Goal: Information Seeking & Learning: Understand process/instructions

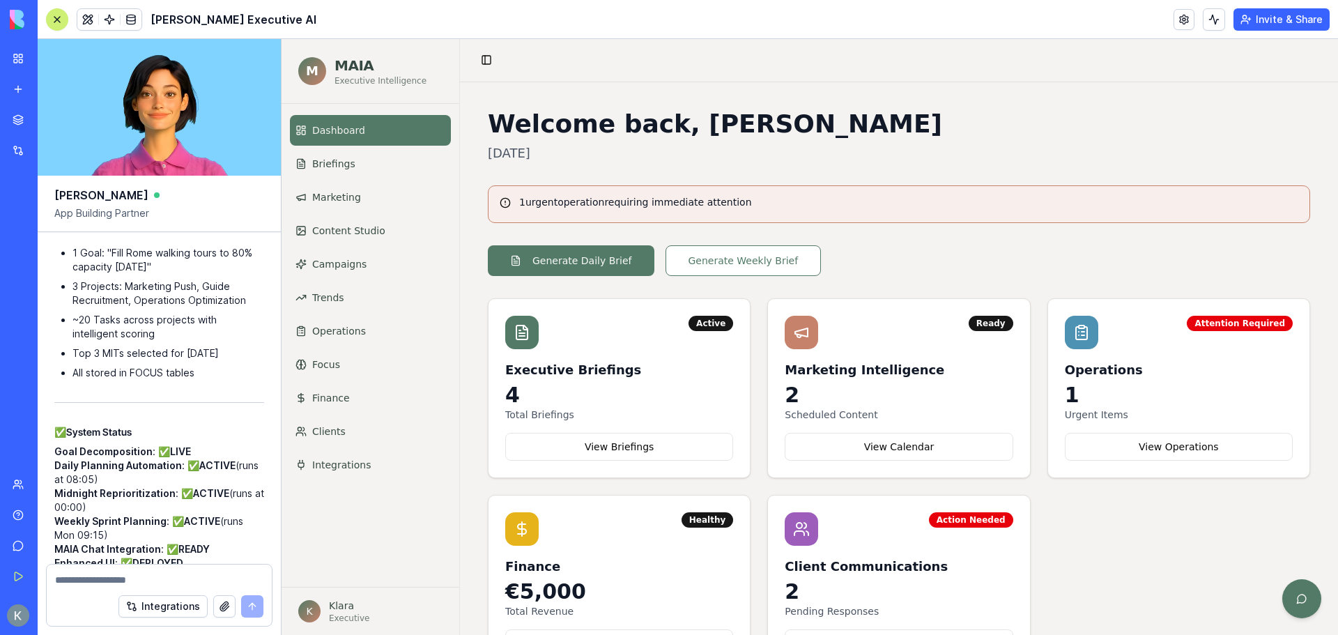
scroll to position [67, 0]
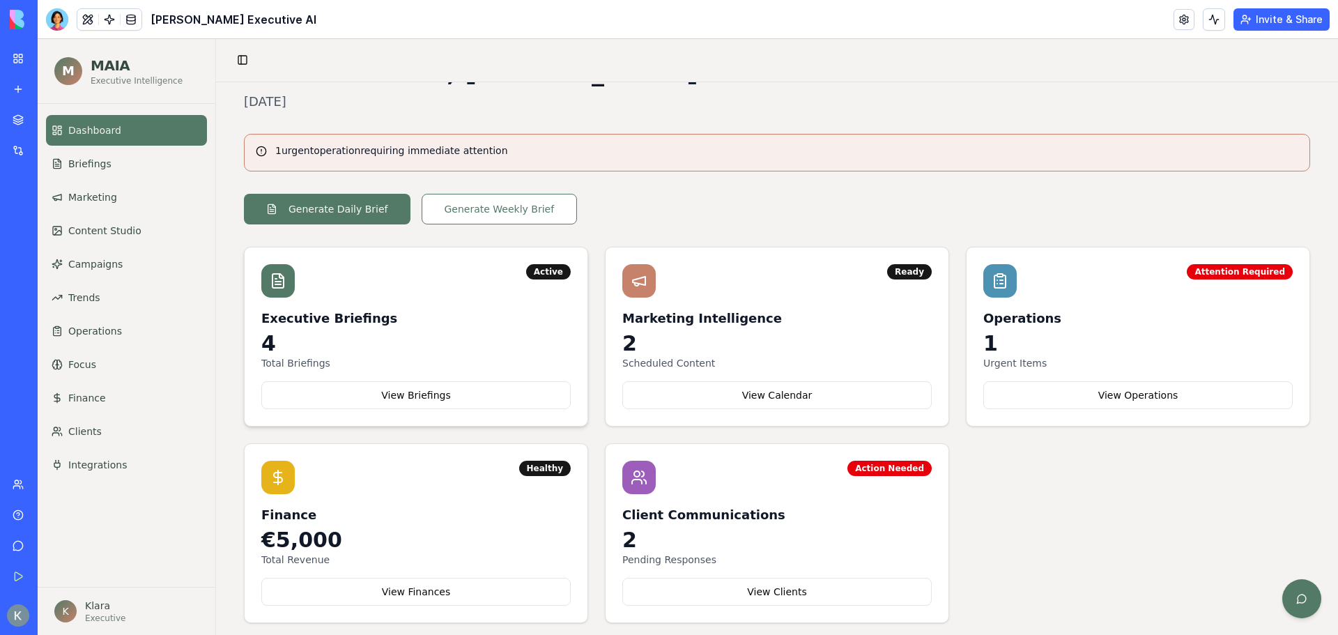
scroll to position [67, 0]
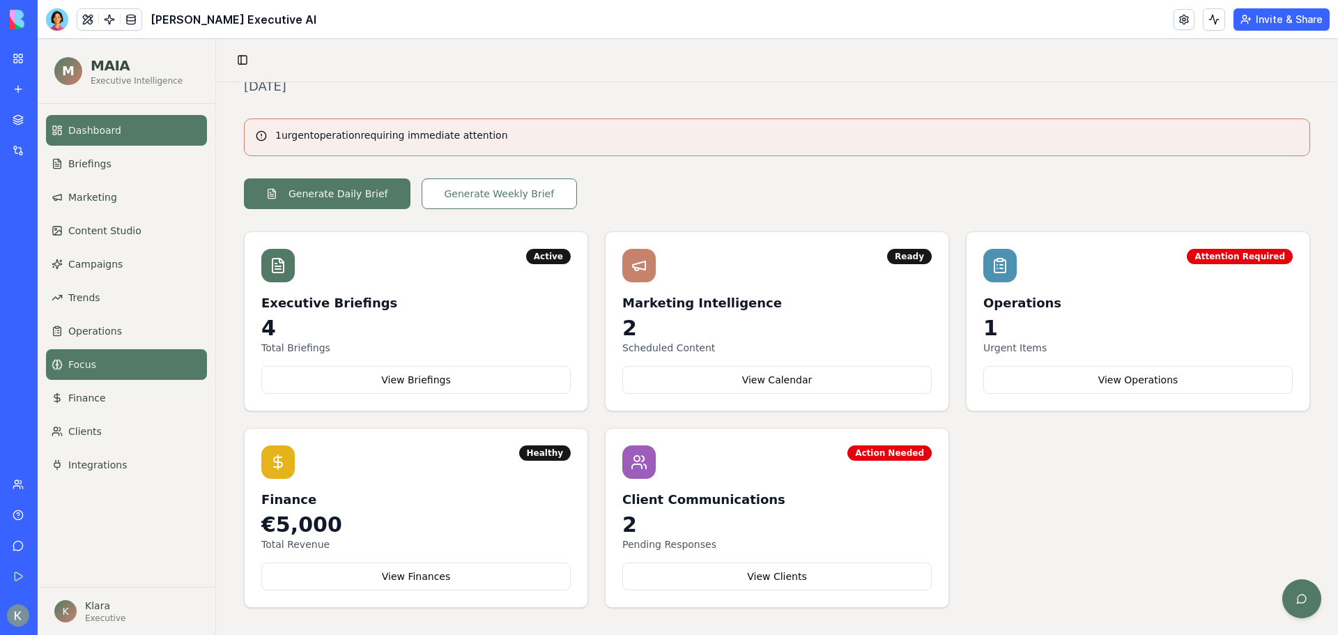
click at [78, 369] on span "Focus" at bounding box center [82, 365] width 28 height 14
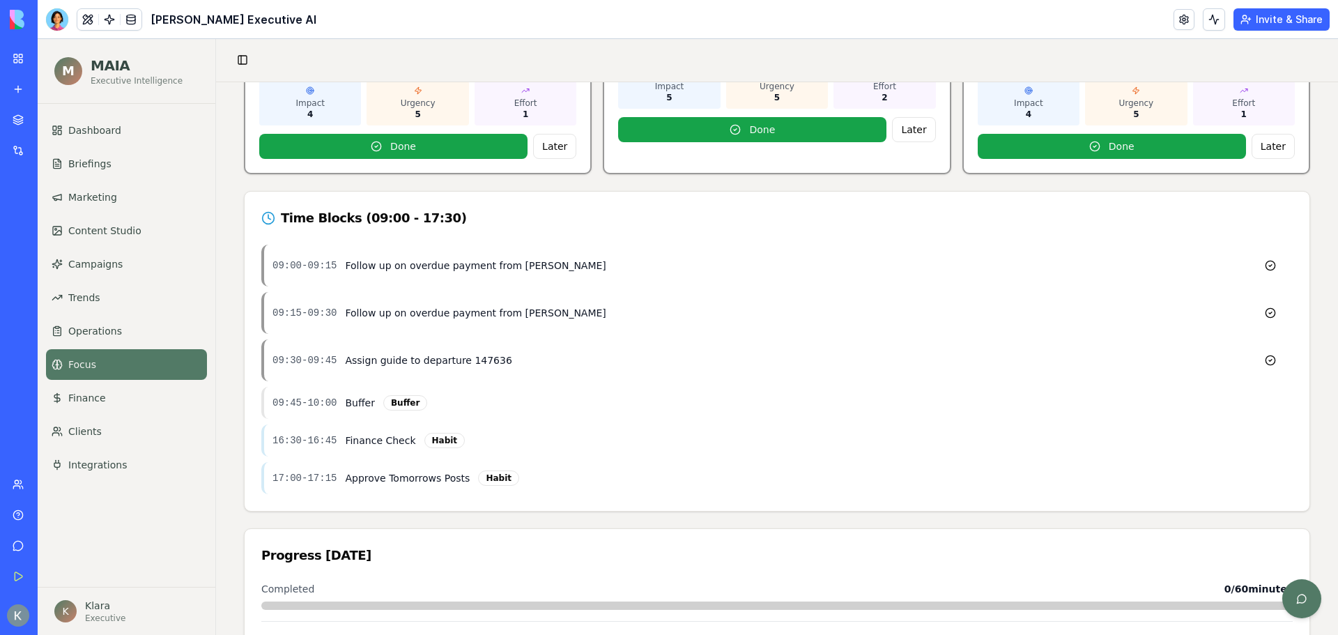
scroll to position [613, 0]
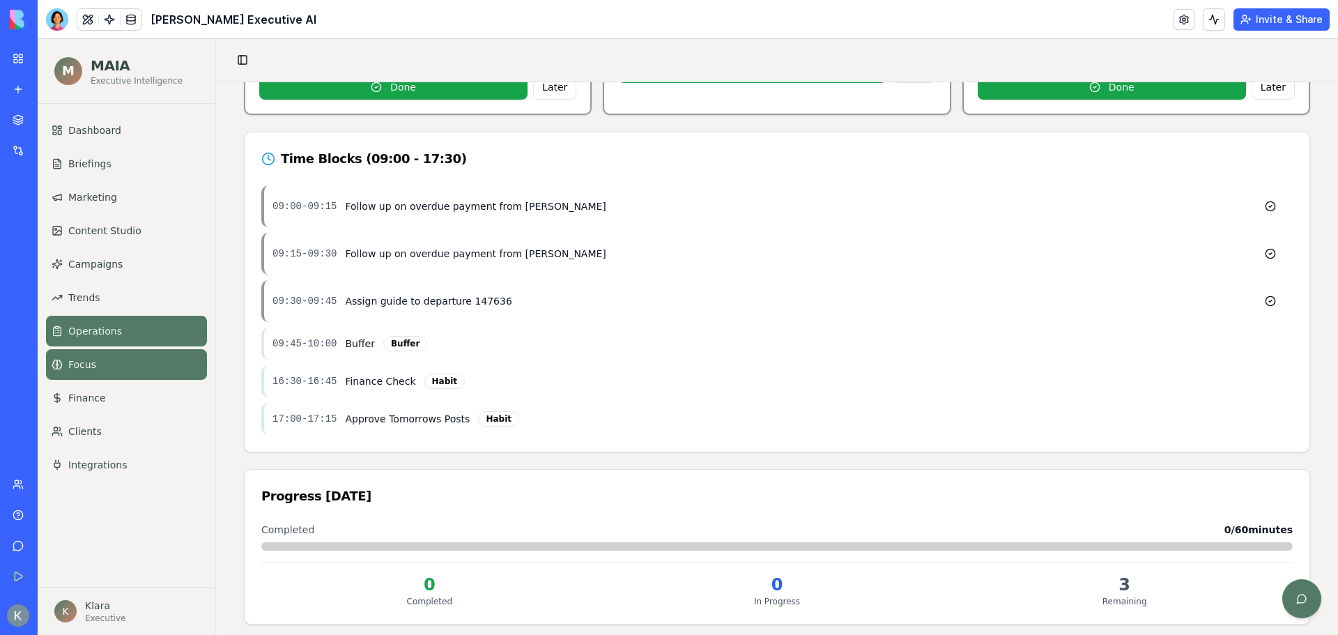
click at [84, 323] on link "Operations" at bounding box center [126, 331] width 161 height 31
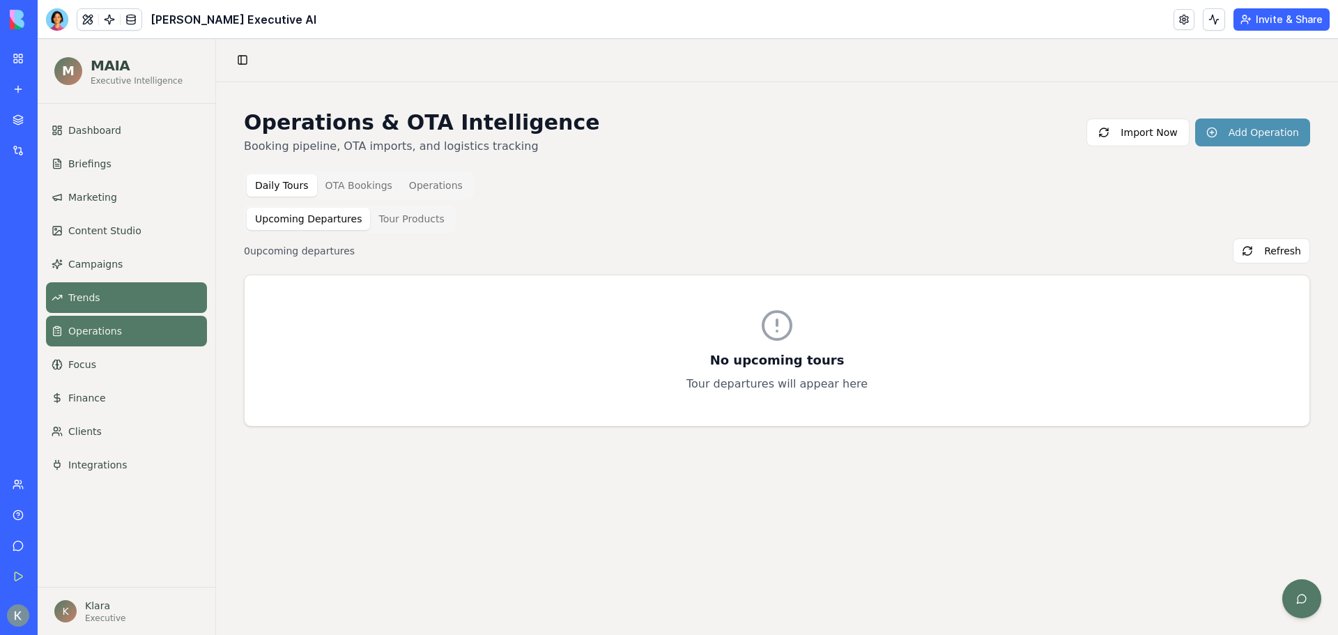
click at [111, 290] on link "Trends" at bounding box center [126, 297] width 161 height 31
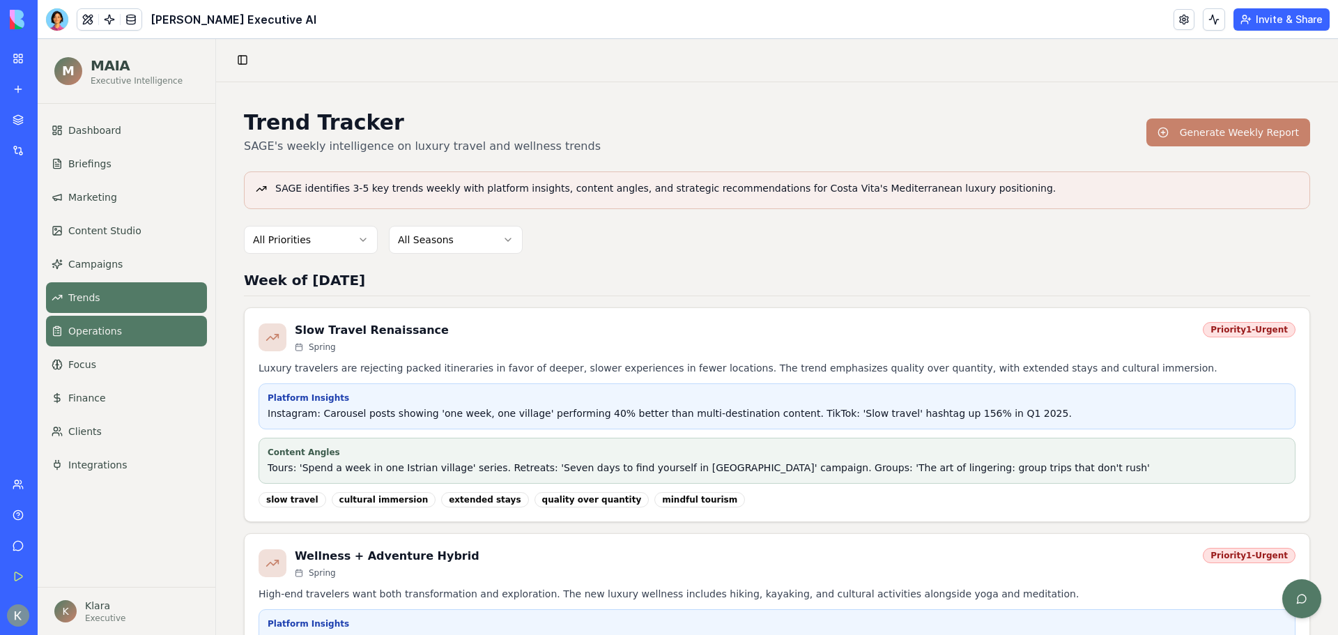
click at [107, 324] on span "Operations" at bounding box center [95, 331] width 54 height 14
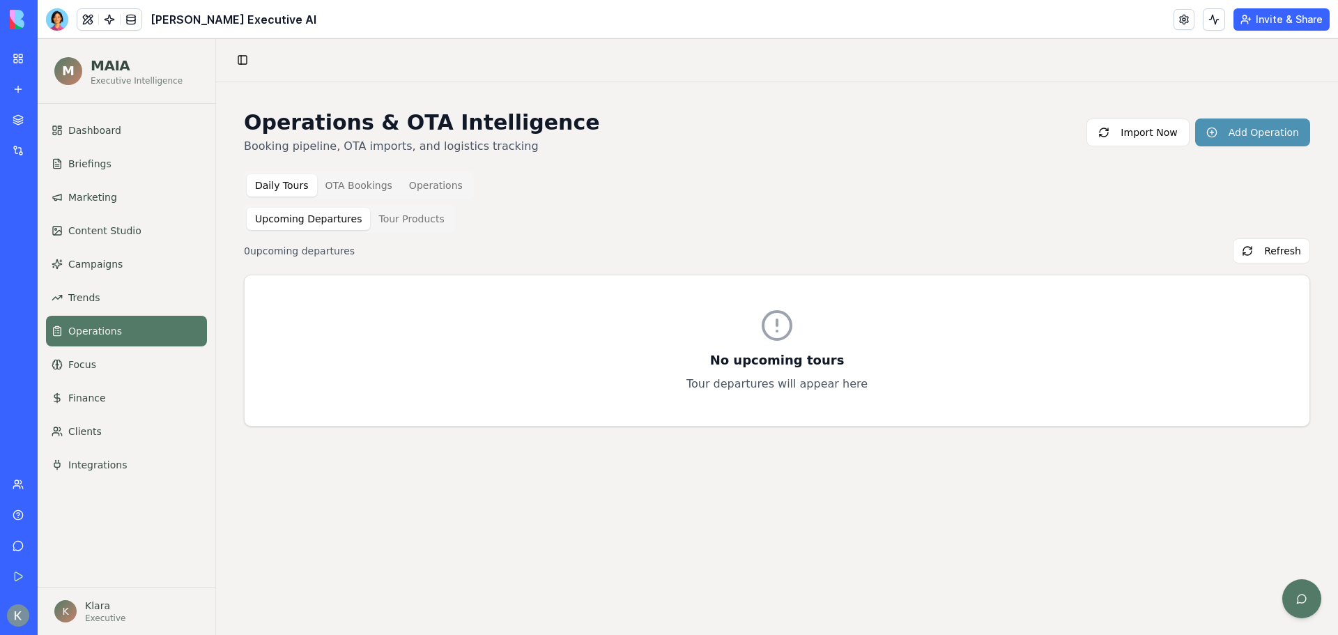
click at [429, 230] on div "Upcoming Departures Tour Products" at bounding box center [350, 219] width 212 height 28
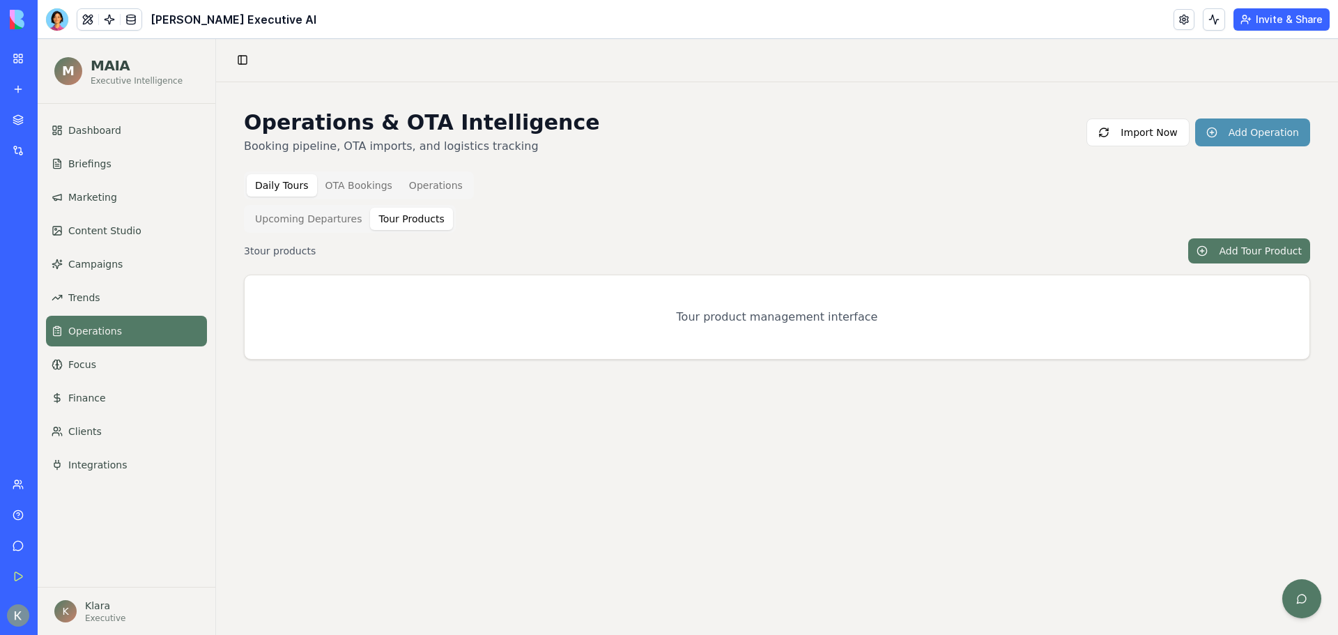
click at [424, 223] on button "Tour Products" at bounding box center [411, 219] width 82 height 22
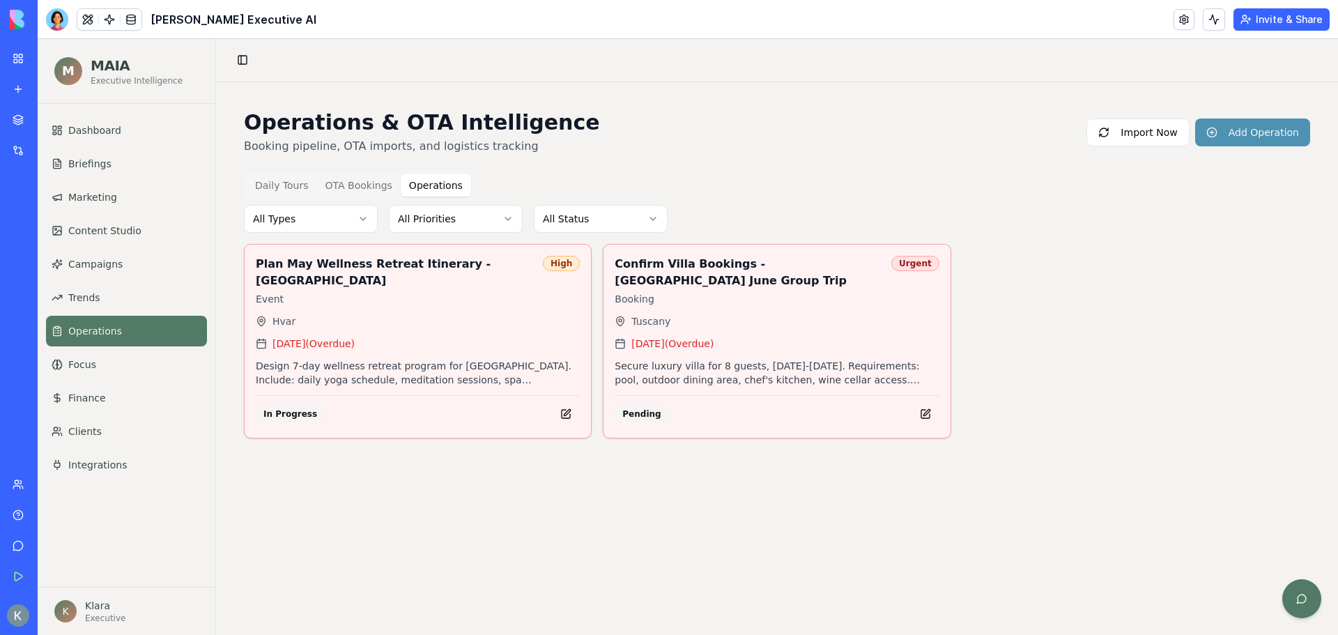
click at [428, 188] on button "Operations" at bounding box center [436, 185] width 70 height 22
click at [349, 190] on button "OTA Bookings" at bounding box center [359, 185] width 84 height 22
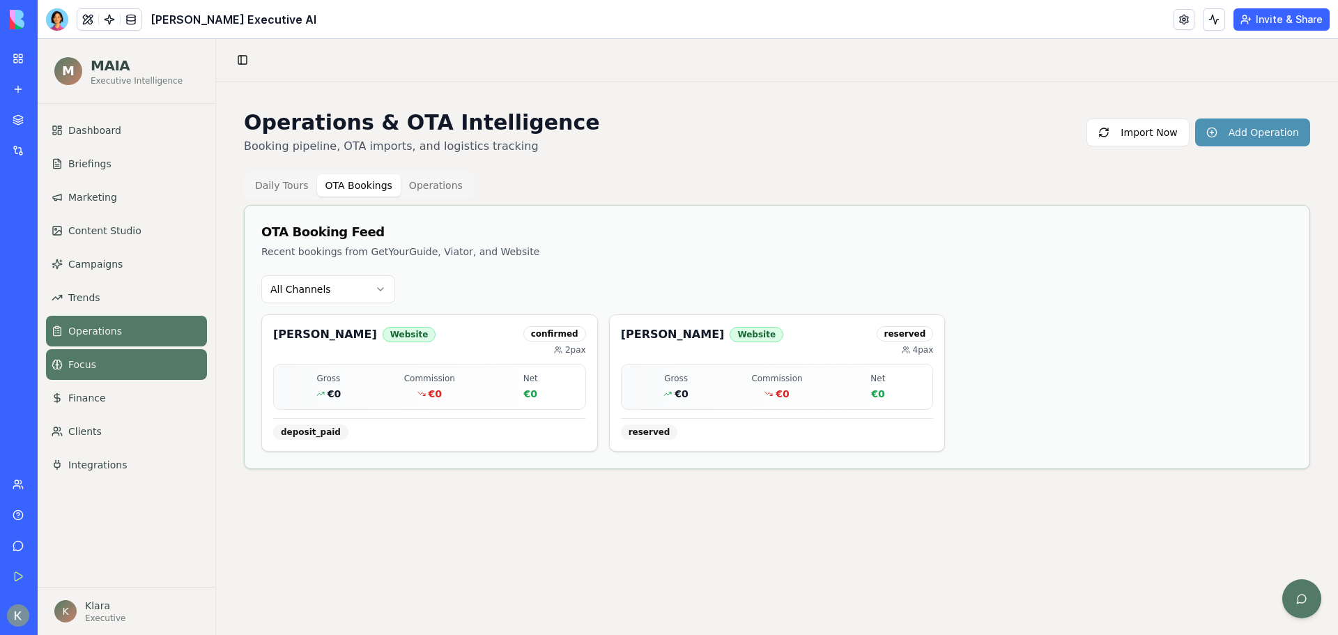
click at [90, 362] on span "Focus" at bounding box center [82, 365] width 28 height 14
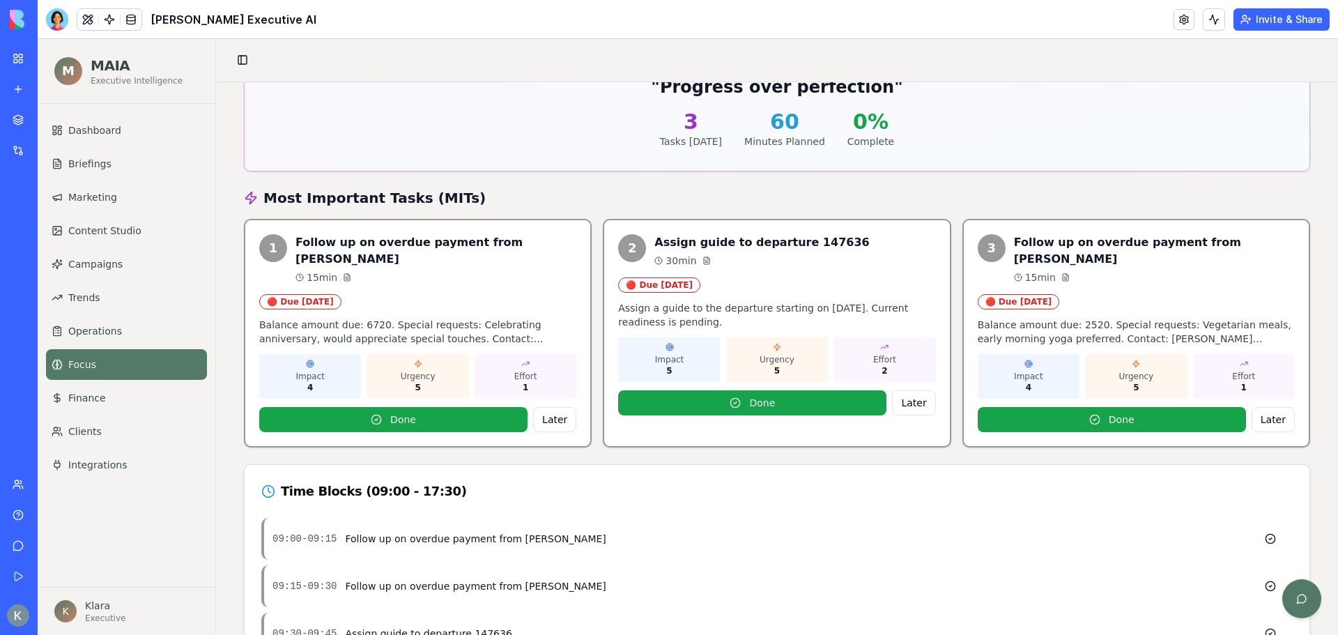
scroll to position [279, 0]
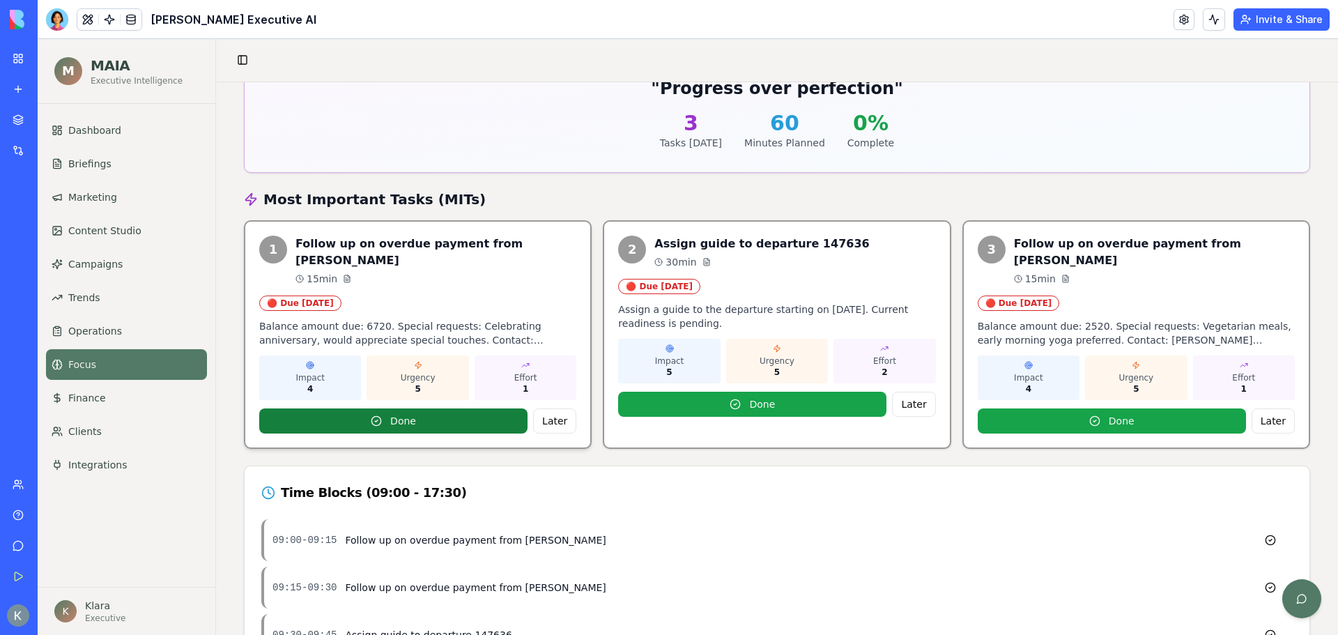
click at [406, 408] on button "Done" at bounding box center [393, 420] width 268 height 25
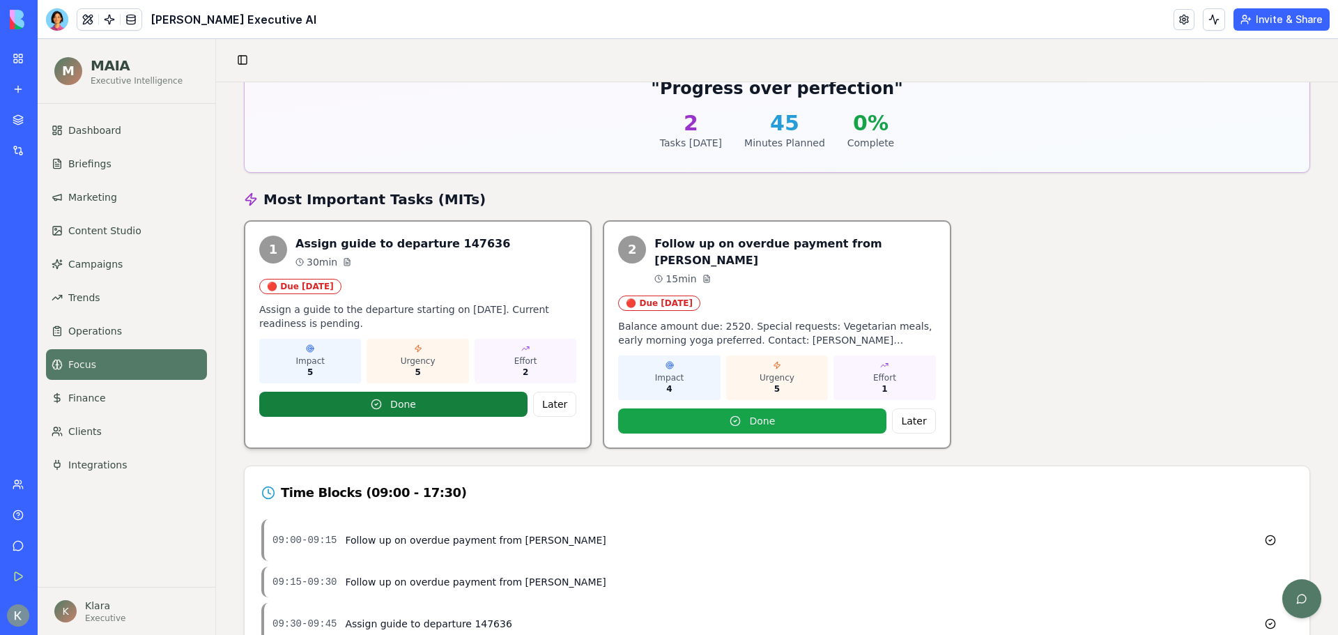
click at [424, 399] on button "Done" at bounding box center [393, 404] width 268 height 25
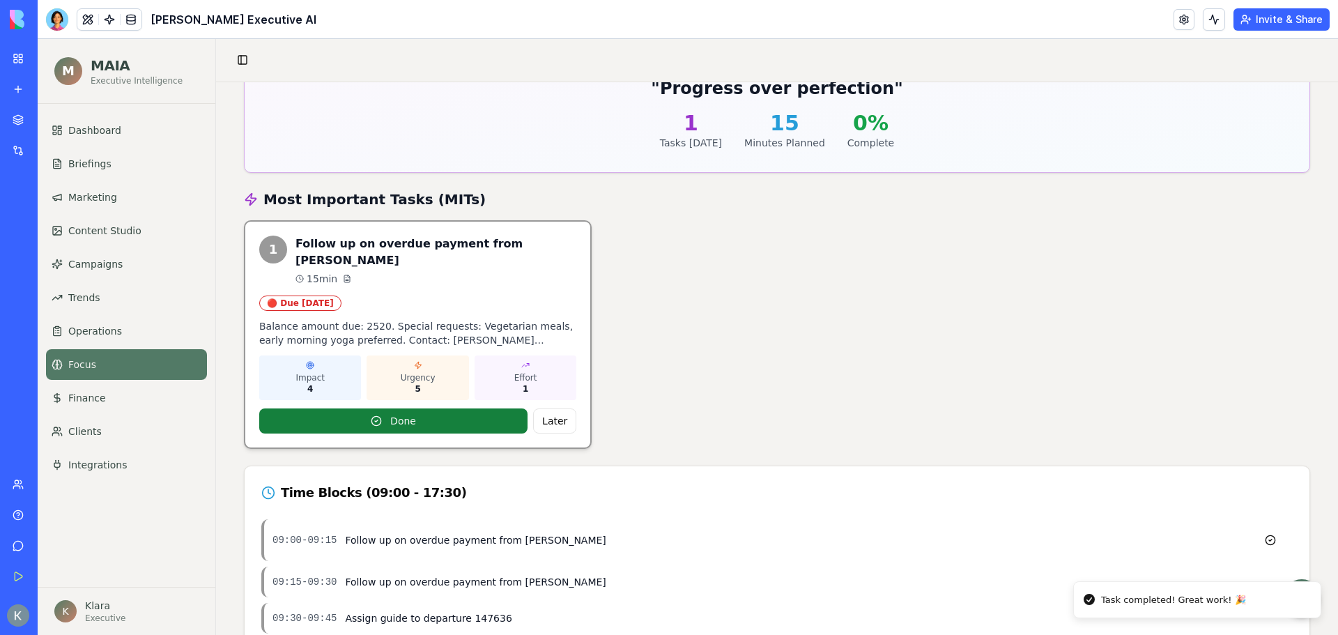
click at [389, 408] on button "Done" at bounding box center [393, 420] width 268 height 25
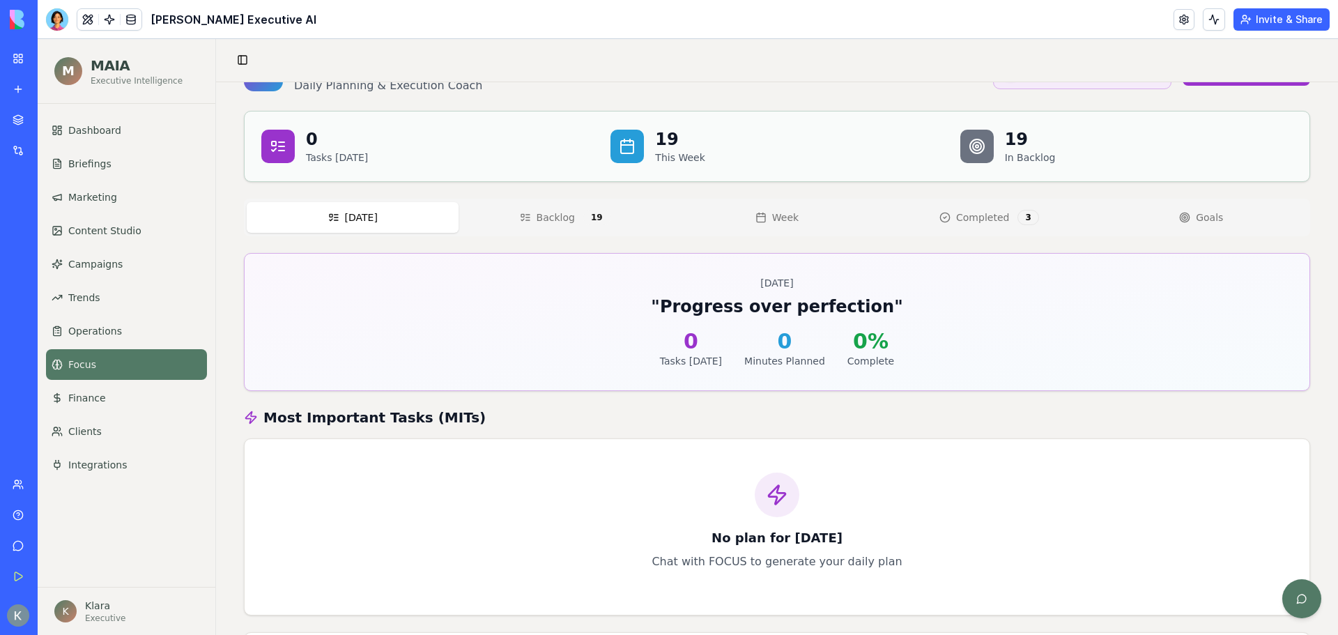
scroll to position [56, 0]
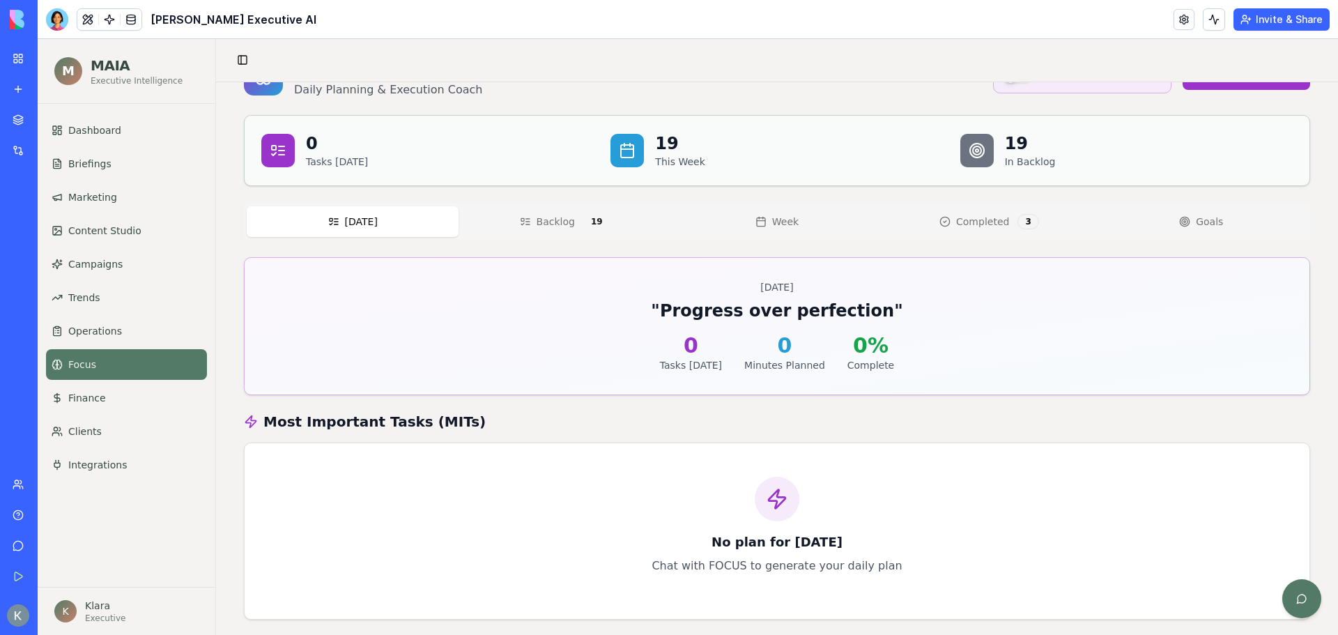
click at [982, 220] on span "Completed" at bounding box center [982, 222] width 53 height 14
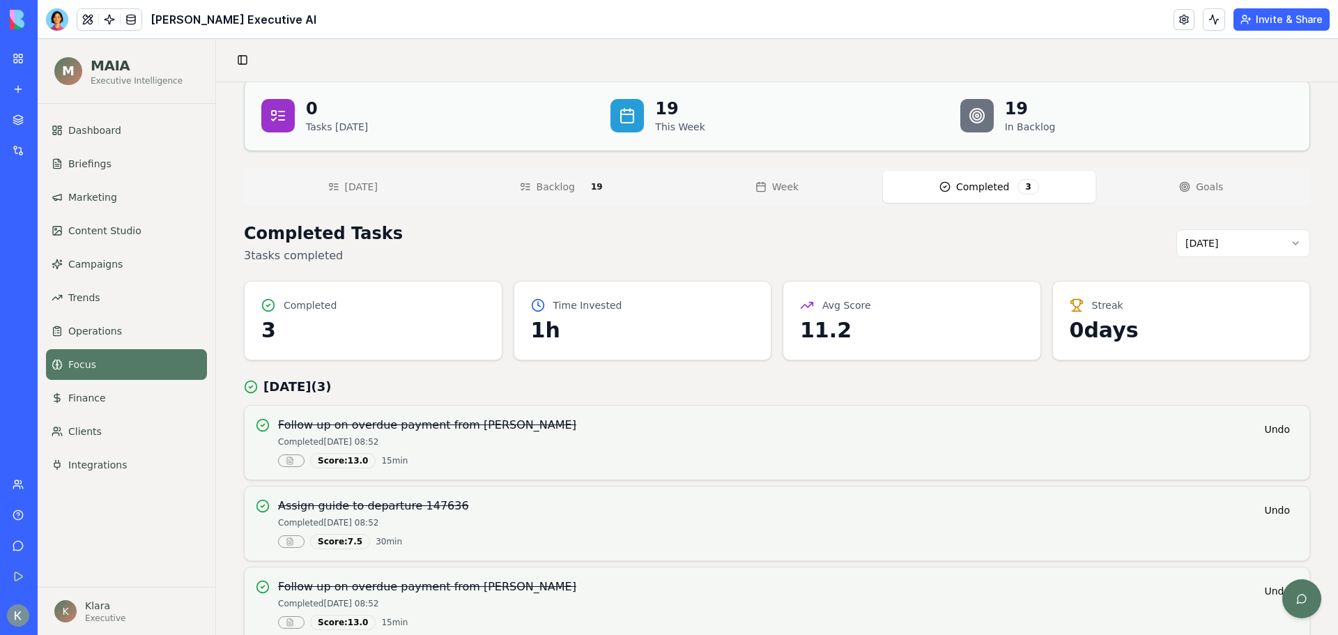
scroll to position [125, 0]
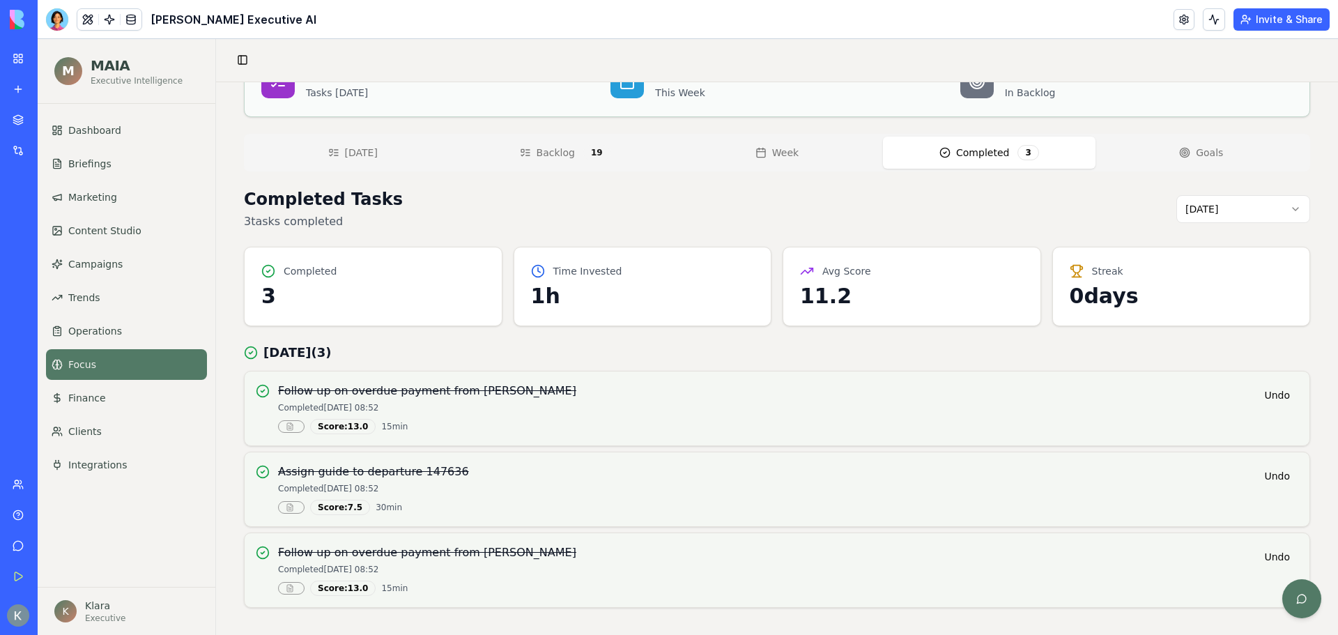
drag, startPoint x: 950, startPoint y: 422, endPoint x: 681, endPoint y: 354, distance: 277.6
click at [681, 354] on h3 "Today ( 3 )" at bounding box center [777, 353] width 1066 height 20
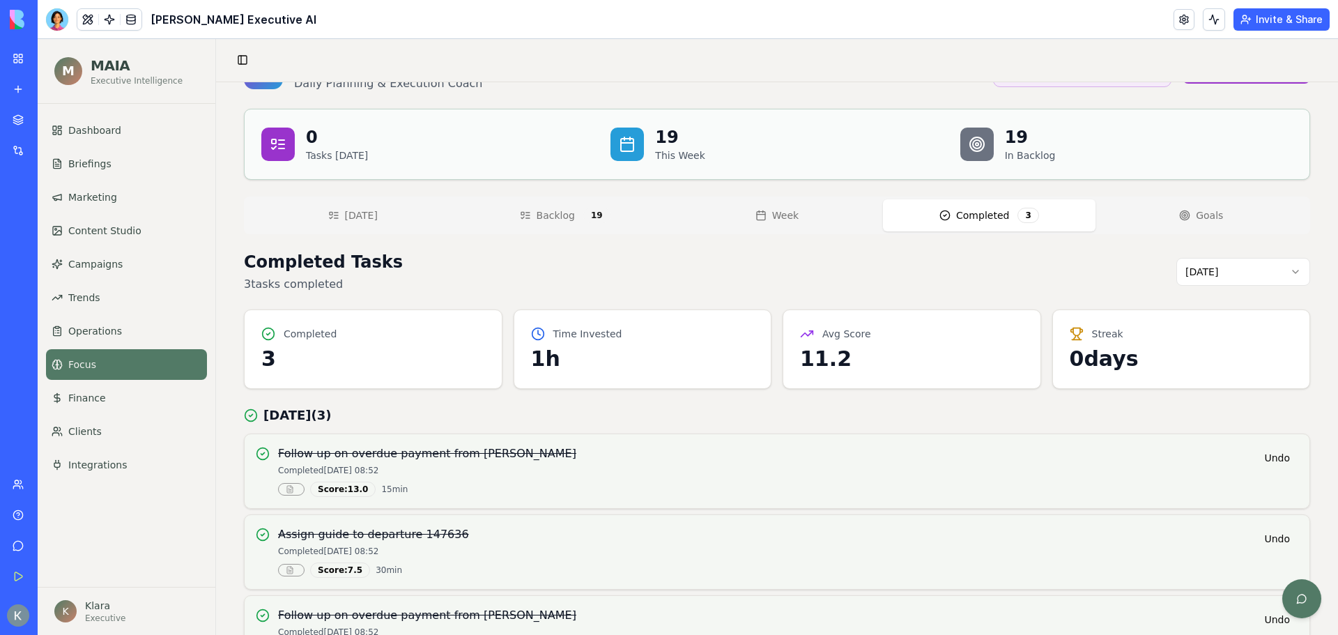
scroll to position [0, 0]
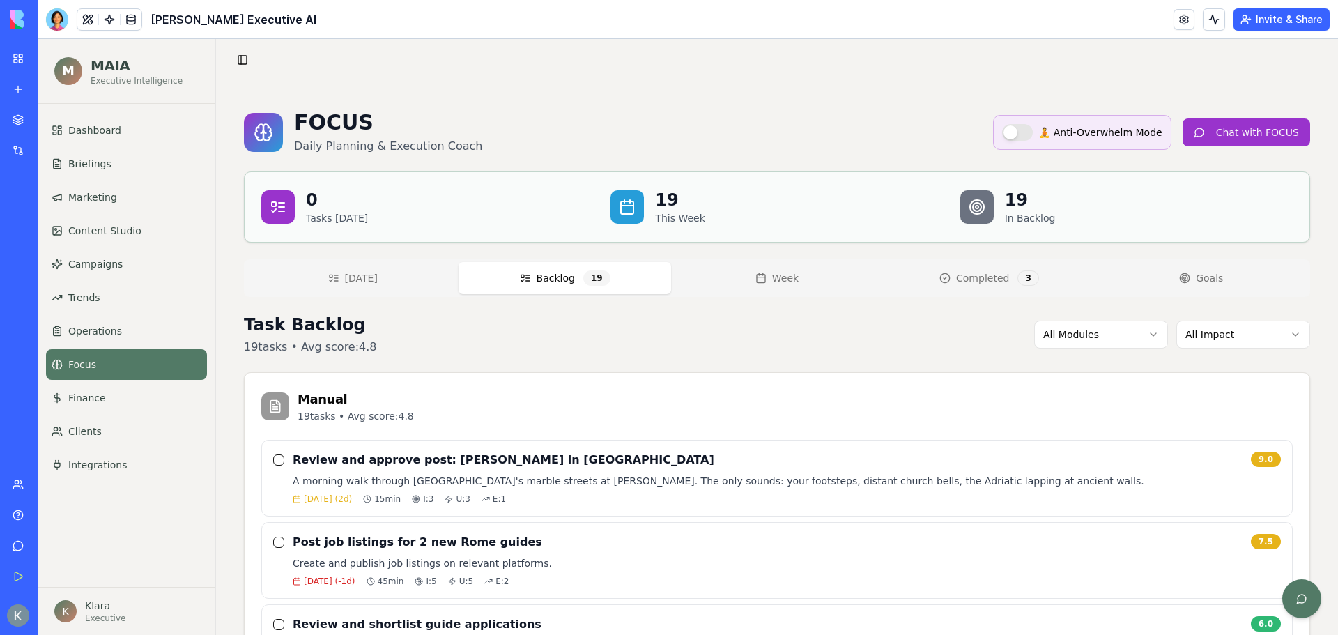
click at [572, 283] on button "Backlog 19" at bounding box center [565, 278] width 212 height 32
click at [348, 273] on span "[DATE]" at bounding box center [361, 278] width 33 height 14
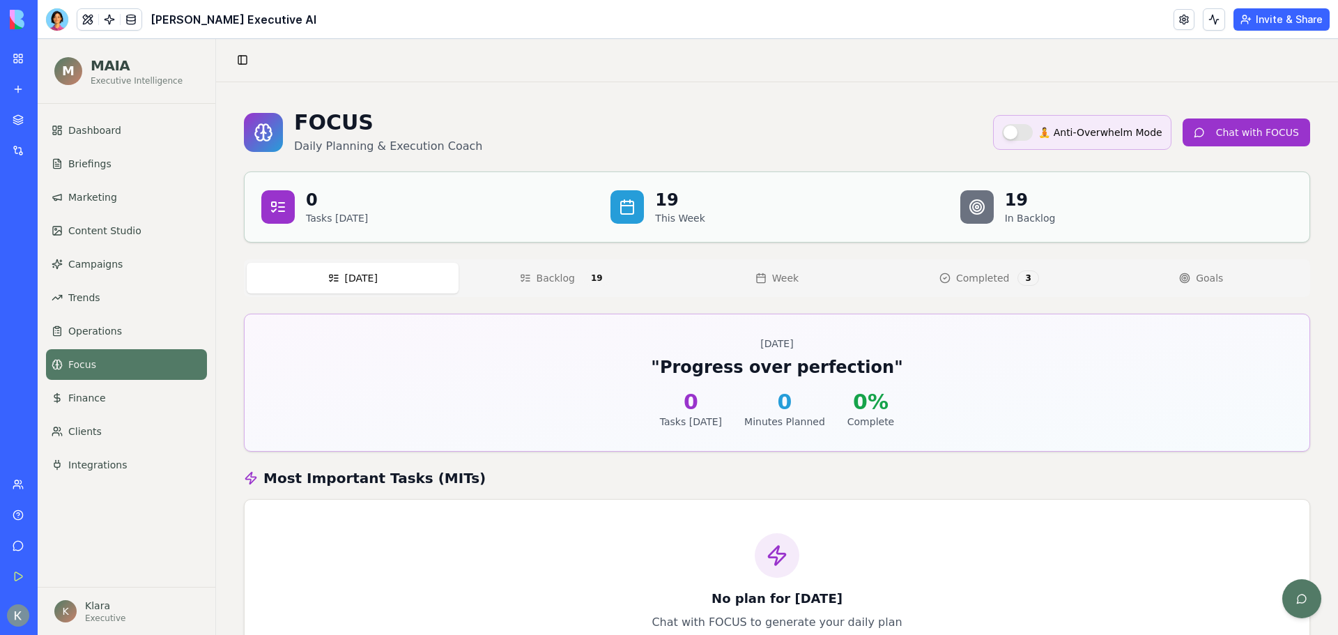
click at [514, 280] on button "Backlog 19" at bounding box center [565, 278] width 212 height 32
click at [353, 275] on span "[DATE]" at bounding box center [361, 278] width 33 height 14
drag, startPoint x: 57, startPoint y: 17, endPoint x: 84, endPoint y: 36, distance: 33.1
click at [57, 17] on div at bounding box center [57, 19] width 22 height 22
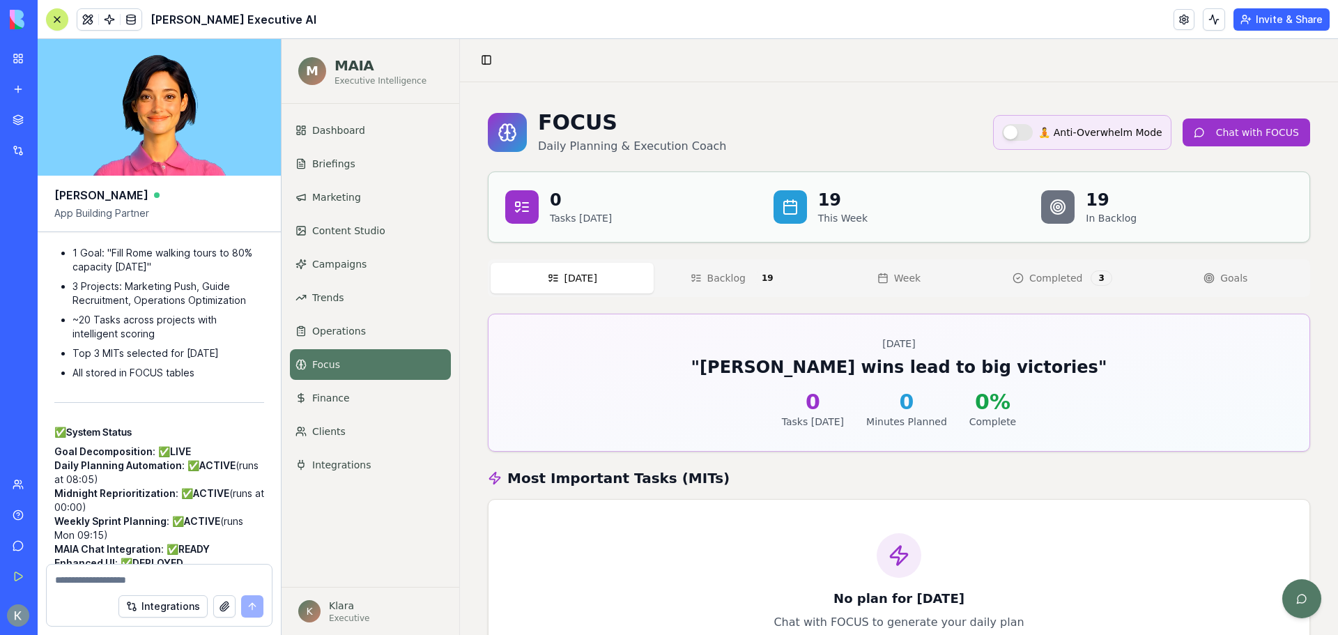
click at [63, 577] on textarea at bounding box center [159, 580] width 208 height 14
type textarea "**********"
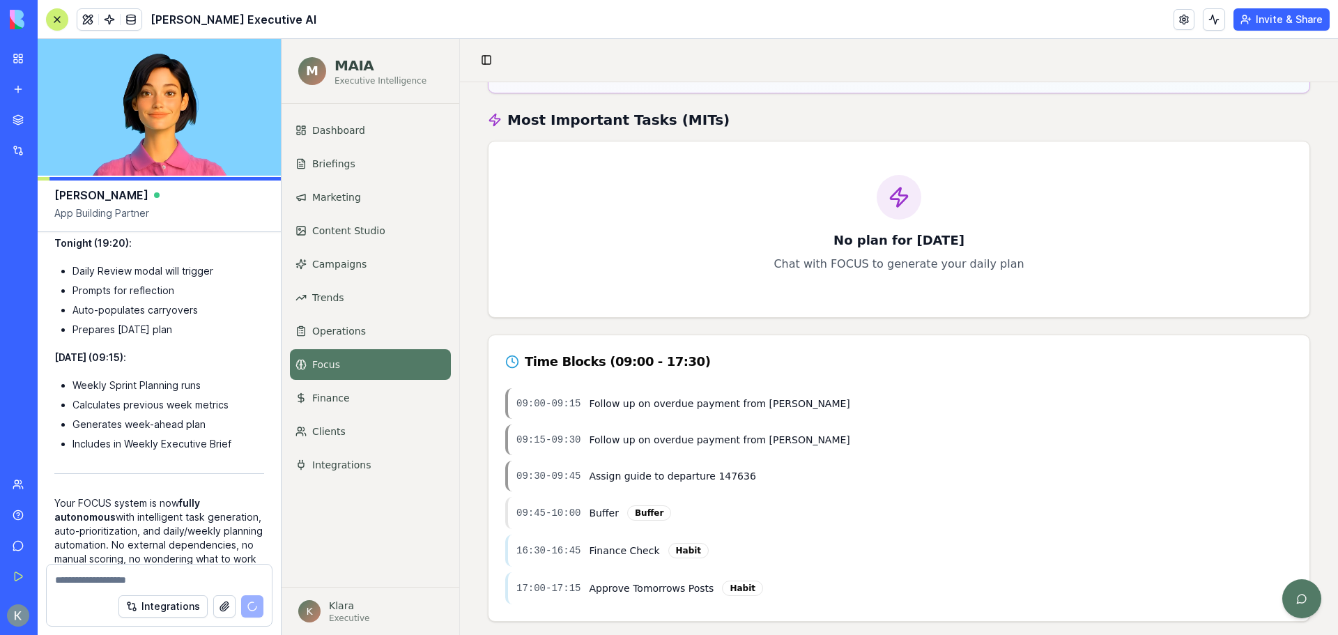
scroll to position [196, 0]
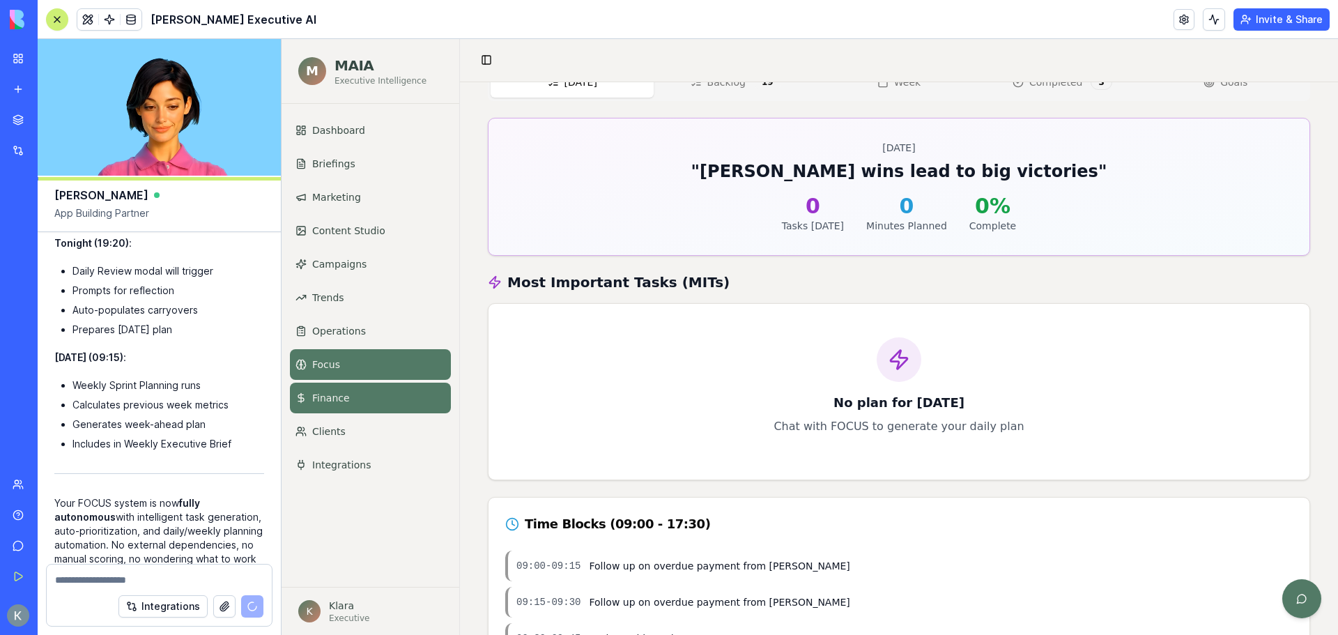
click at [360, 388] on link "Finance" at bounding box center [370, 398] width 161 height 31
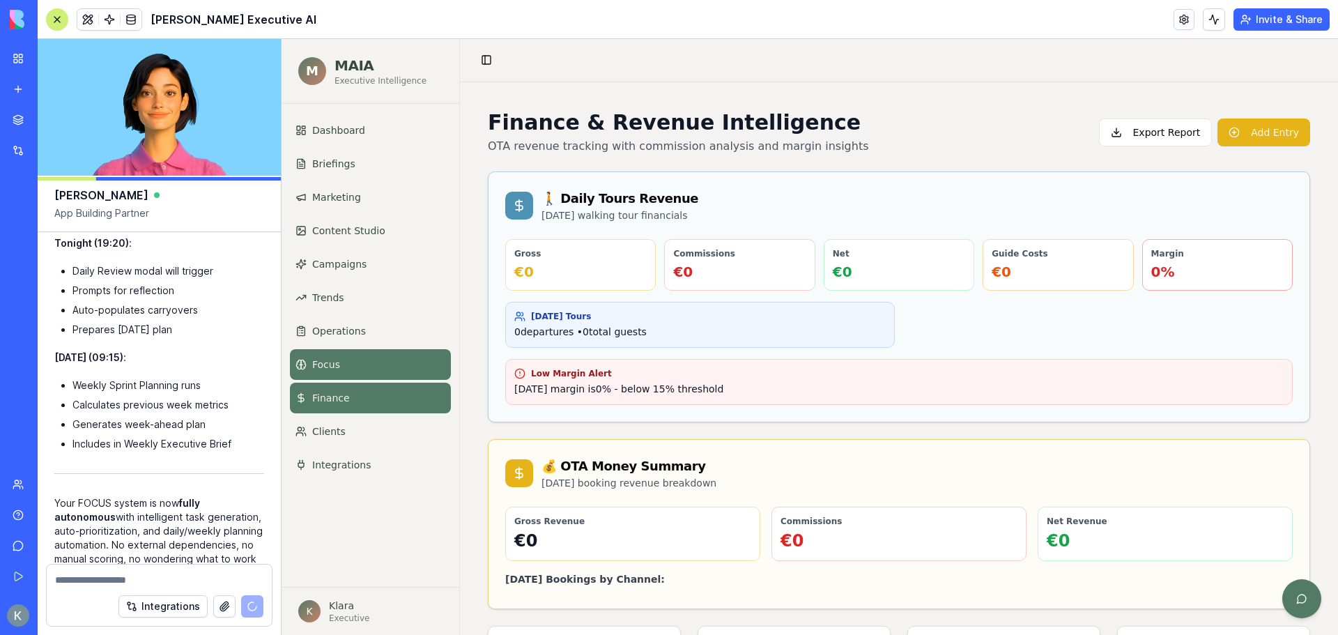
click at [330, 363] on span "Focus" at bounding box center [326, 365] width 28 height 14
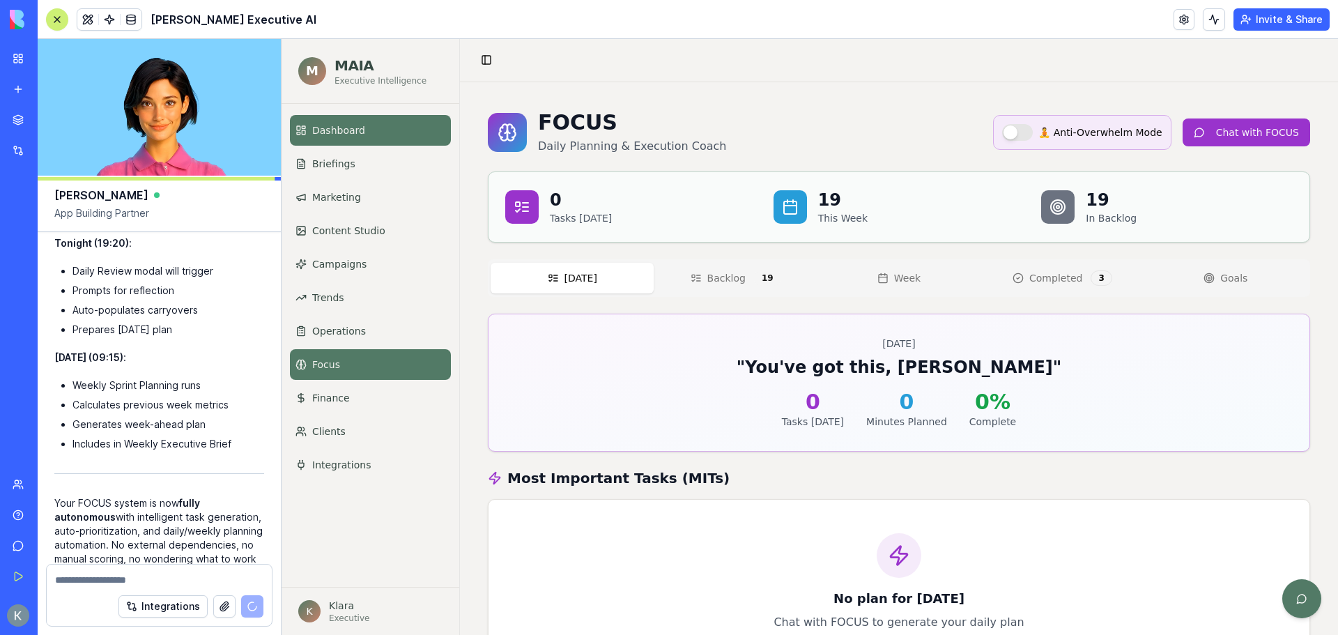
click at [342, 136] on span "Dashboard" at bounding box center [338, 130] width 53 height 14
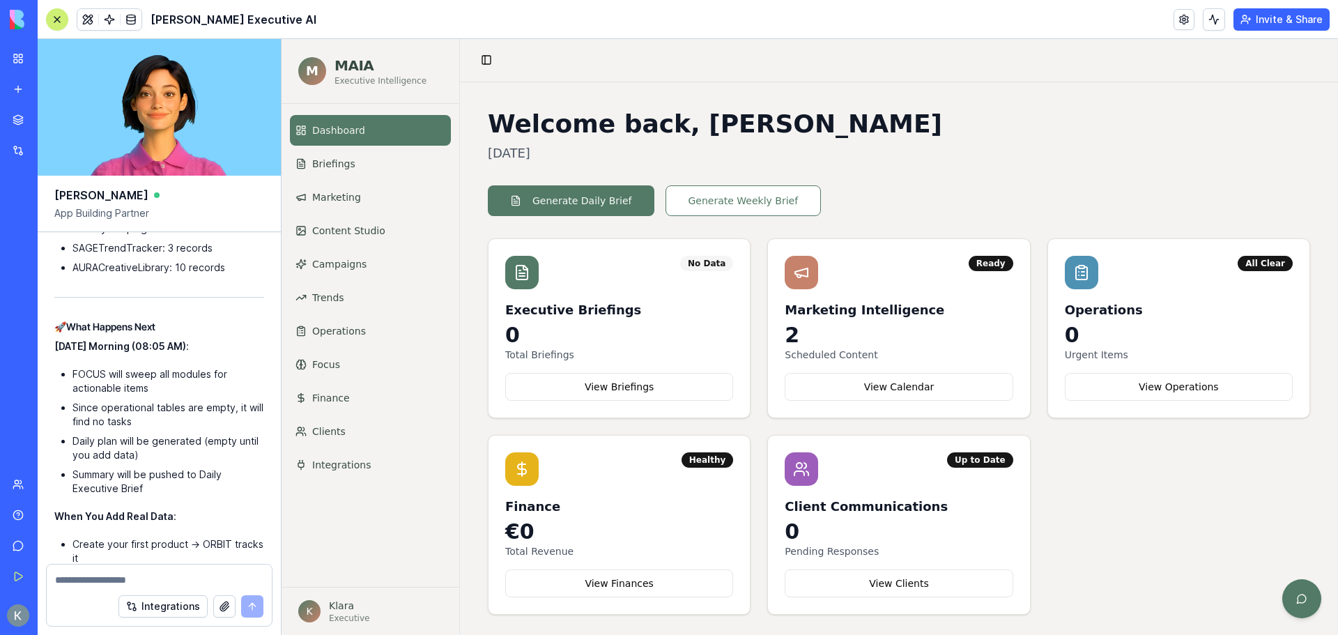
scroll to position [86404, 0]
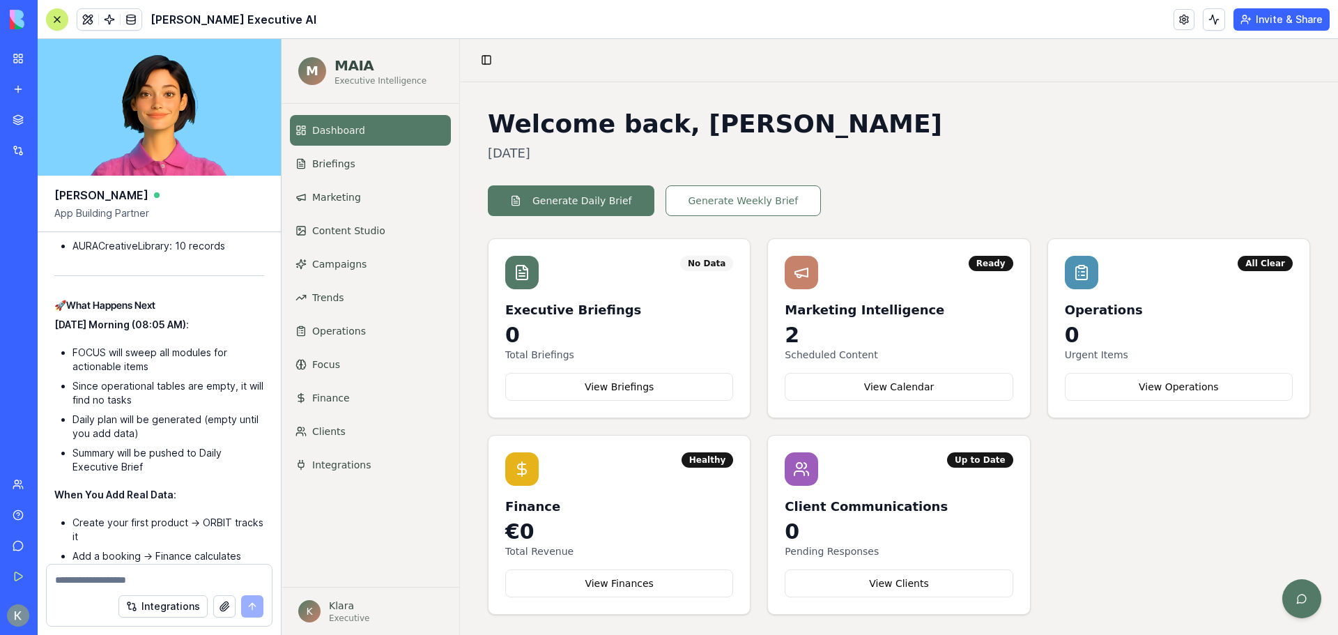
drag, startPoint x: 905, startPoint y: 183, endPoint x: 877, endPoint y: 191, distance: 29.1
click at [905, 183] on div "Welcome back, Klara Wednesday, October 8, 2025 Generate Daily Brief Generate We…" at bounding box center [899, 362] width 822 height 505
click at [335, 372] on link "Focus" at bounding box center [370, 364] width 161 height 31
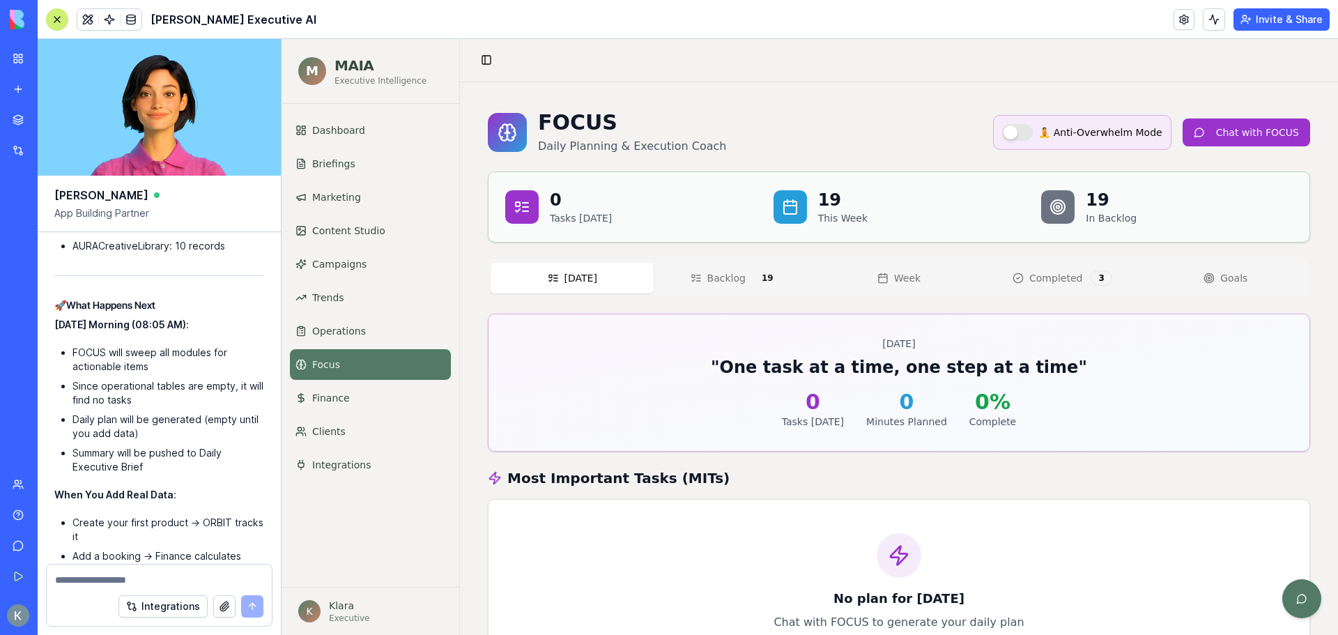
click at [745, 280] on button "Backlog 19" at bounding box center [735, 278] width 163 height 32
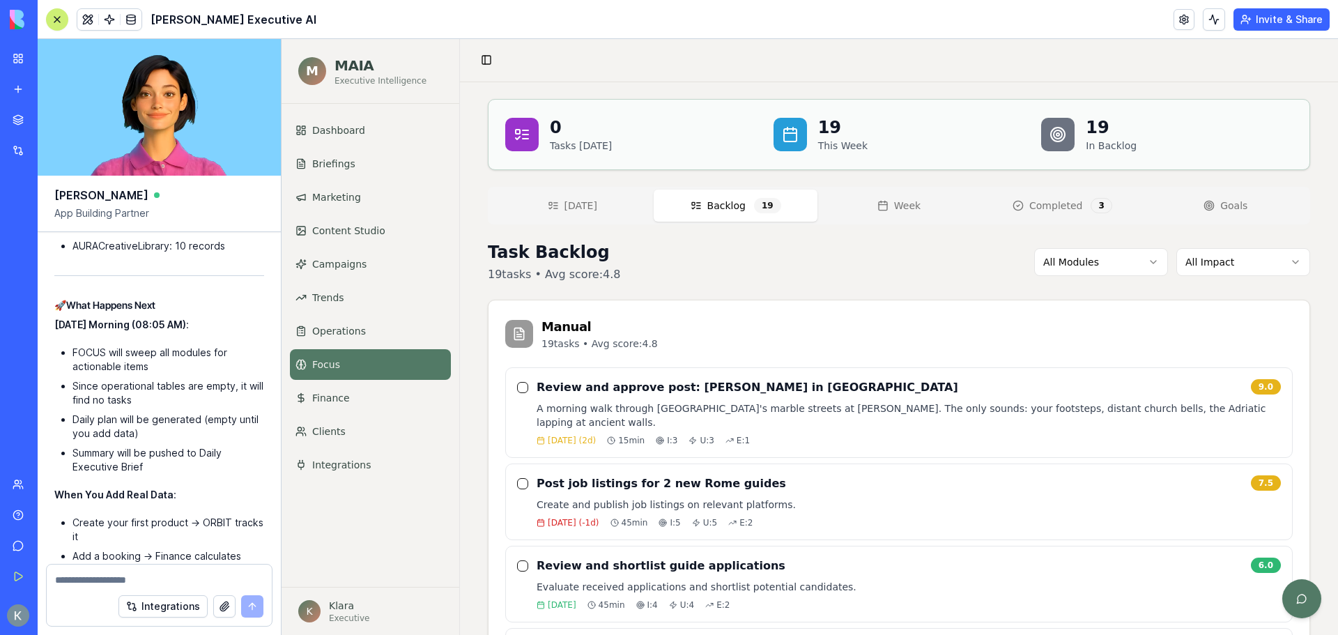
scroll to position [70, 0]
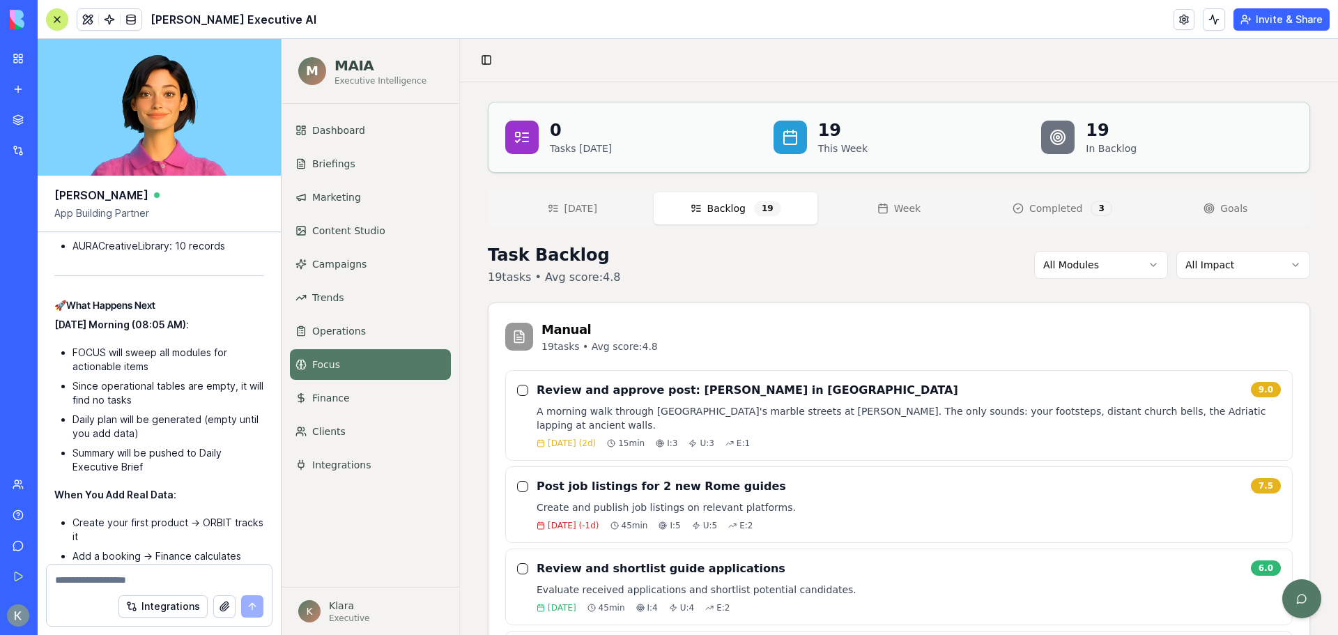
click at [1091, 204] on div "3" at bounding box center [1101, 208] width 21 height 15
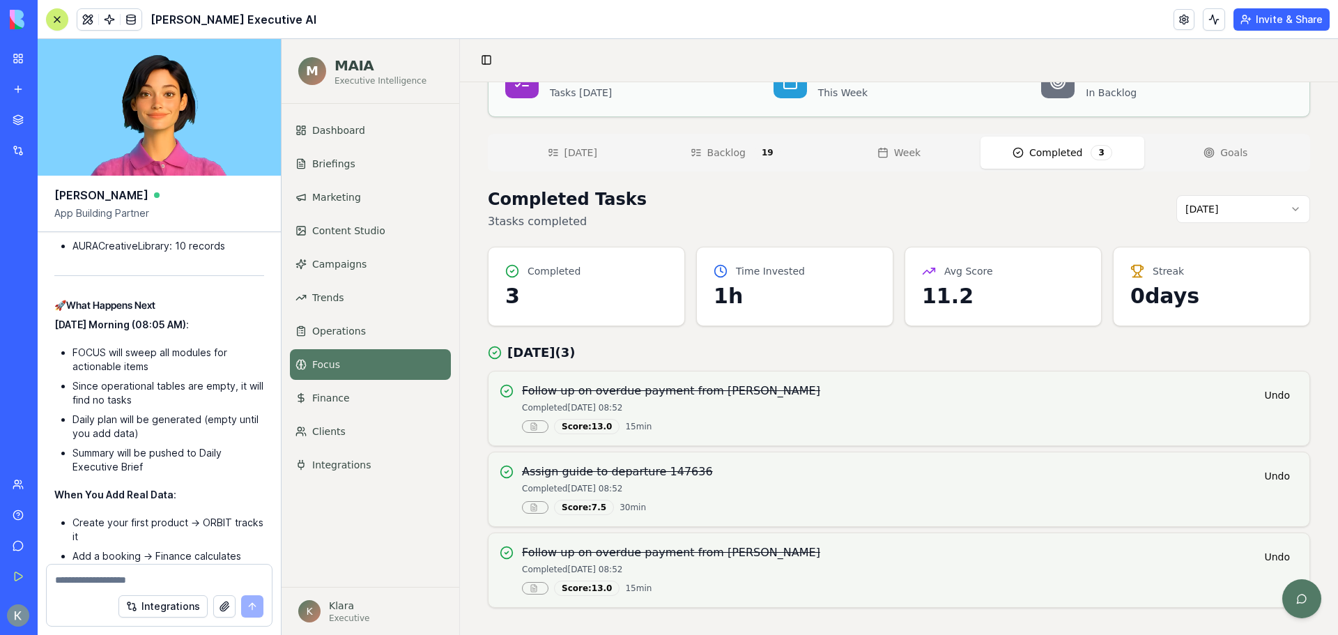
scroll to position [0, 0]
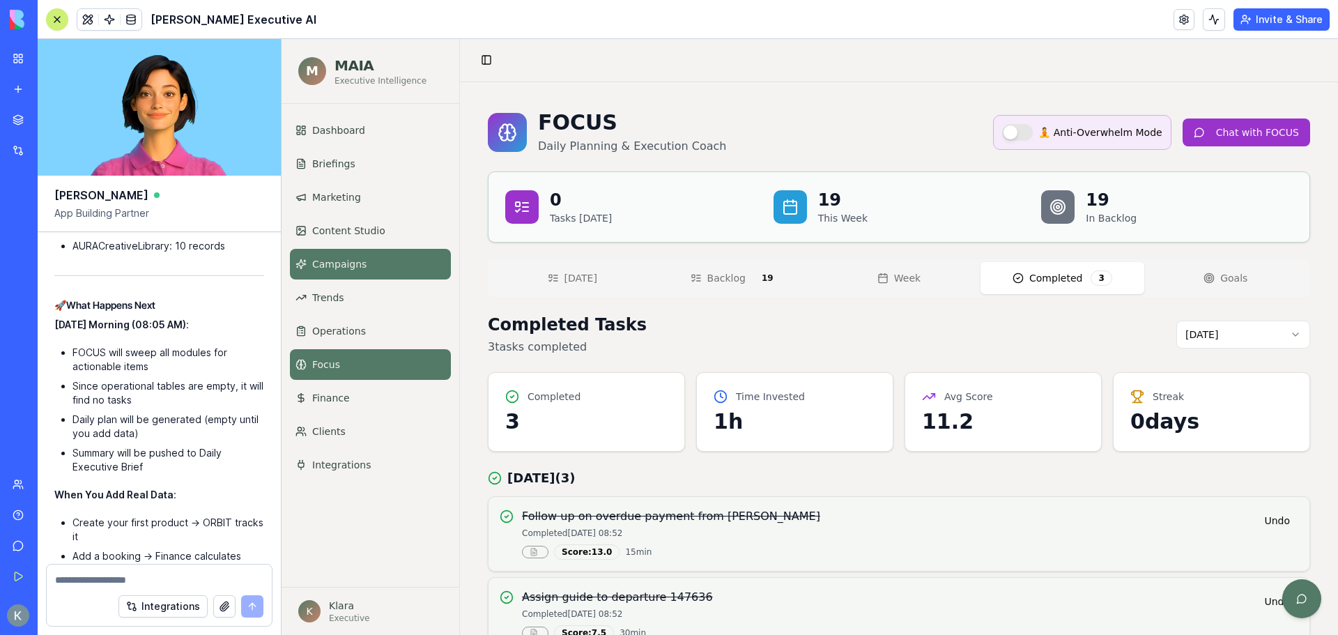
click at [312, 256] on link "Campaigns" at bounding box center [370, 264] width 161 height 31
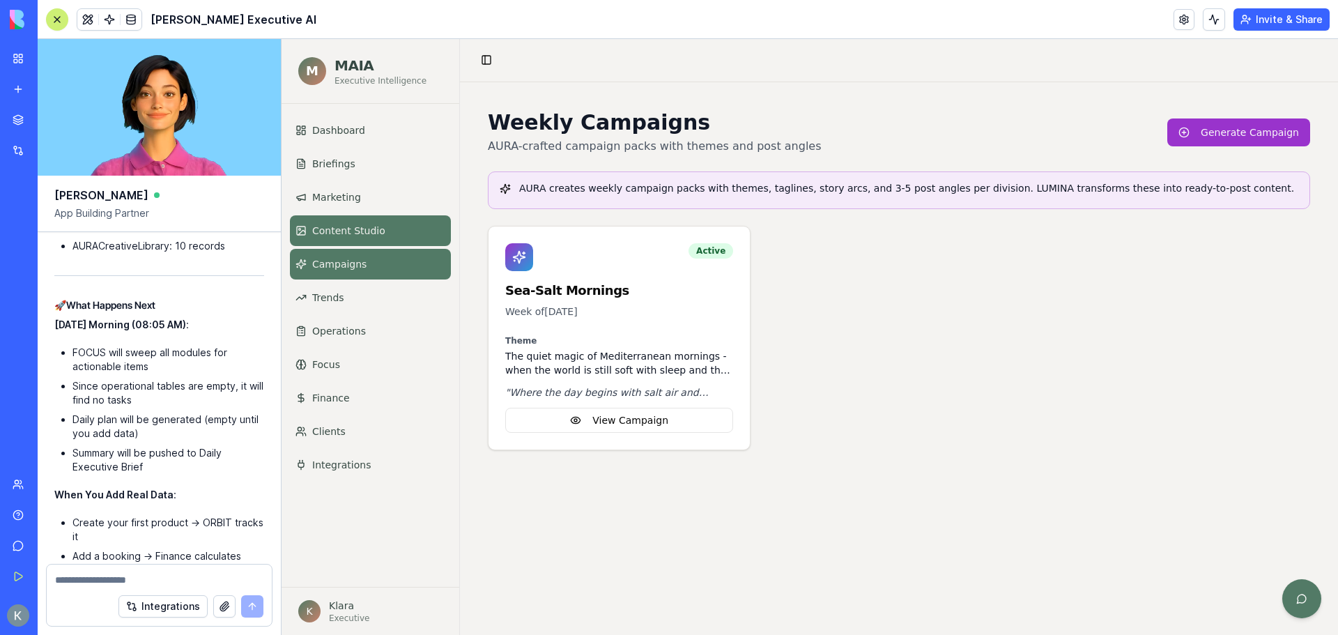
click at [376, 227] on span "Content Studio" at bounding box center [348, 231] width 73 height 14
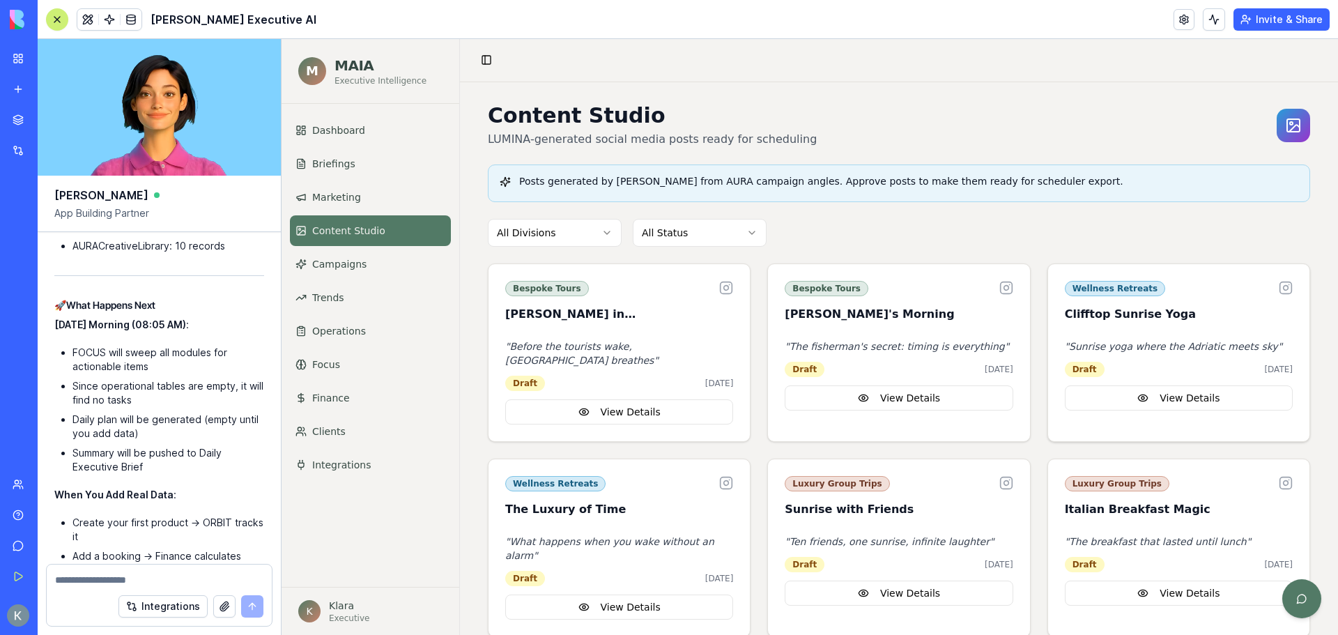
scroll to position [8, 0]
click at [370, 199] on link "Marketing" at bounding box center [370, 197] width 161 height 31
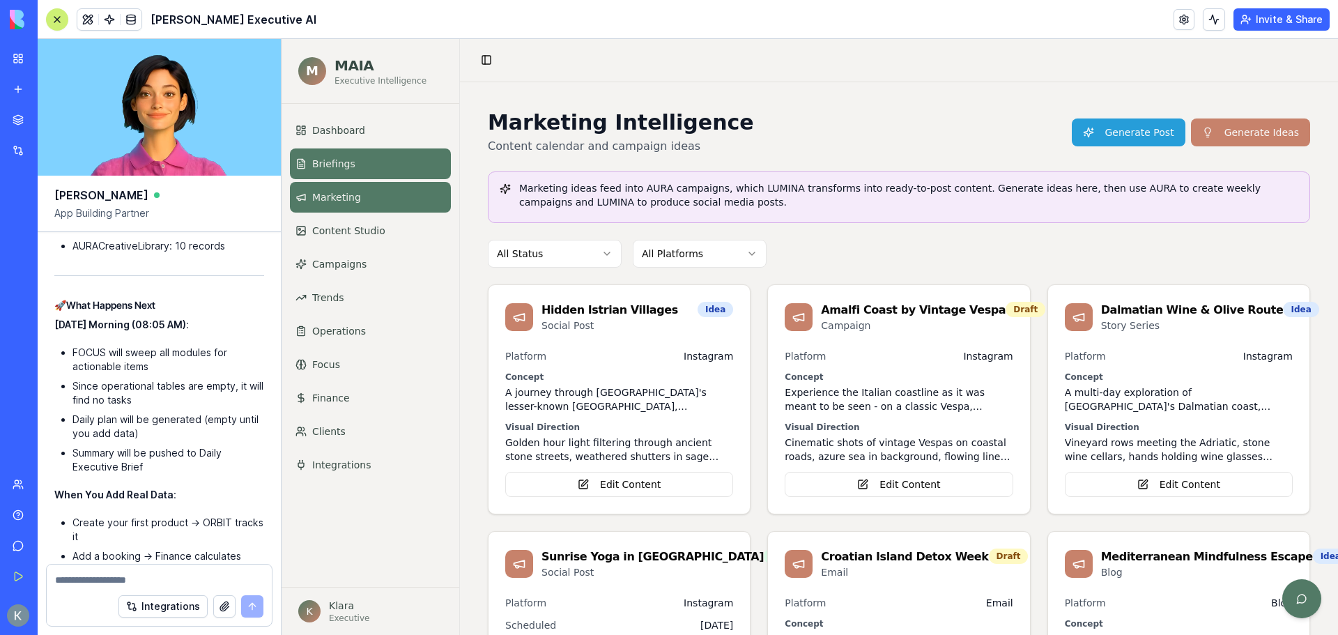
click at [354, 158] on link "Briefings" at bounding box center [370, 163] width 161 height 31
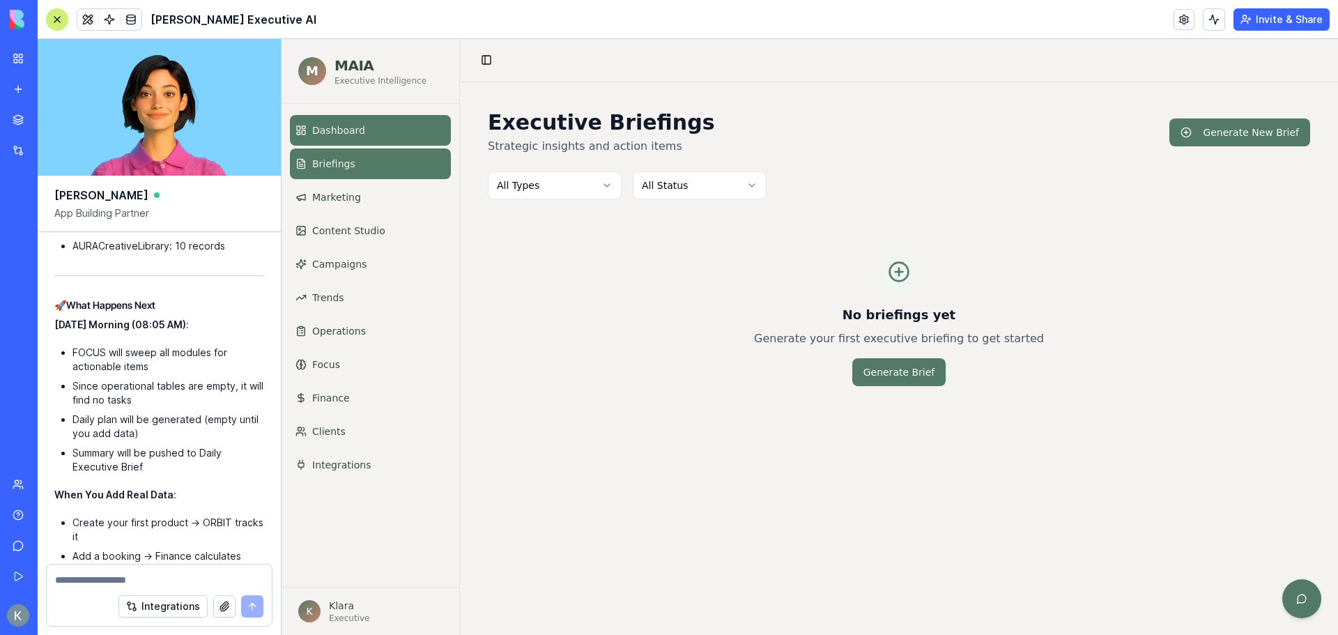
click at [362, 132] on link "Dashboard" at bounding box center [370, 130] width 161 height 31
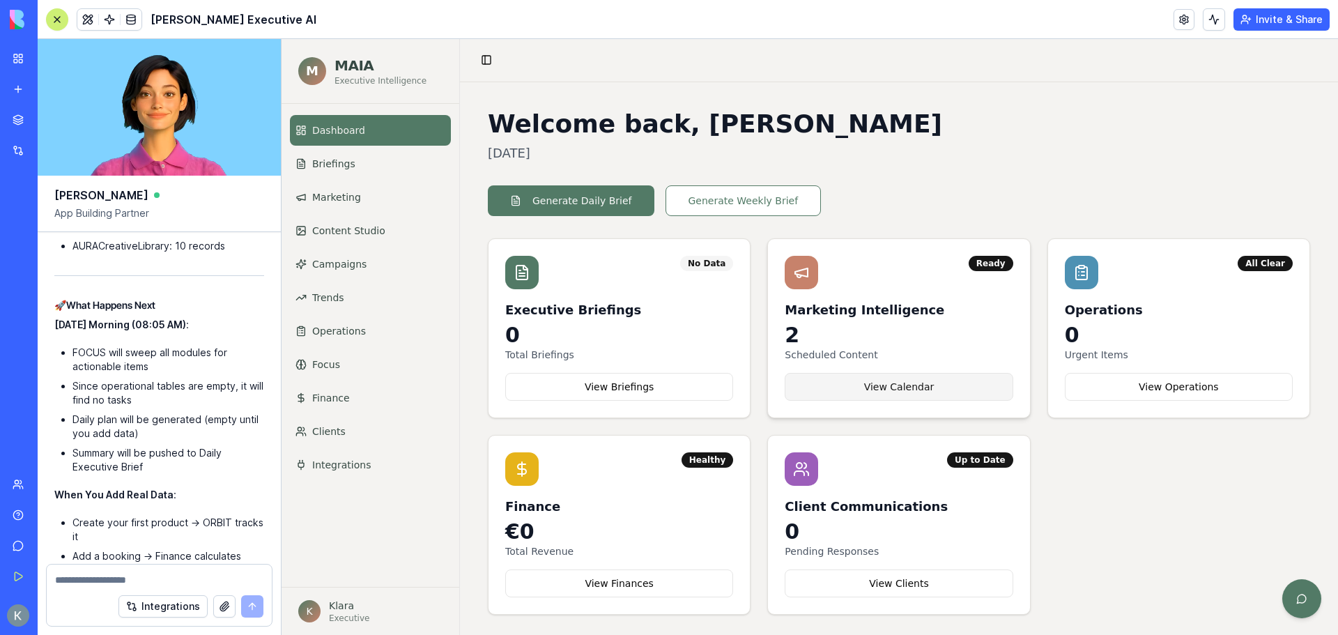
click at [962, 384] on button "View Calendar" at bounding box center [899, 387] width 228 height 28
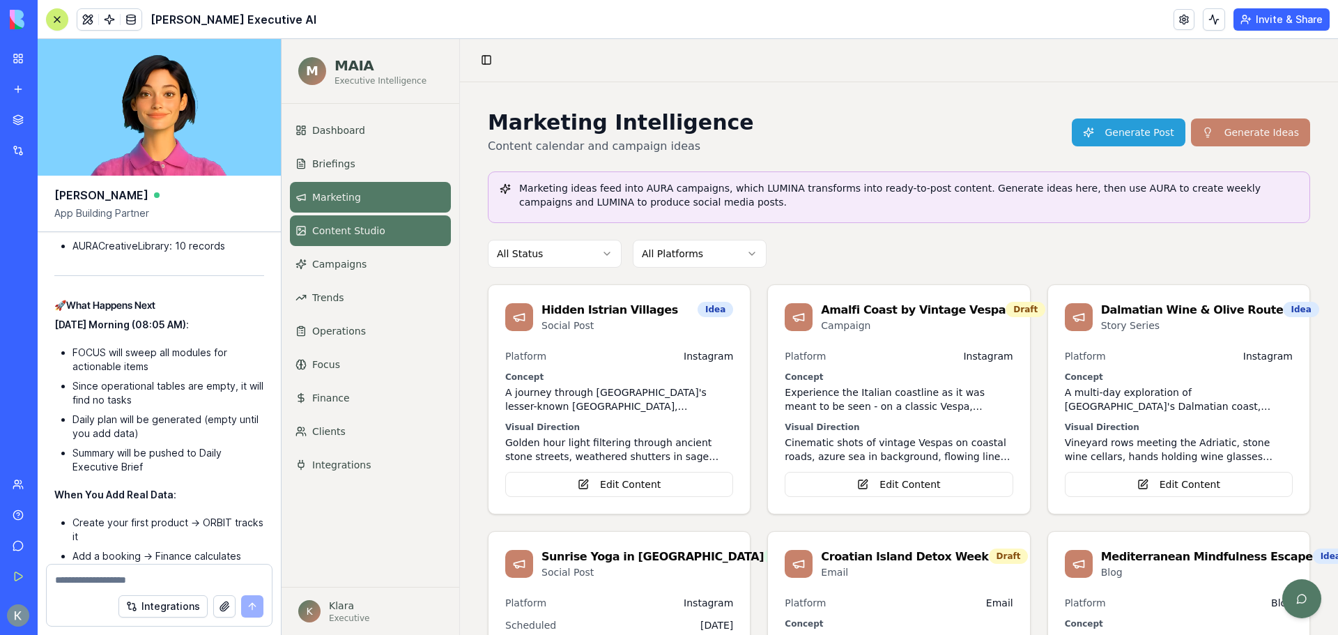
click at [339, 237] on span "Content Studio" at bounding box center [348, 231] width 73 height 14
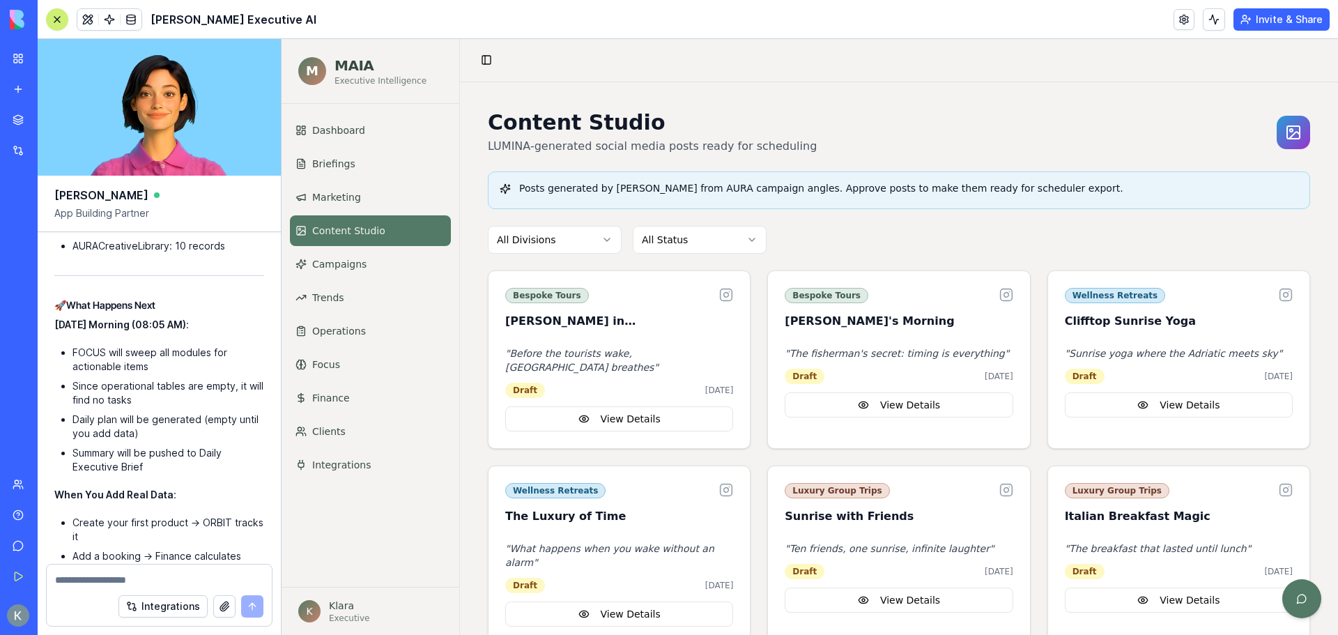
click at [365, 280] on ul "Dashboard Briefings Marketing Content Studio Campaigns Trends Operations Focus …" at bounding box center [370, 297] width 161 height 365
click at [364, 273] on link "Campaigns" at bounding box center [370, 264] width 161 height 31
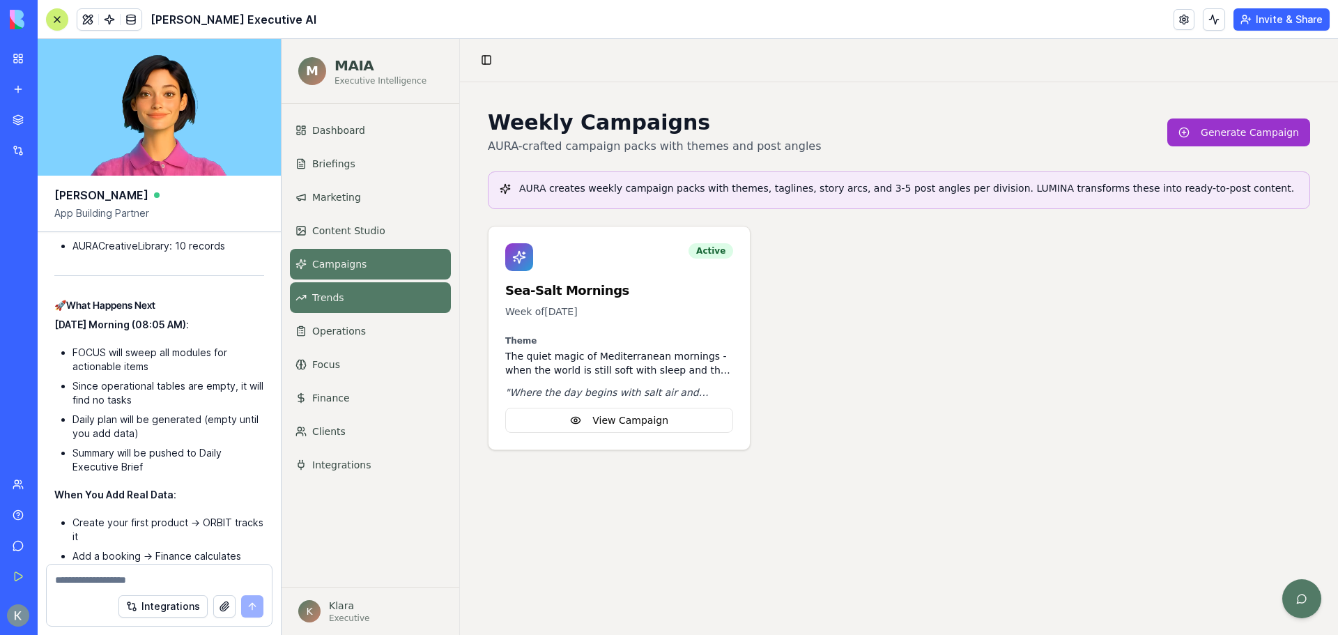
click at [332, 301] on span "Trends" at bounding box center [328, 298] width 32 height 14
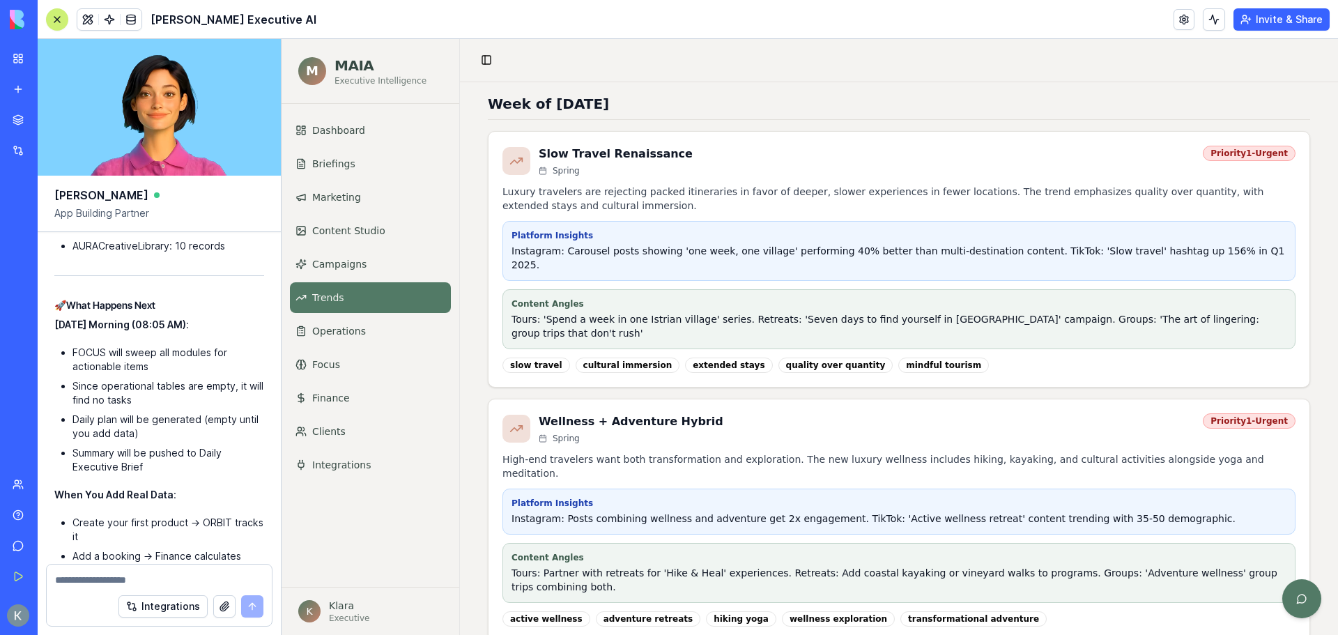
scroll to position [139, 0]
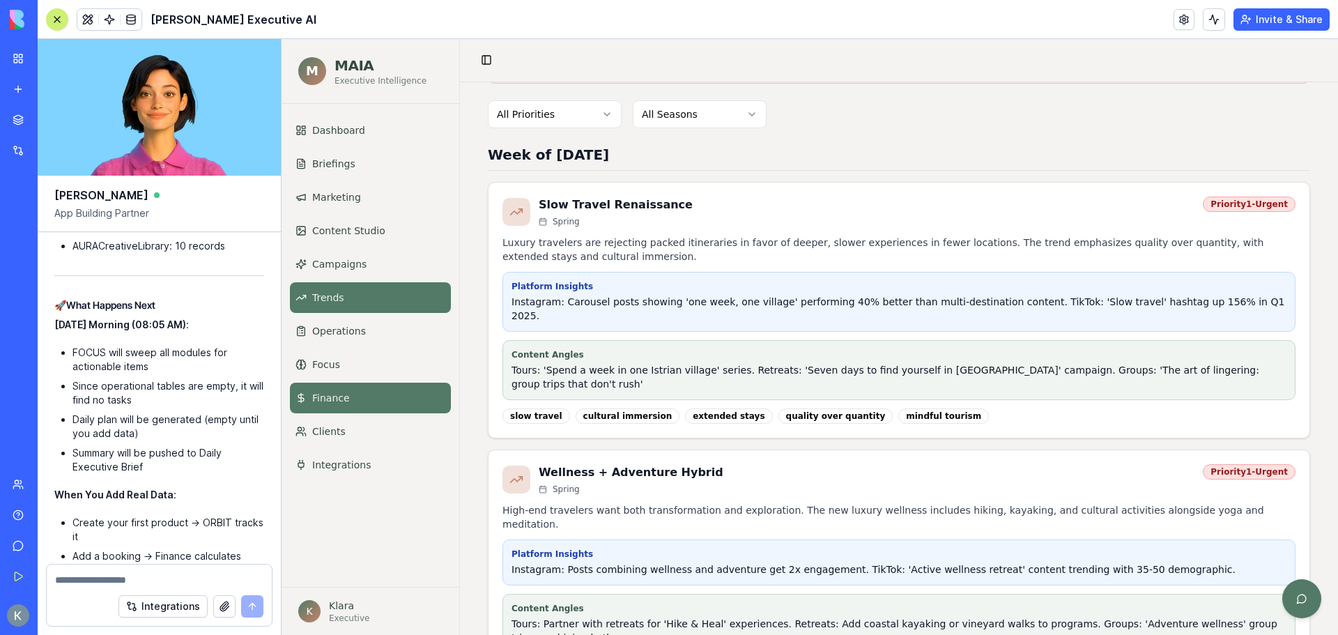
click at [346, 390] on link "Finance" at bounding box center [370, 398] width 161 height 31
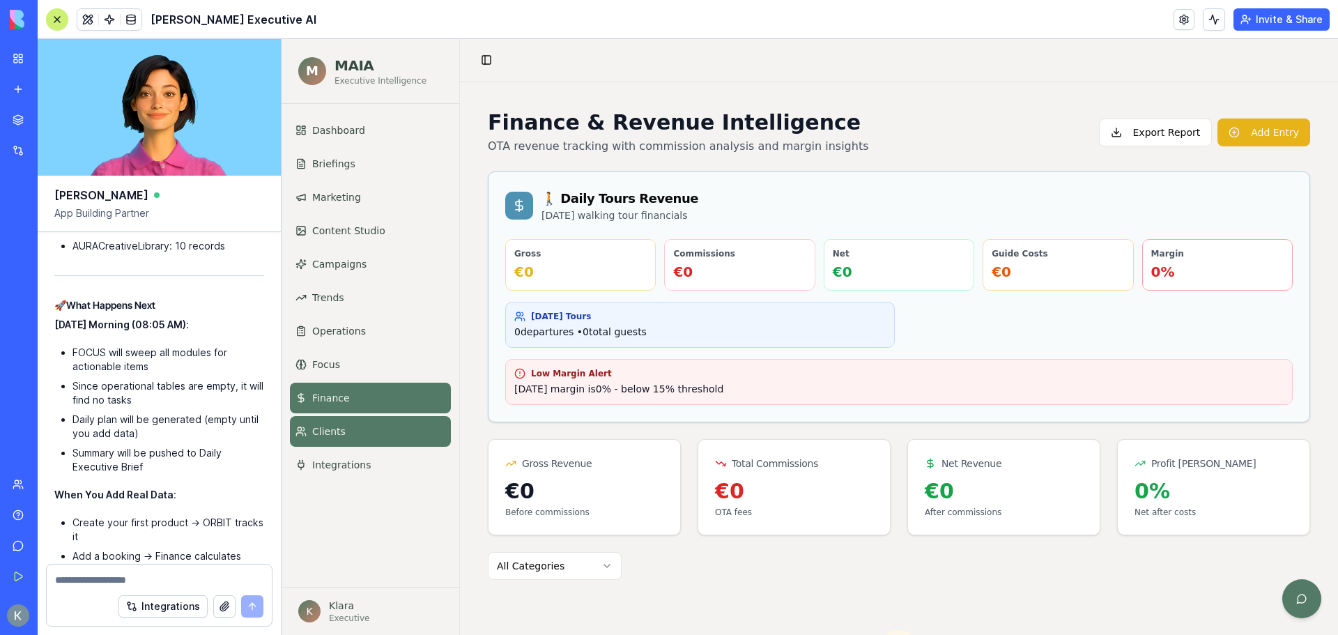
click at [346, 422] on link "Clients" at bounding box center [370, 431] width 161 height 31
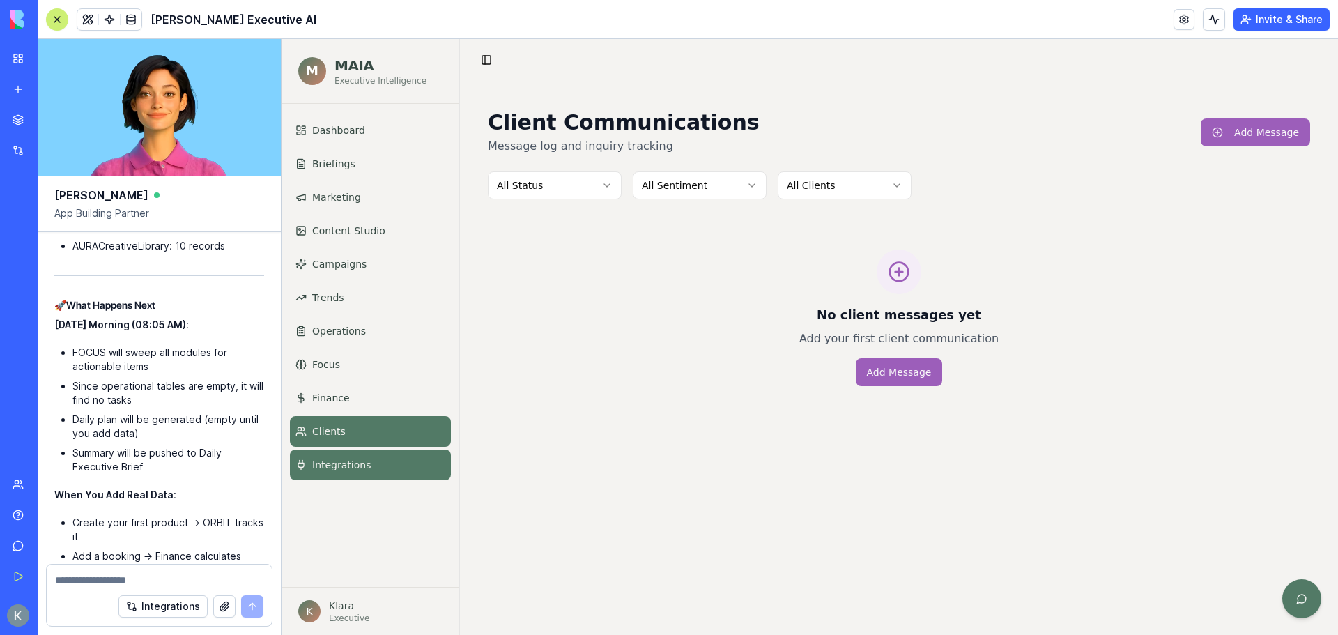
click at [311, 469] on link "Integrations" at bounding box center [370, 465] width 161 height 31
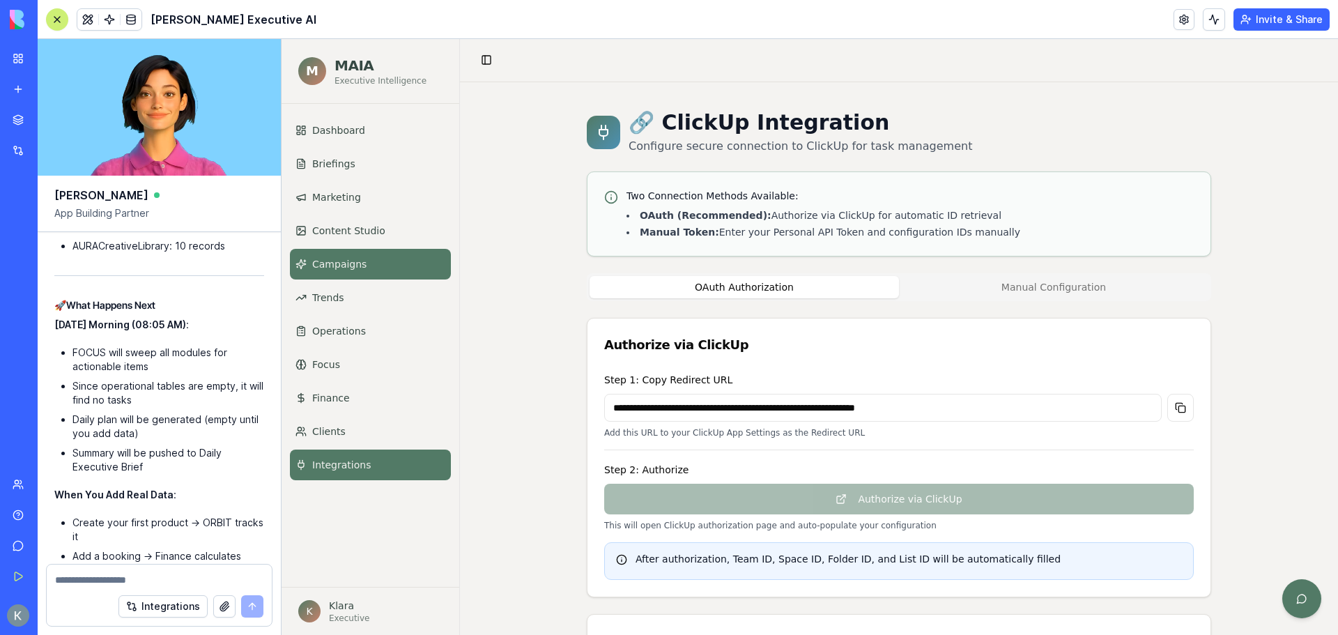
click at [340, 276] on link "Campaigns" at bounding box center [370, 264] width 161 height 31
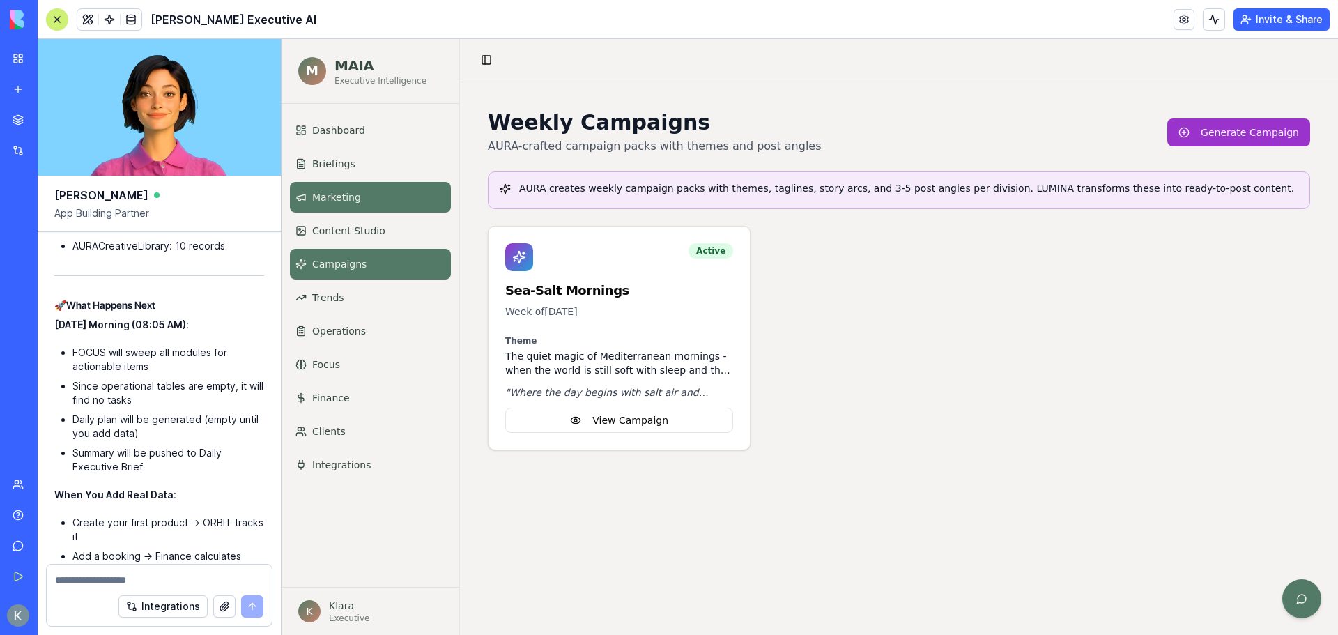
click at [348, 208] on link "Marketing" at bounding box center [370, 197] width 161 height 31
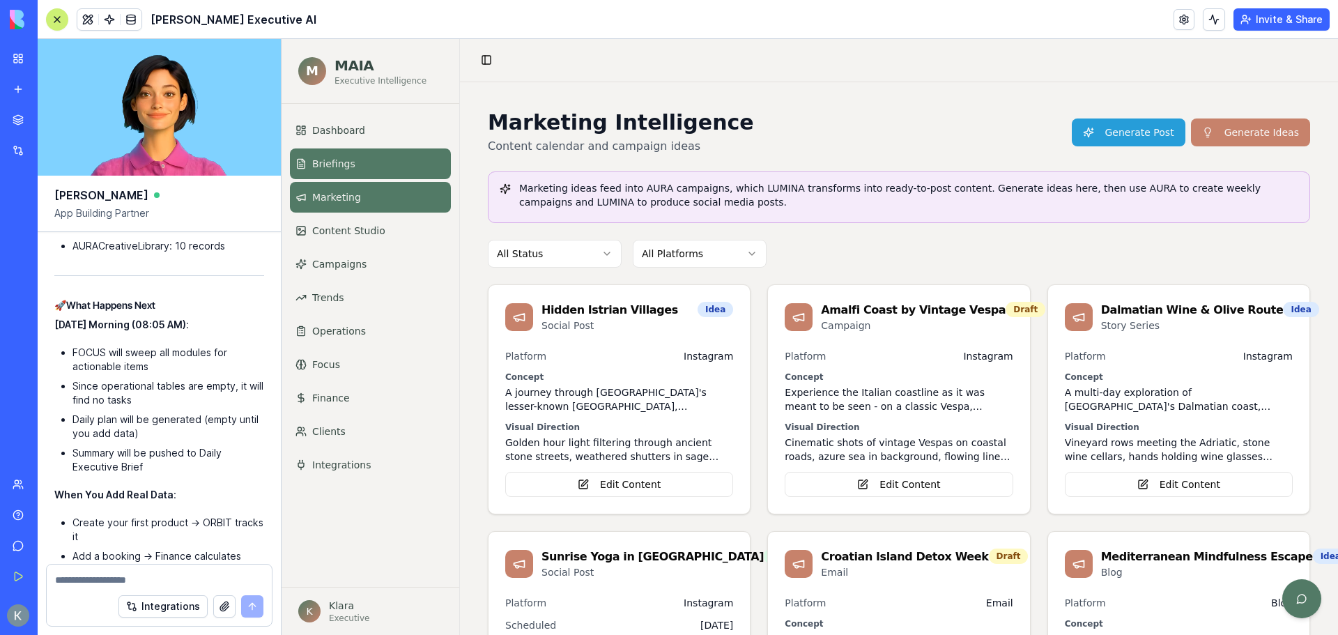
click at [337, 167] on span "Briefings" at bounding box center [333, 164] width 43 height 14
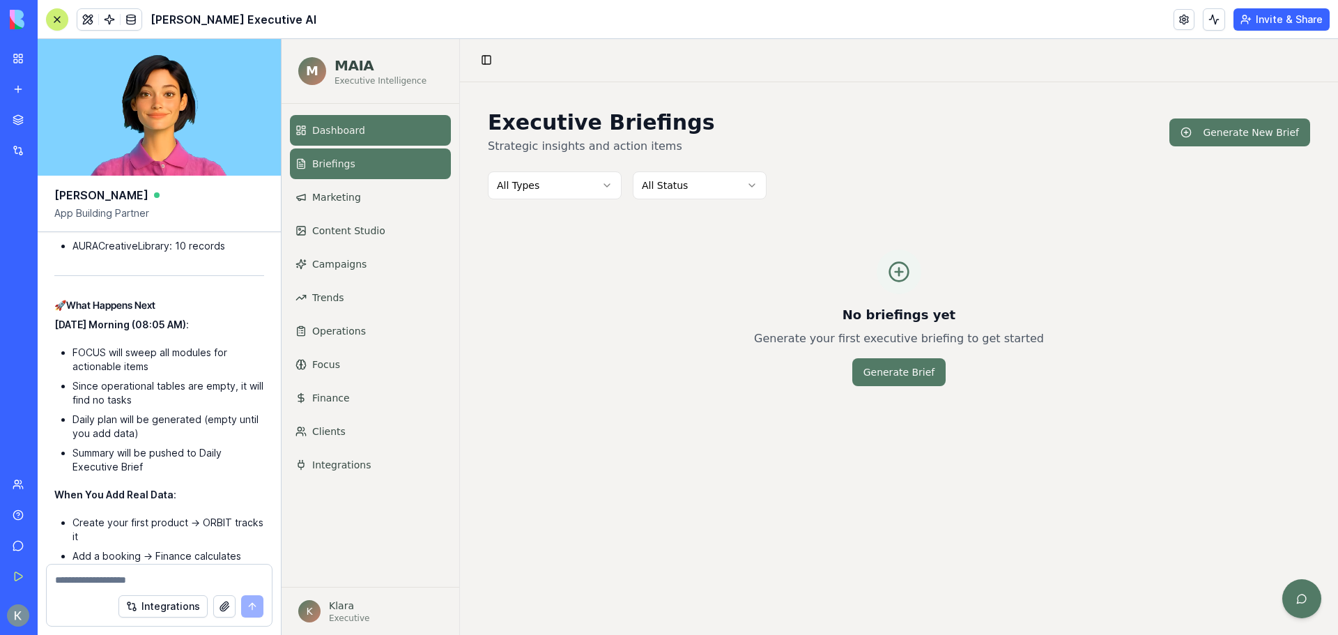
click at [336, 142] on link "Dashboard" at bounding box center [370, 130] width 161 height 31
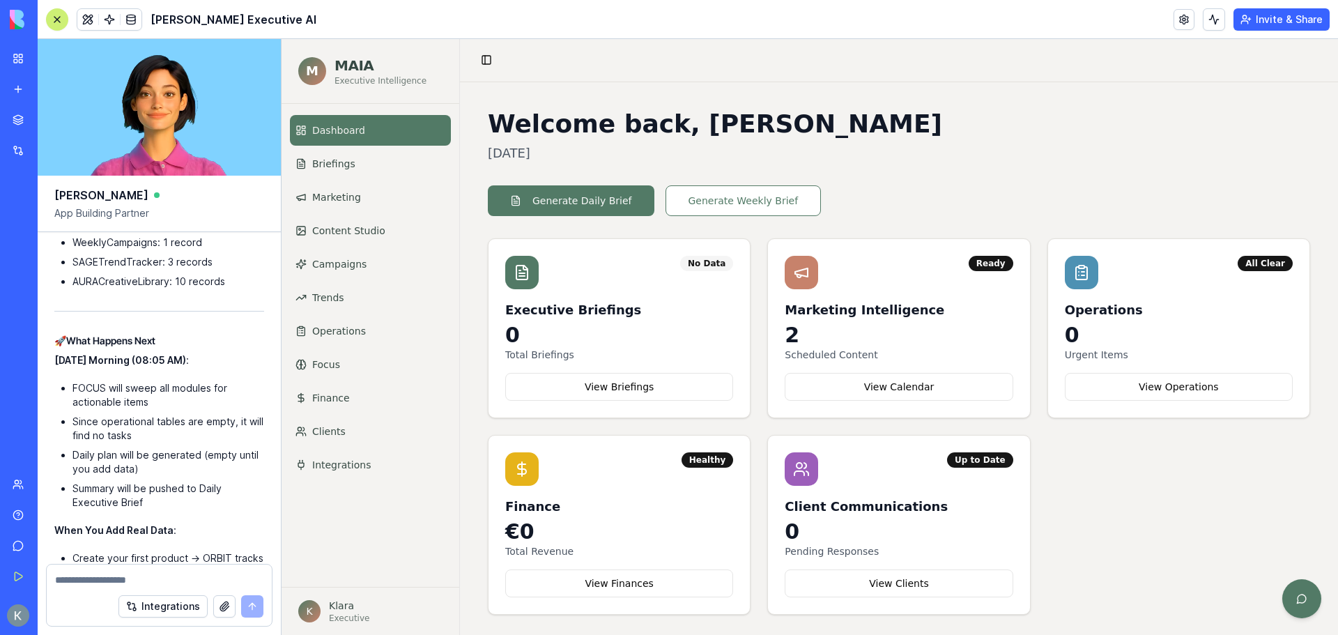
scroll to position [86404, 0]
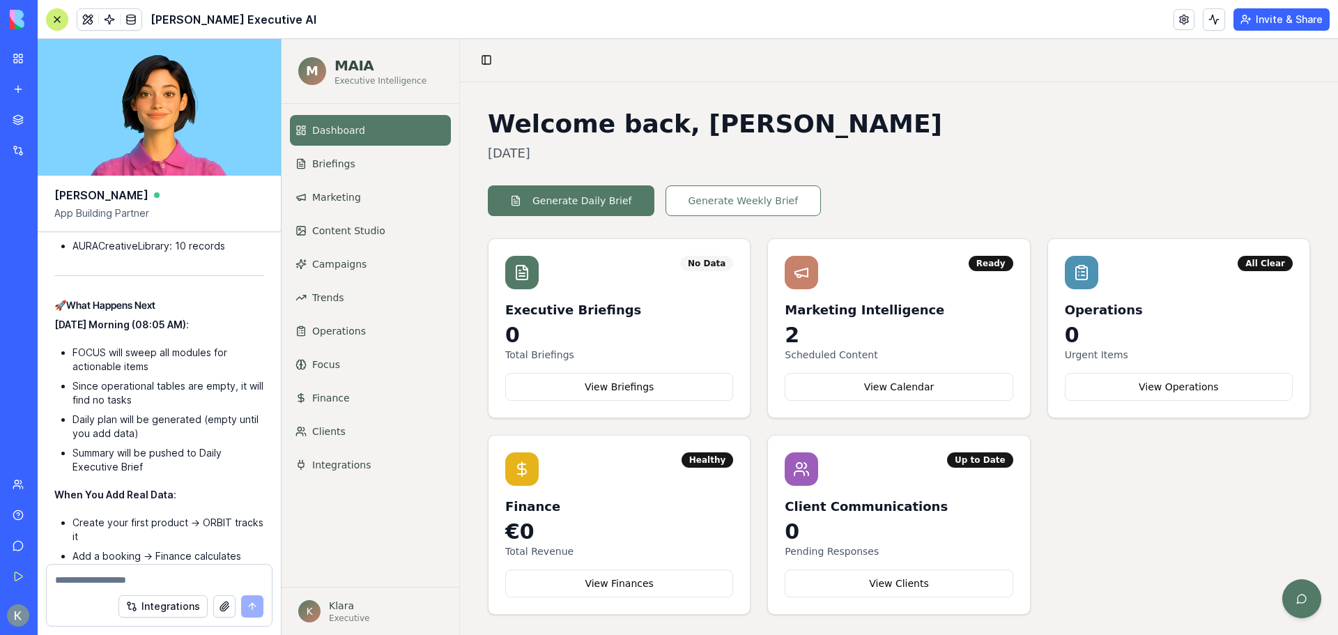
click at [93, 578] on textarea at bounding box center [159, 580] width 208 height 14
drag, startPoint x: 76, startPoint y: 589, endPoint x: 72, endPoint y: 581, distance: 8.7
drag, startPoint x: 72, startPoint y: 581, endPoint x: 43, endPoint y: 574, distance: 29.6
click at [43, 574] on div "**********" at bounding box center [159, 592] width 243 height 85
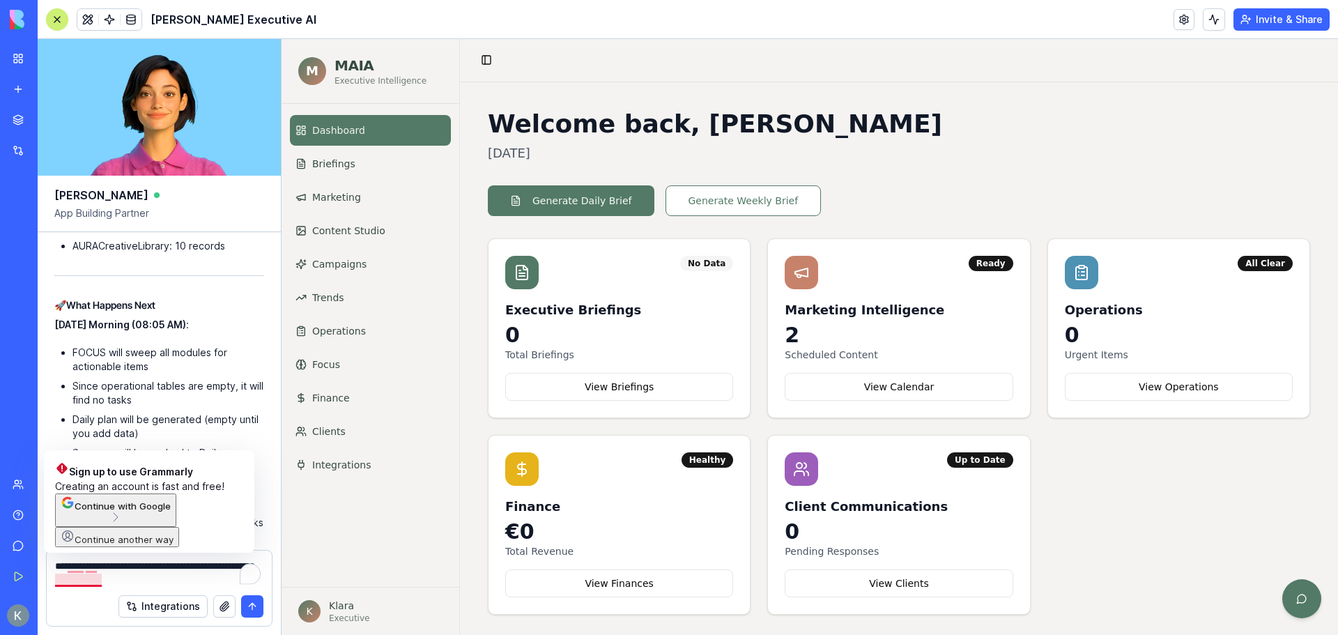
click at [78, 581] on textarea "**********" at bounding box center [159, 573] width 208 height 28
drag, startPoint x: 79, startPoint y: 579, endPoint x: 65, endPoint y: 607, distance: 31.5
click at [65, 607] on div "Integrations" at bounding box center [159, 606] width 225 height 39
click at [90, 580] on textarea "**********" at bounding box center [159, 573] width 208 height 28
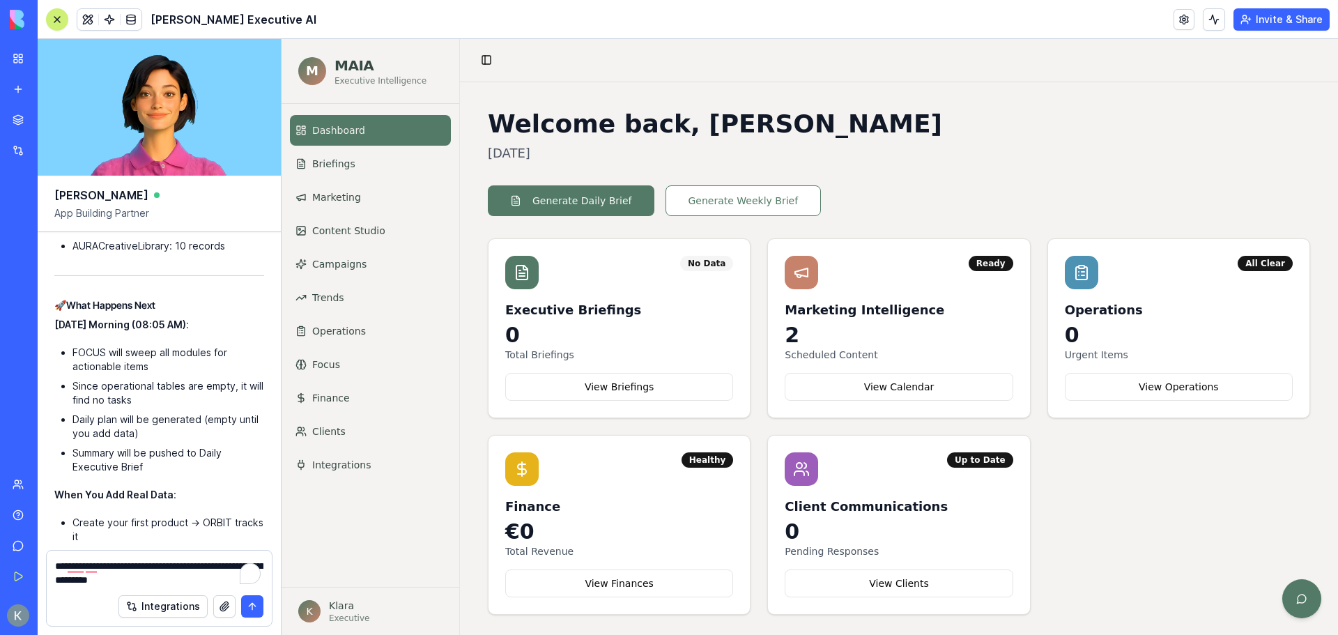
click at [210, 582] on textarea "**********" at bounding box center [159, 573] width 208 height 28
paste textarea "**********"
type textarea "**********"
click at [252, 606] on button "submit" at bounding box center [252, 606] width 22 height 22
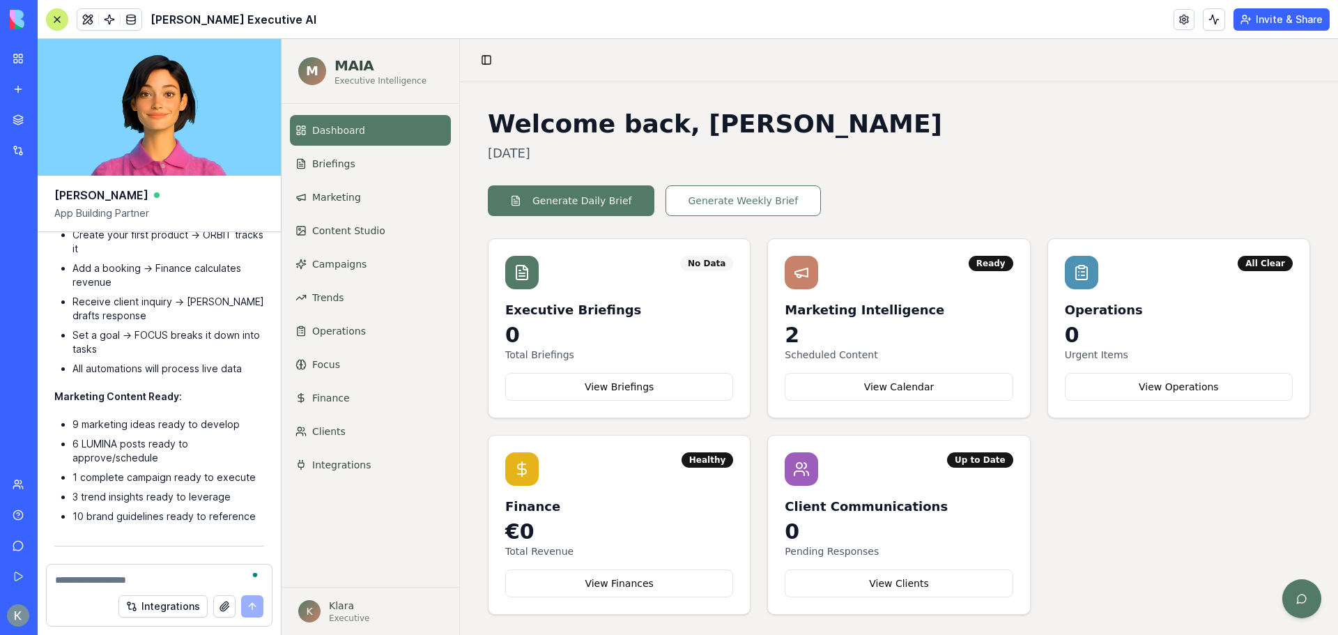
scroll to position [86688, 0]
copy div "https://api.blocks.dev/oauth/callback"
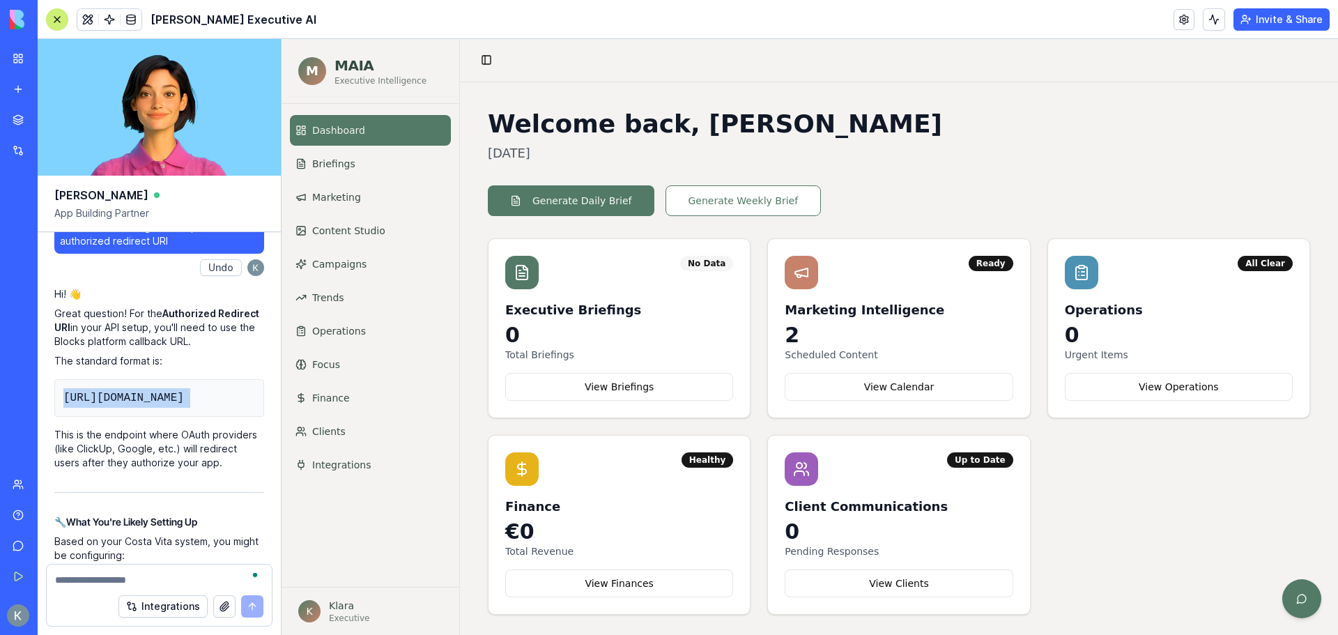
scroll to position [87524, 0]
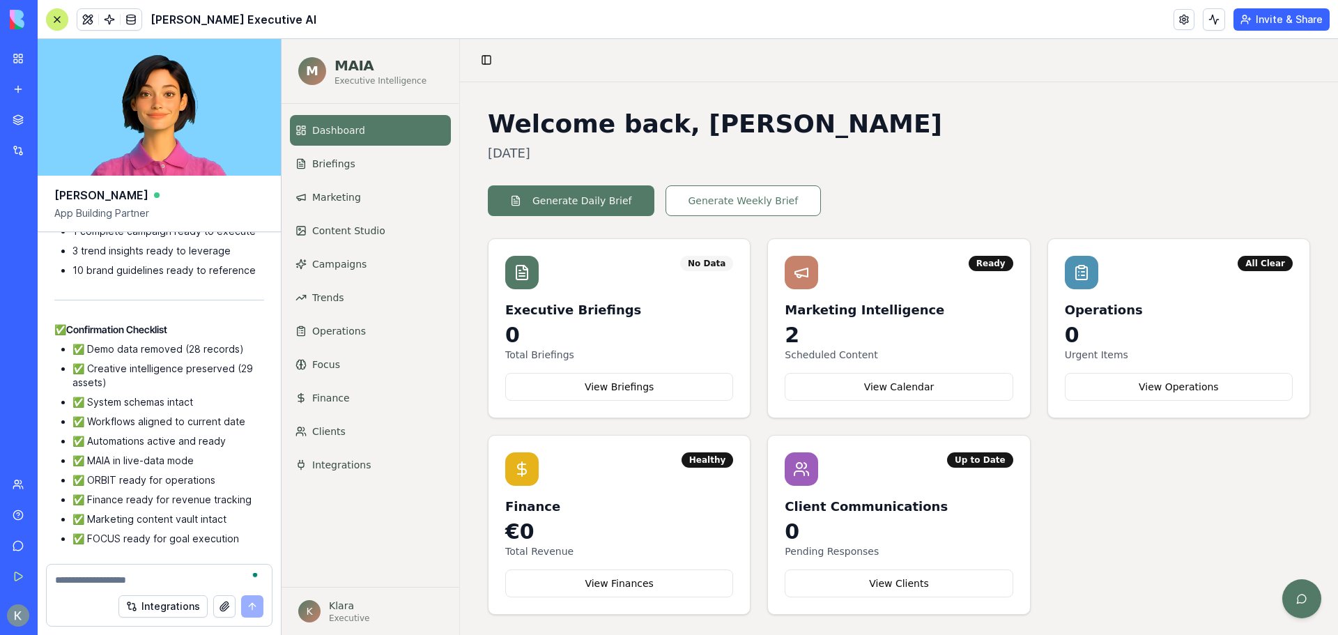
scroll to position [86897, 0]
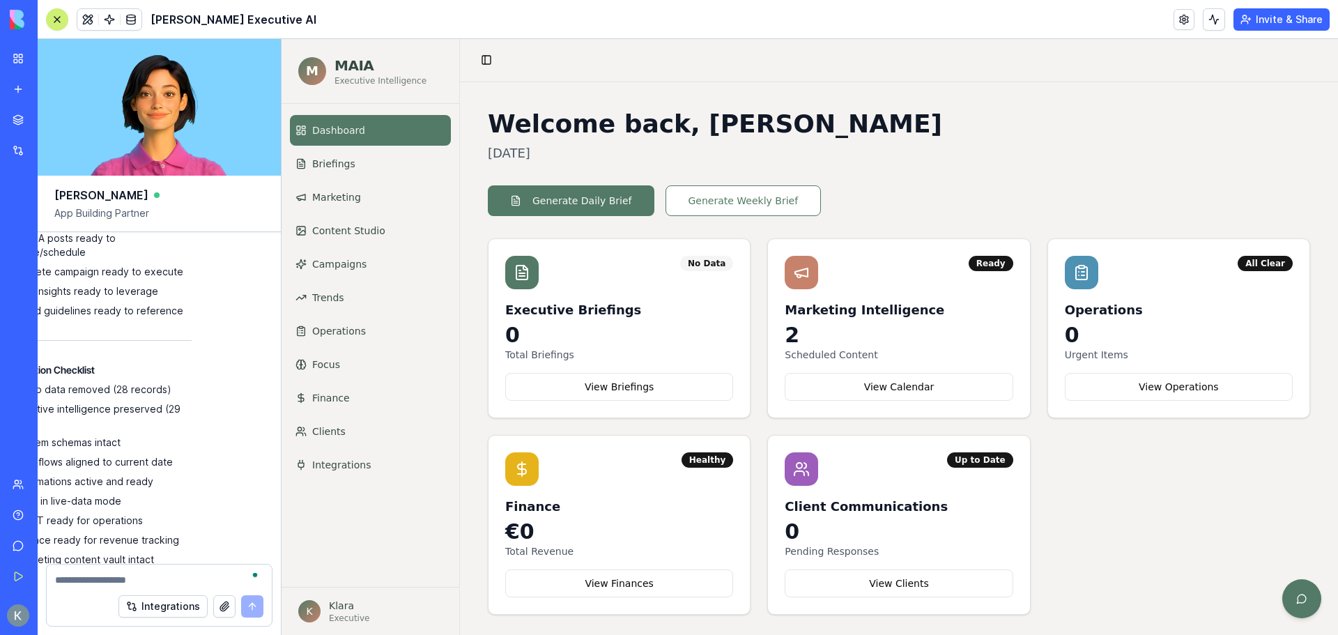
drag, startPoint x: 74, startPoint y: 484, endPoint x: 268, endPoint y: 484, distance: 193.8
click at [268, 484] on div "Undo 10:09 on Oct 7 🌿 MAIA – Your New Leaf Executive AI is Taking Root! Hey! I'…" at bounding box center [159, 398] width 243 height 332
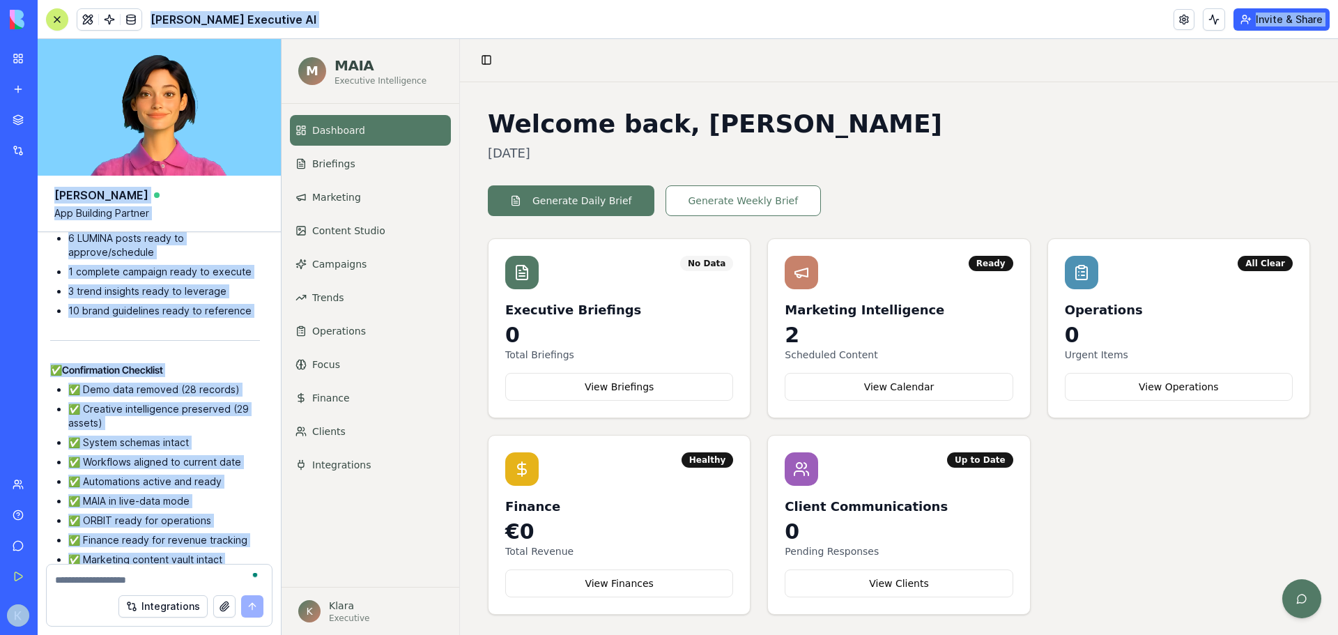
scroll to position [86897, 0]
drag, startPoint x: 210, startPoint y: 531, endPoint x: 45, endPoint y: 487, distance: 170.9
click at [31, 509] on div "My Workspace New app Marketplace Integrations Recent MAIA - Costa Vita Executiv…" at bounding box center [669, 317] width 1338 height 635
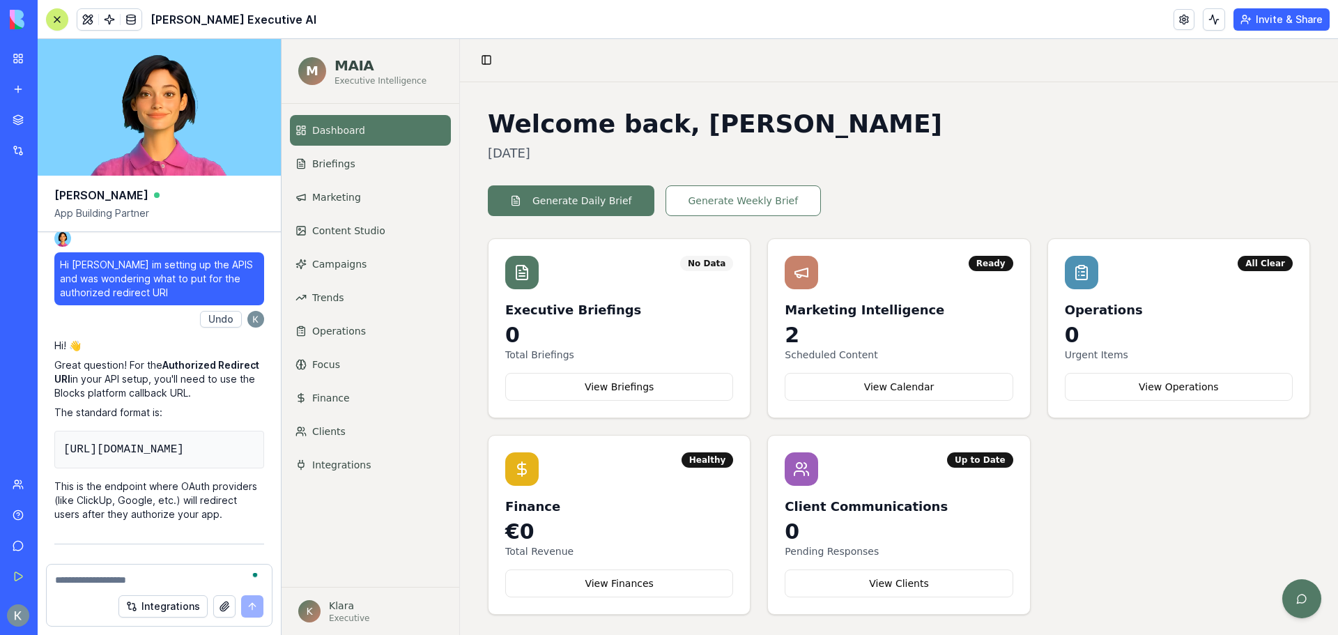
scroll to position [87524, 0]
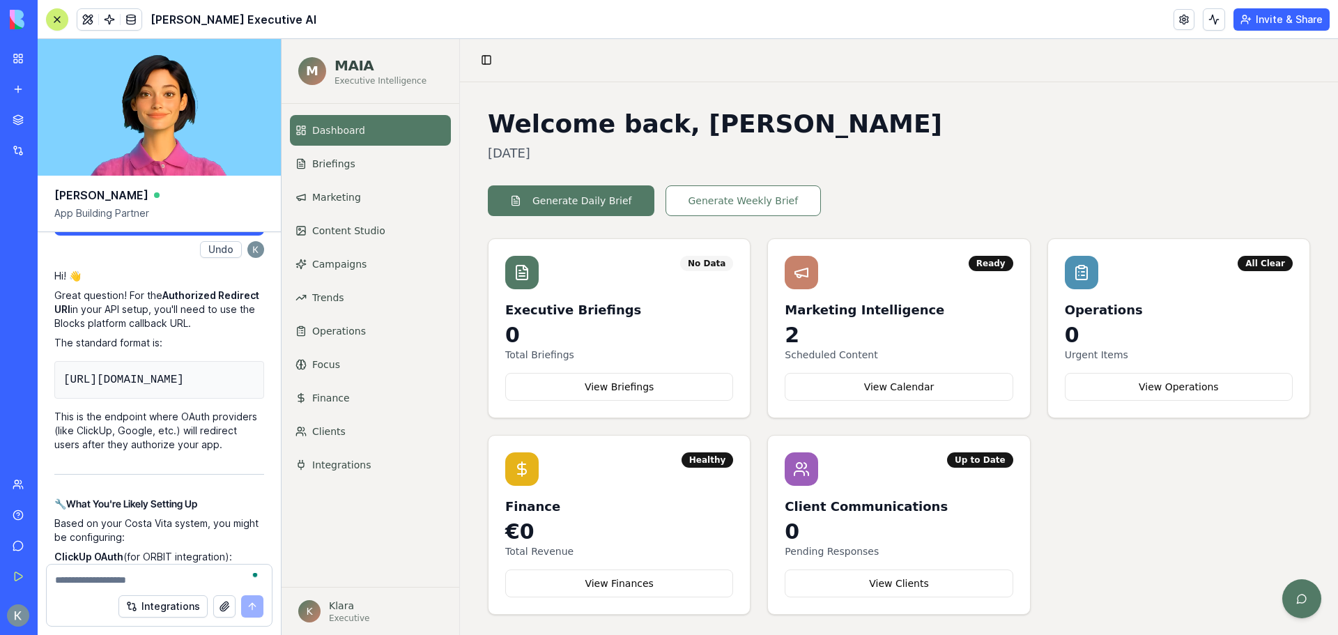
click at [120, 573] on textarea "To enrich screen reader interactions, please activate Accessibility in Grammarl…" at bounding box center [159, 580] width 208 height 14
type textarea "**********"
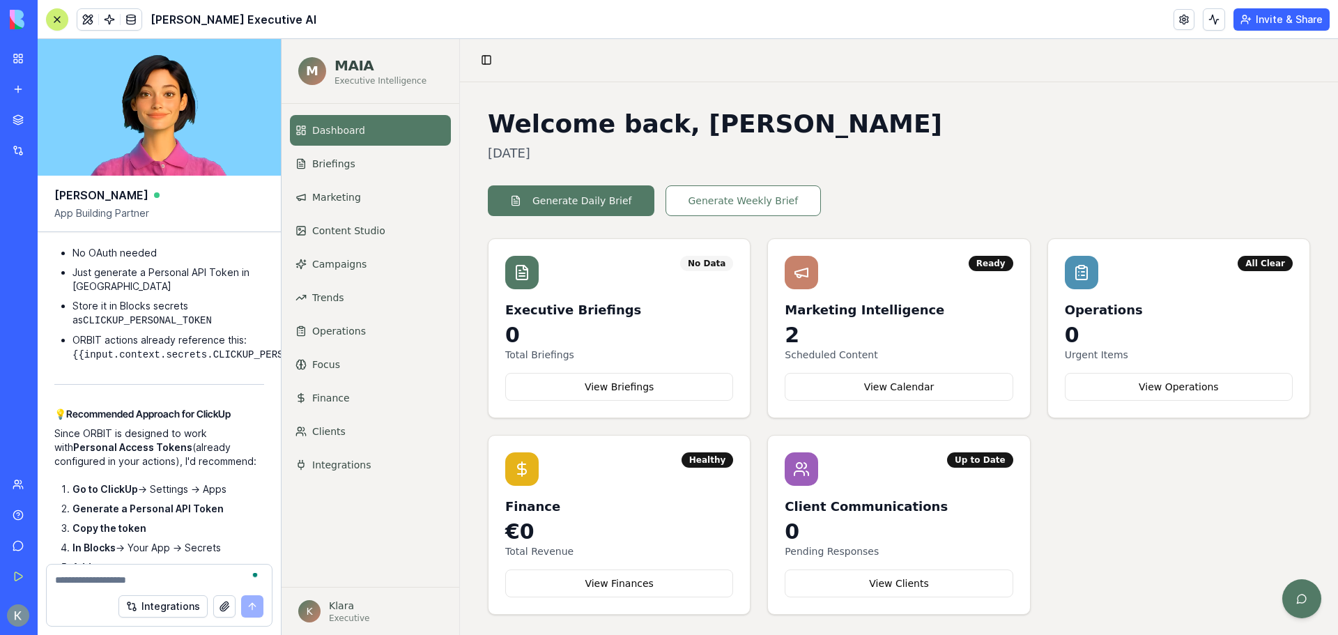
scroll to position [88006, 0]
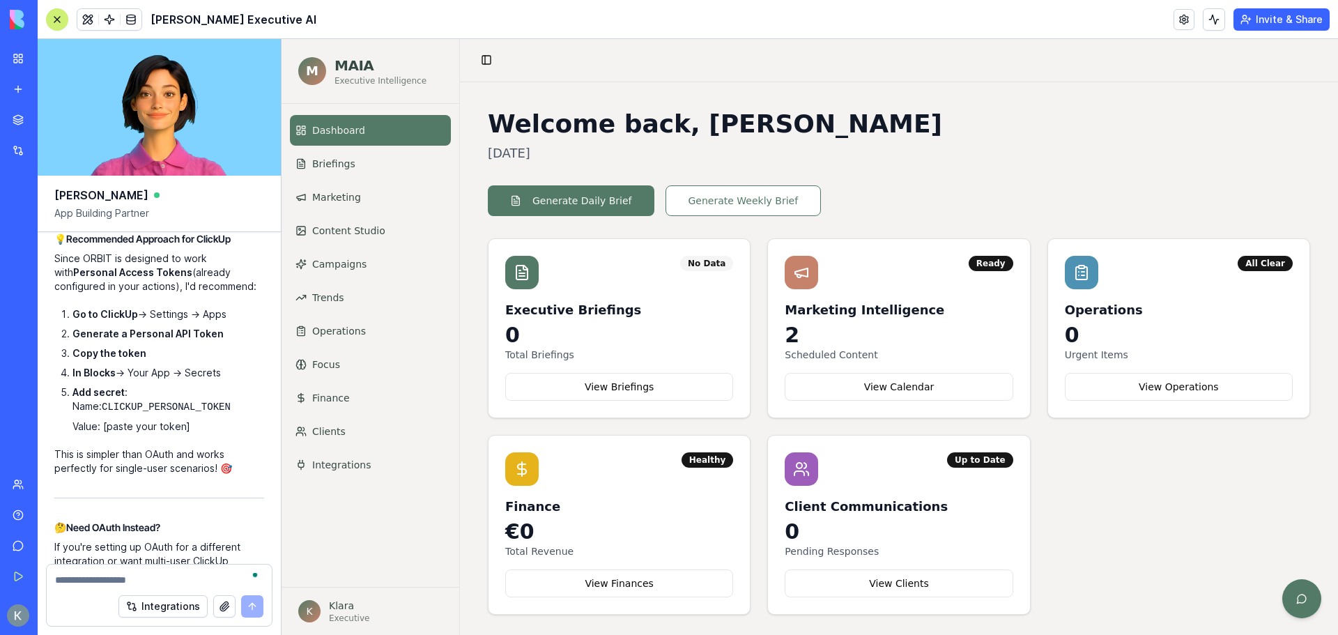
scroll to position [88145, 0]
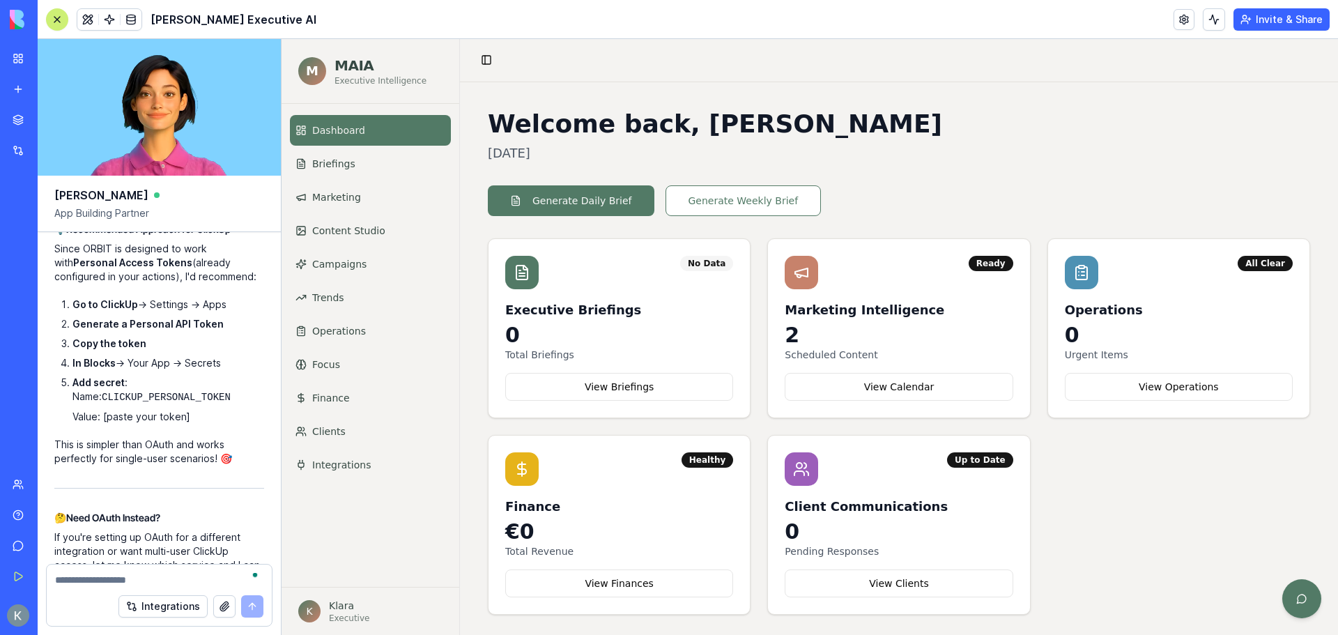
copy ol "https://api.blocks.dev/oauth/callback"
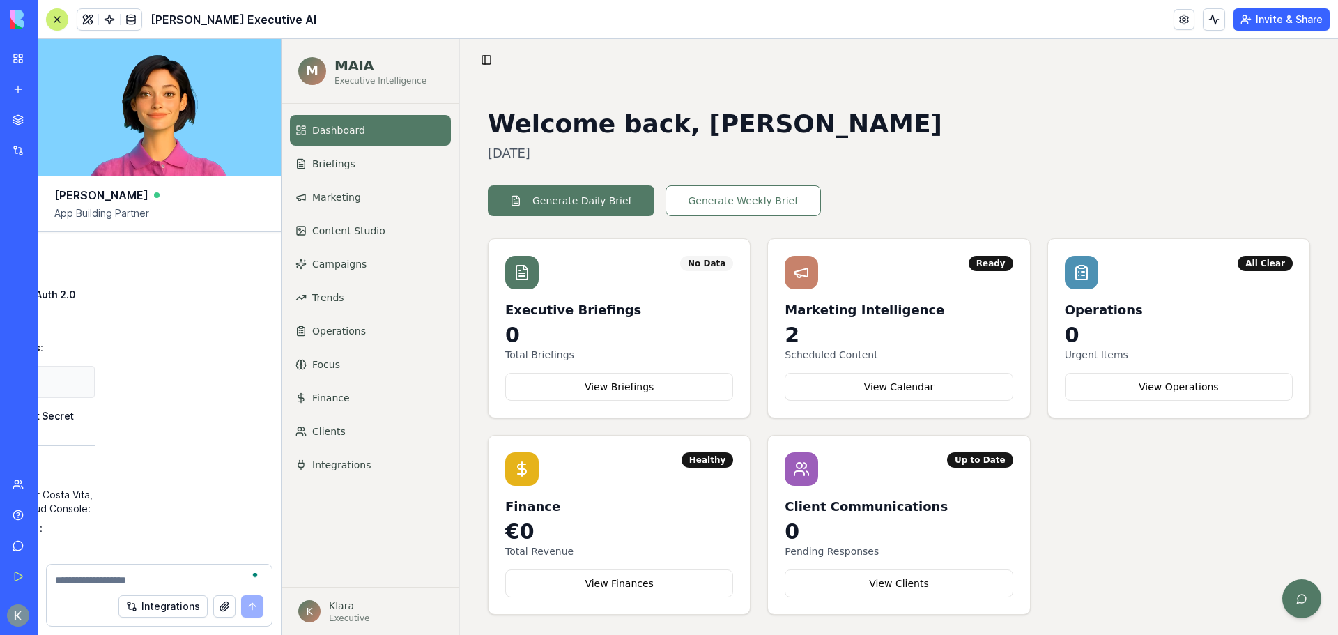
scroll to position [88912, 236]
drag, startPoint x: 231, startPoint y: 369, endPoint x: 274, endPoint y: 370, distance: 43.2
click at [274, 370] on div "Undo 10:09 on Oct 7 🌿 MAIA – Your New Leaf Executive AI is Taking Root! Hey! I'…" at bounding box center [159, 398] width 243 height 332
click at [215, 368] on div "Undo 10:09 on Oct 7 🌿 MAIA – Your New Leaf Executive AI is Taking Root! Hey! I'…" at bounding box center [159, 398] width 243 height 332
drag, startPoint x: 192, startPoint y: 537, endPoint x: 79, endPoint y: 484, distance: 125.3
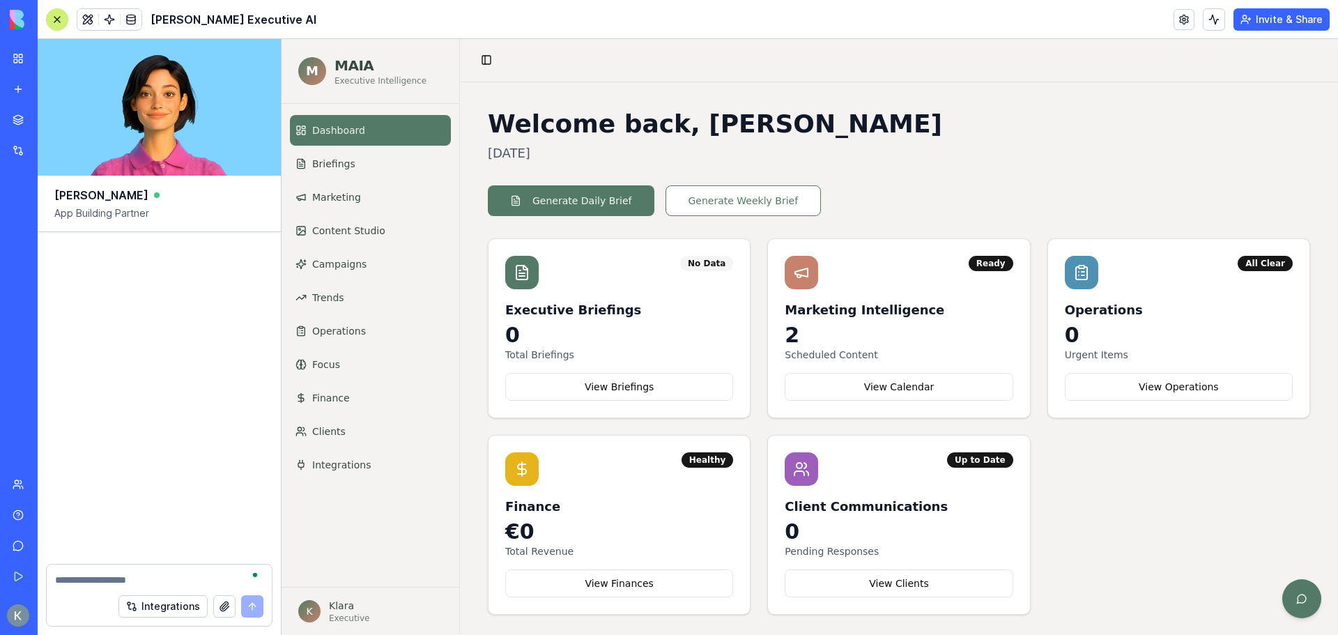
click at [52, 503] on div "Undo 10:09 on Oct 7 🌿 MAIA – Your New Leaf Executive AI is Taking Root! Hey! I'…" at bounding box center [159, 398] width 243 height 332
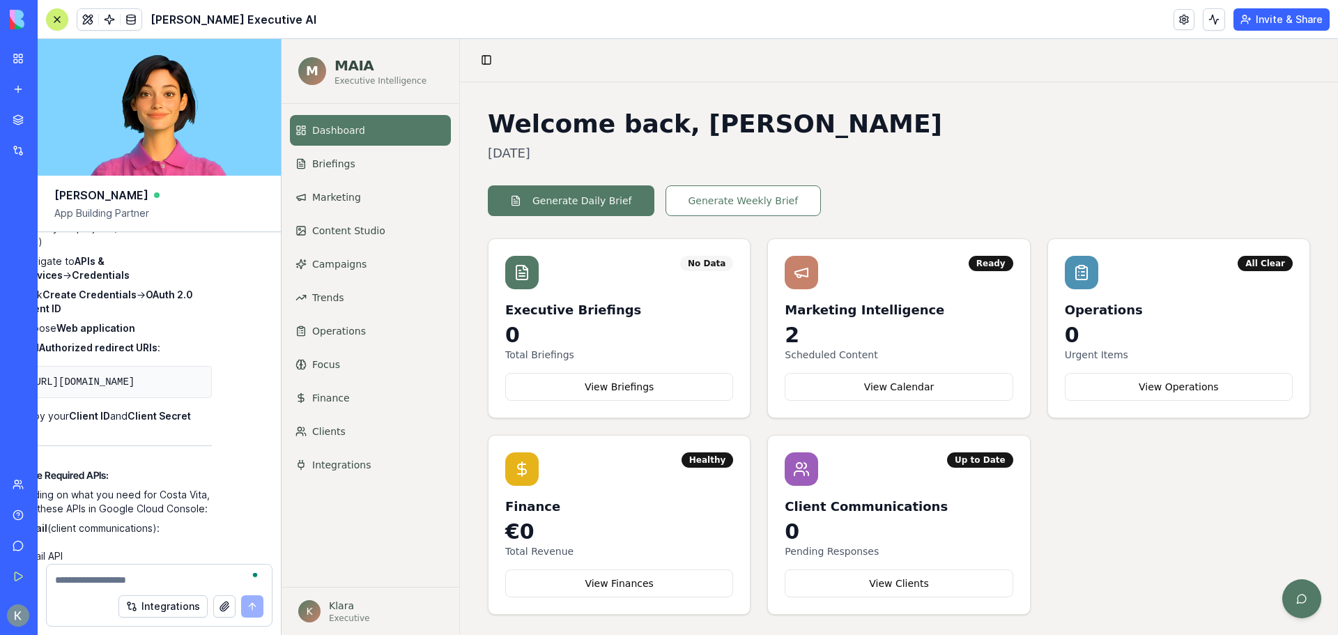
scroll to position [88912, 0]
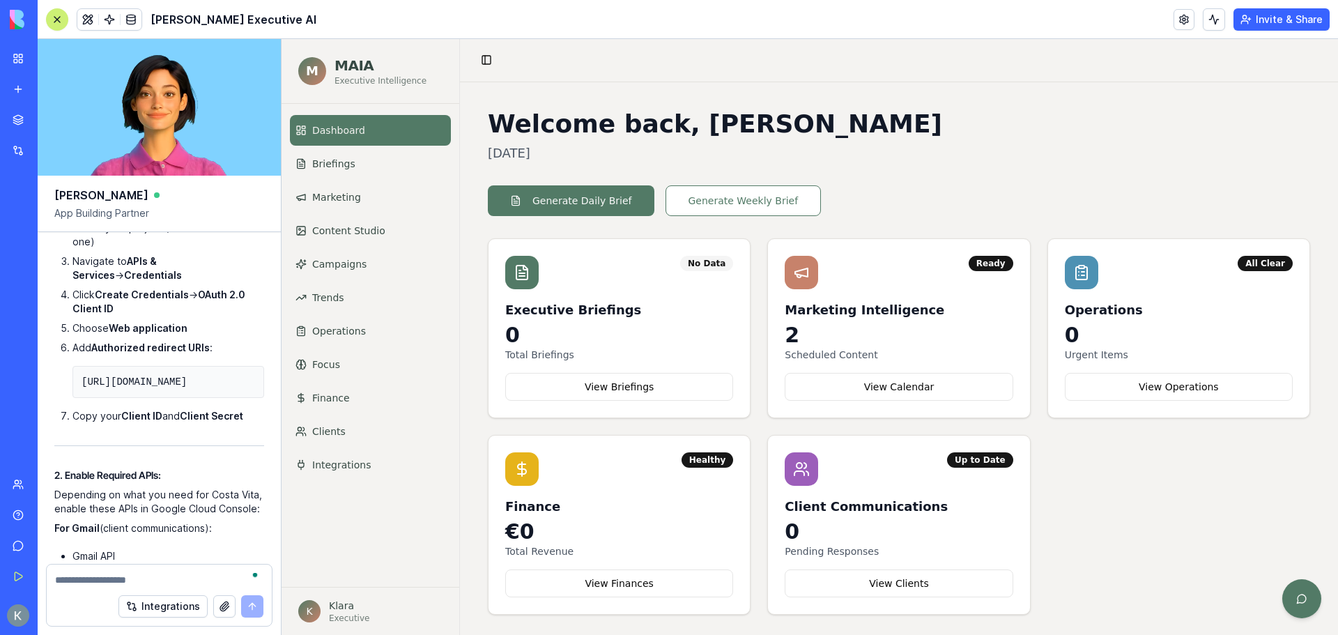
drag, startPoint x: 88, startPoint y: 477, endPoint x: 46, endPoint y: 474, distance: 42.0
click at [35, 477] on div "My Workspace New app Marketplace Integrations Recent MAIA - Costa Vita Executiv…" at bounding box center [669, 317] width 1338 height 635
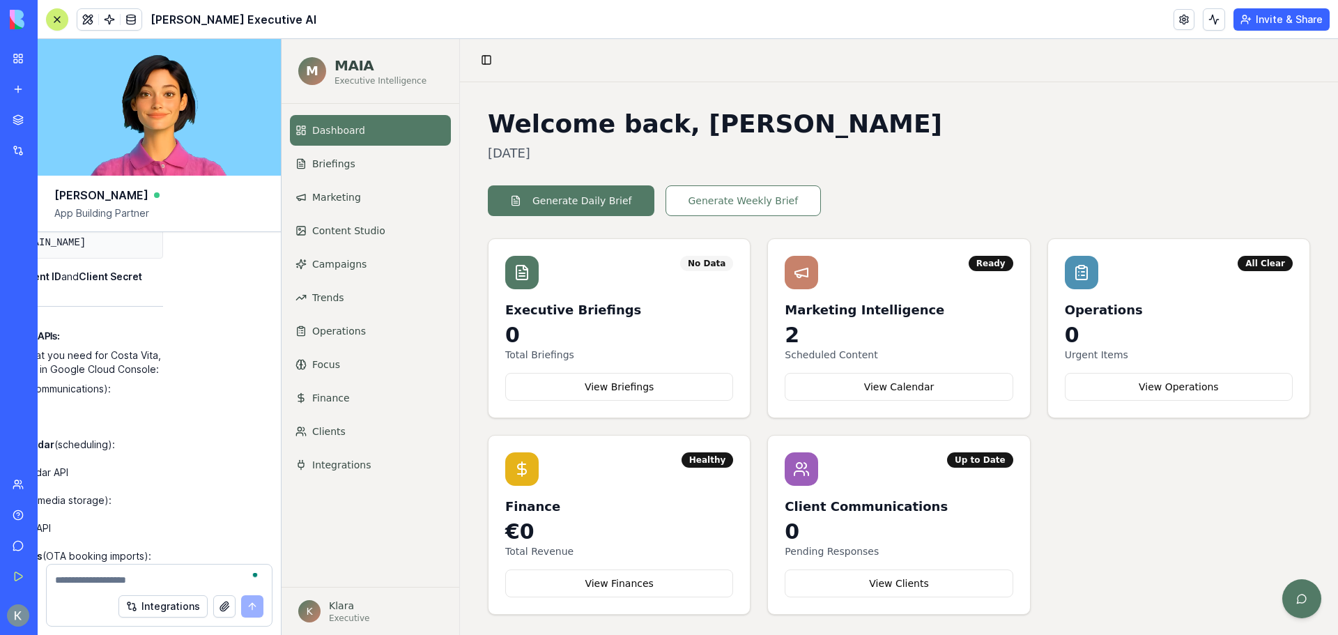
scroll to position [89052, 176]
drag, startPoint x: 245, startPoint y: 321, endPoint x: 167, endPoint y: 305, distance: 78.9
click at [273, 321] on div "Undo 10:09 on Oct 7 🌿 MAIA – Your New Leaf Executive AI is Taking Root! Hey! I'…" at bounding box center [159, 398] width 243 height 332
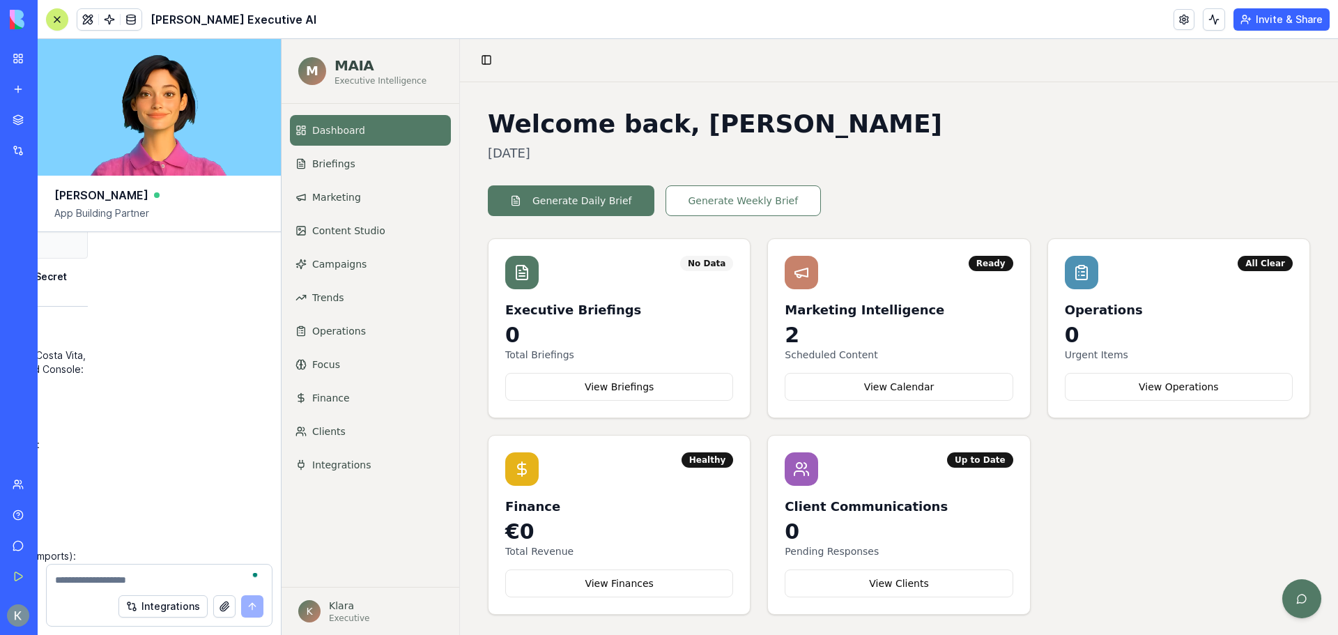
click at [188, 325] on div "Undo 10:09 on Oct 7 🌿 MAIA – Your New Leaf Executive AI is Taking Root! Hey! I'…" at bounding box center [159, 398] width 243 height 332
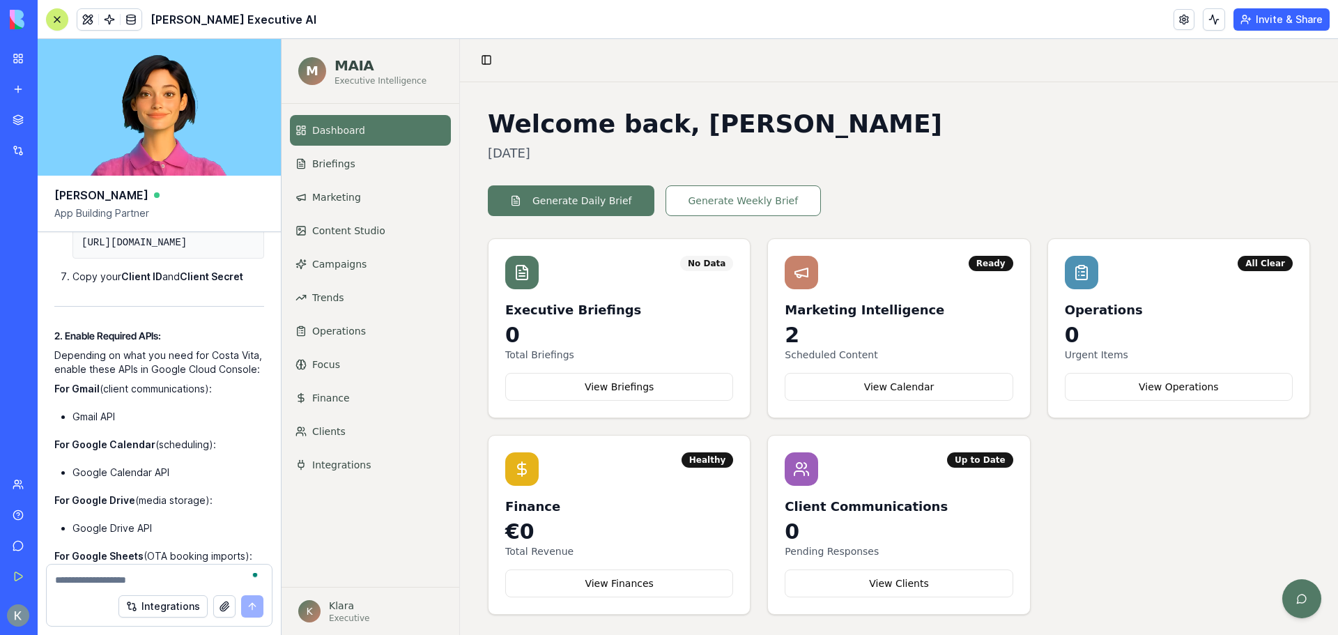
drag, startPoint x: 192, startPoint y: 459, endPoint x: 23, endPoint y: 473, distance: 169.3
click at [23, 473] on div "My Workspace New app Marketplace Integrations Recent MAIA - Costa Vita Executiv…" at bounding box center [669, 317] width 1338 height 635
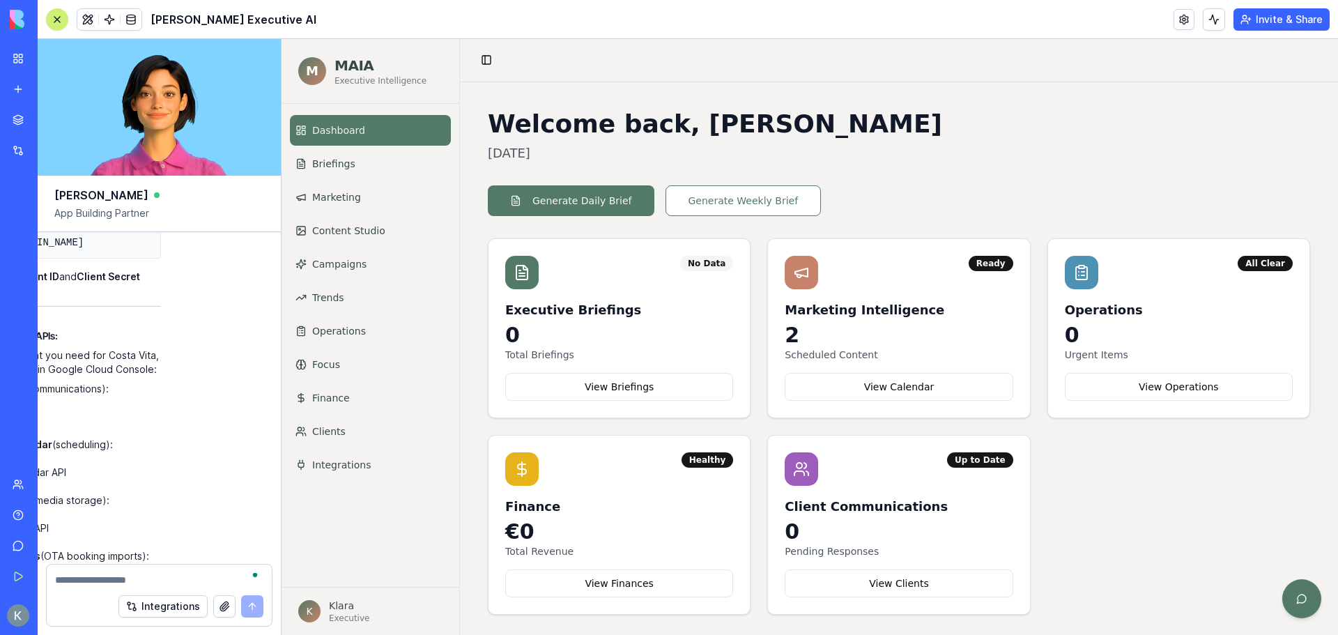
scroll to position [89052, 192]
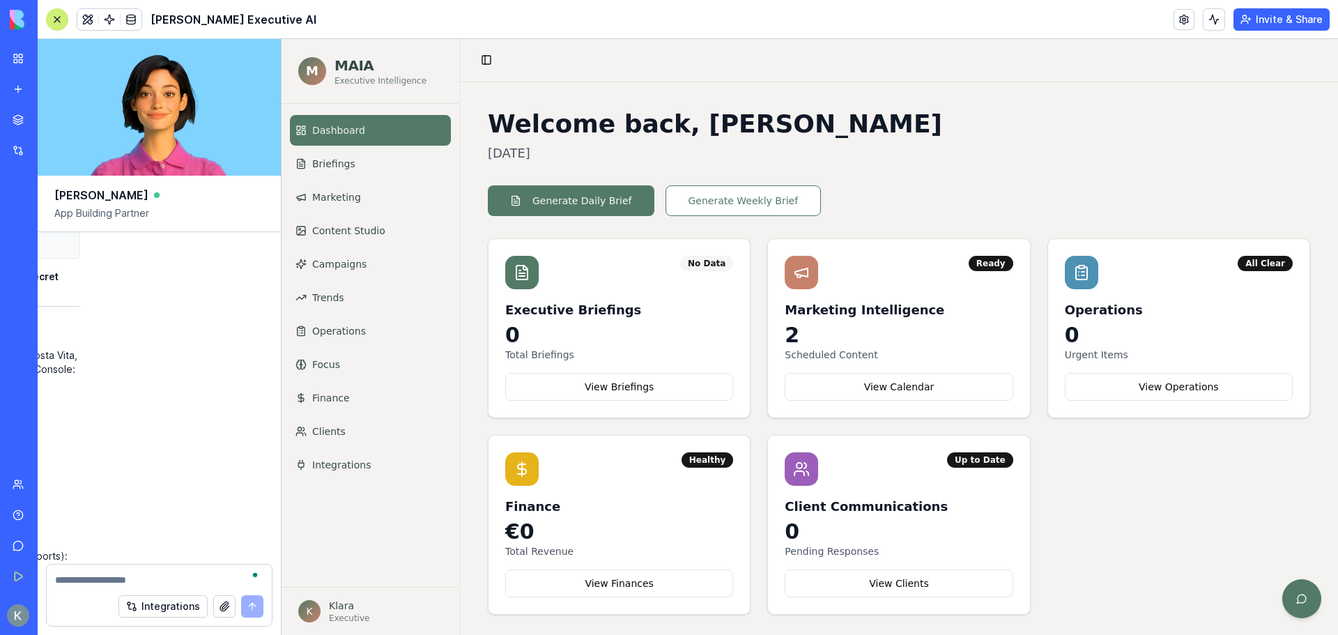
drag, startPoint x: 213, startPoint y: 392, endPoint x: 277, endPoint y: 393, distance: 64.8
click at [277, 393] on div "Undo 10:09 on Oct 7 🌿 MAIA – Your New Leaf Executive AI is Taking Root! Hey! I'…" at bounding box center [159, 398] width 243 height 332
click at [224, 393] on div "Undo 10:09 on Oct 7 🌿 MAIA – Your New Leaf Executive AI is Taking Root! Hey! I'…" at bounding box center [159, 398] width 243 height 332
drag, startPoint x: 208, startPoint y: 438, endPoint x: 138, endPoint y: 446, distance: 70.9
click at [138, 446] on div "Undo 10:09 on Oct 7 🌿 MAIA – Your New Leaf Executive AI is Taking Root! Hey! I'…" at bounding box center [159, 398] width 243 height 332
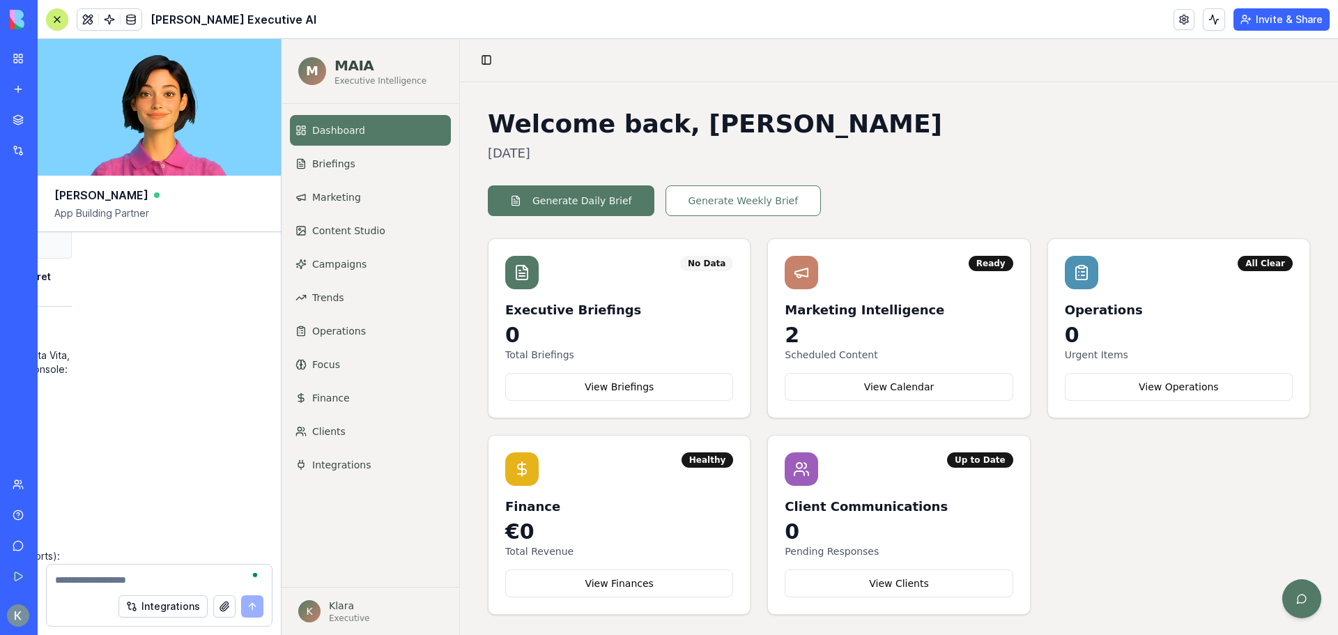
click at [170, 420] on div "Undo 10:09 on Oct 7 🌿 MAIA – Your New Leaf Executive AI is Taking Root! Hey! I'…" at bounding box center [159, 398] width 243 height 332
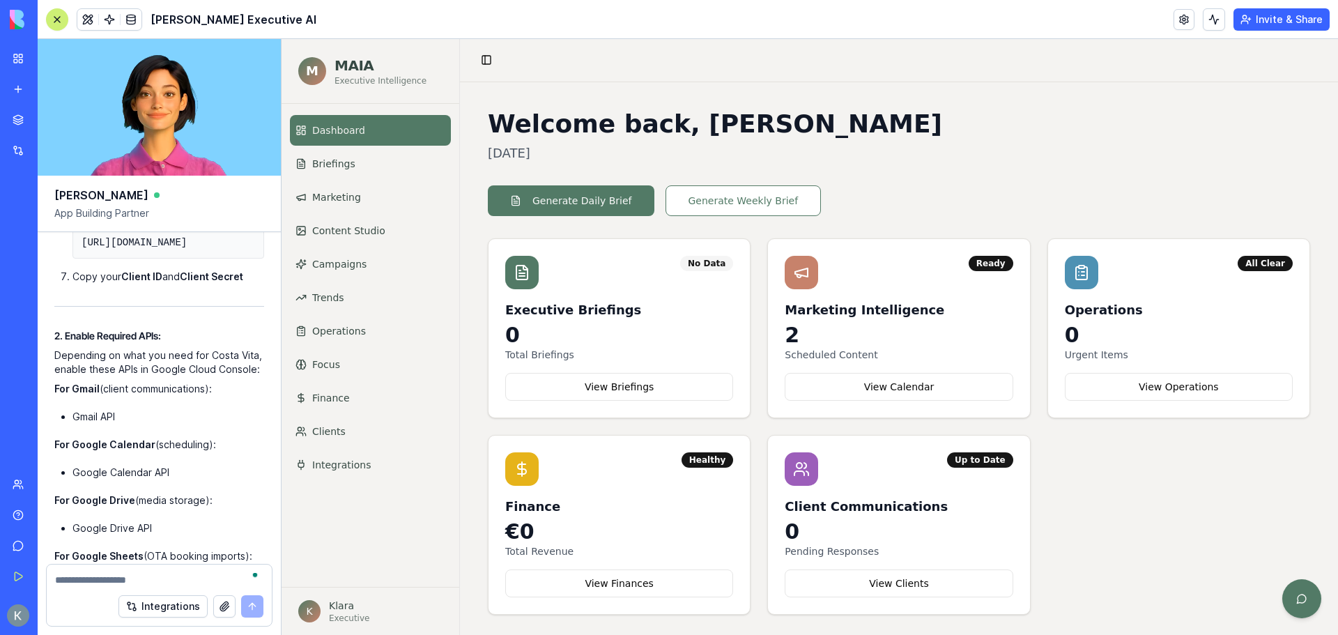
drag, startPoint x: 168, startPoint y: 415, endPoint x: 32, endPoint y: 397, distance: 137.1
click at [32, 397] on div "My Workspace New app Marketplace Integrations Recent MAIA - Costa Vita Executiv…" at bounding box center [669, 317] width 1338 height 635
click at [186, 418] on div "Ah, perfect! For Google OAuth , here's exactly what you need: 🔧 Google OAuth Co…" at bounding box center [159, 642] width 210 height 1672
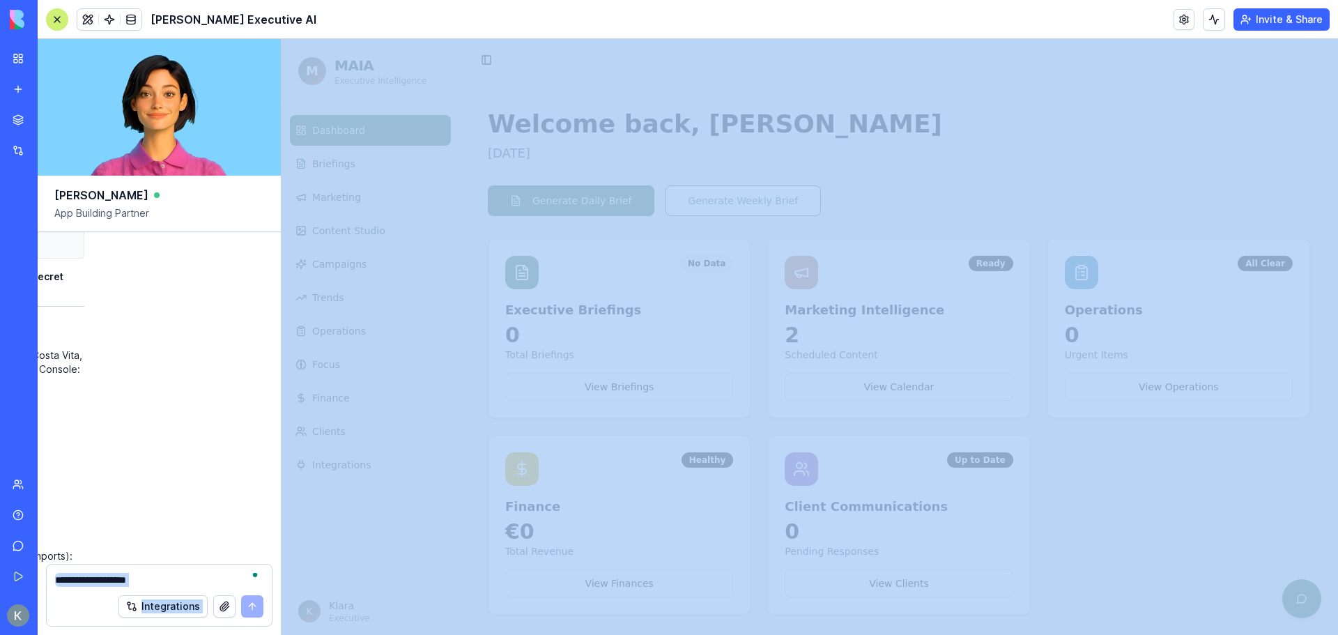
scroll to position [89052, 236]
drag, startPoint x: 241, startPoint y: 477, endPoint x: 282, endPoint y: 474, distance: 40.5
click at [0, 435] on div "My Workspace New app Marketplace Integrations Recent MAIA - Costa Vita Executiv…" at bounding box center [669, 317] width 1338 height 635
click at [220, 462] on div "Undo 10:09 on Oct 7 🌿 MAIA – Your New Leaf Executive AI is Taking Root! Hey! I'…" at bounding box center [159, 398] width 243 height 332
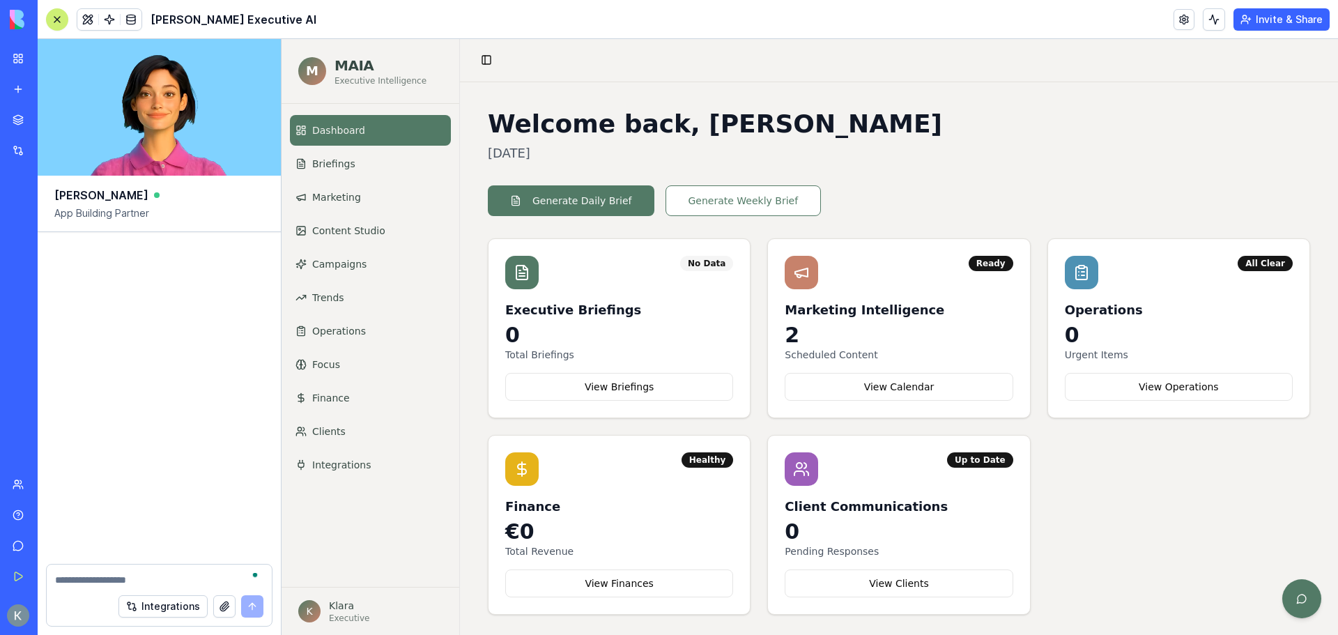
drag, startPoint x: 197, startPoint y: 450, endPoint x: 153, endPoint y: 408, distance: 60.2
click at [154, 440] on div "Undo 10:09 on Oct 7 🌿 MAIA – Your New Leaf Executive AI is Taking Root! Hey! I'…" at bounding box center [159, 398] width 243 height 332
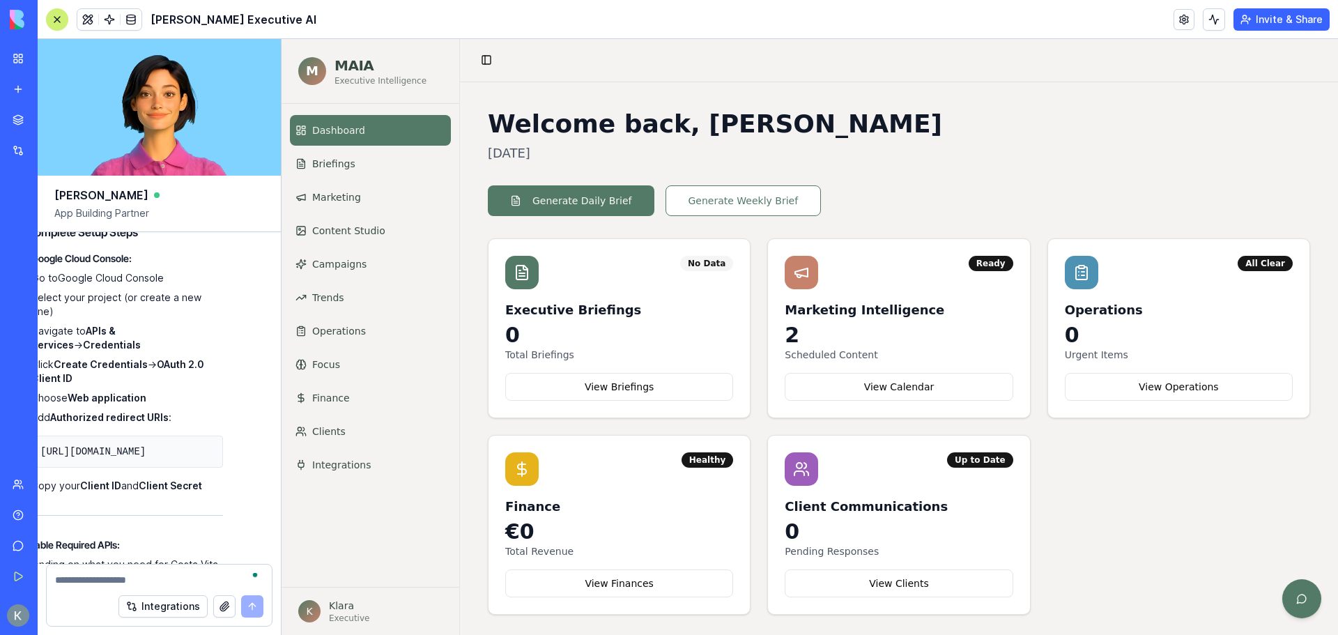
scroll to position [88842, 13]
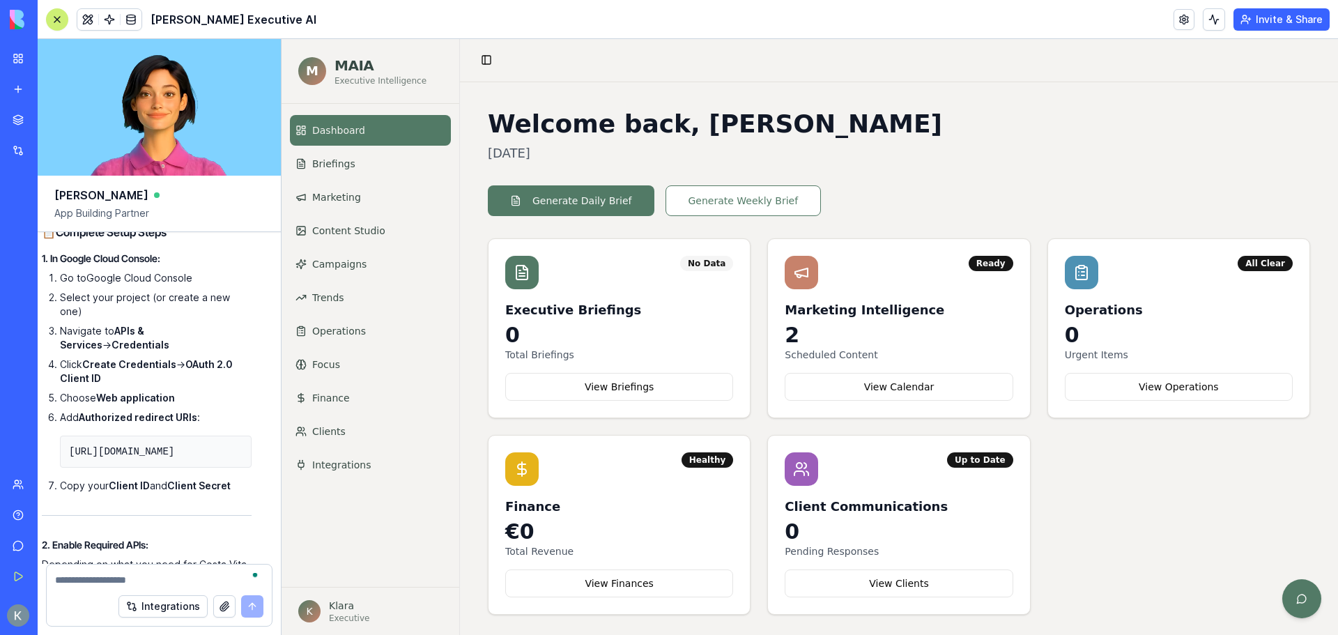
drag, startPoint x: 204, startPoint y: 432, endPoint x: 197, endPoint y: 443, distance: 13.0
click at [229, 440] on div "Undo 10:09 on Oct 7 🌿 MAIA – Your New Leaf Executive AI is Taking Root! Hey! I'…" at bounding box center [159, 398] width 243 height 332
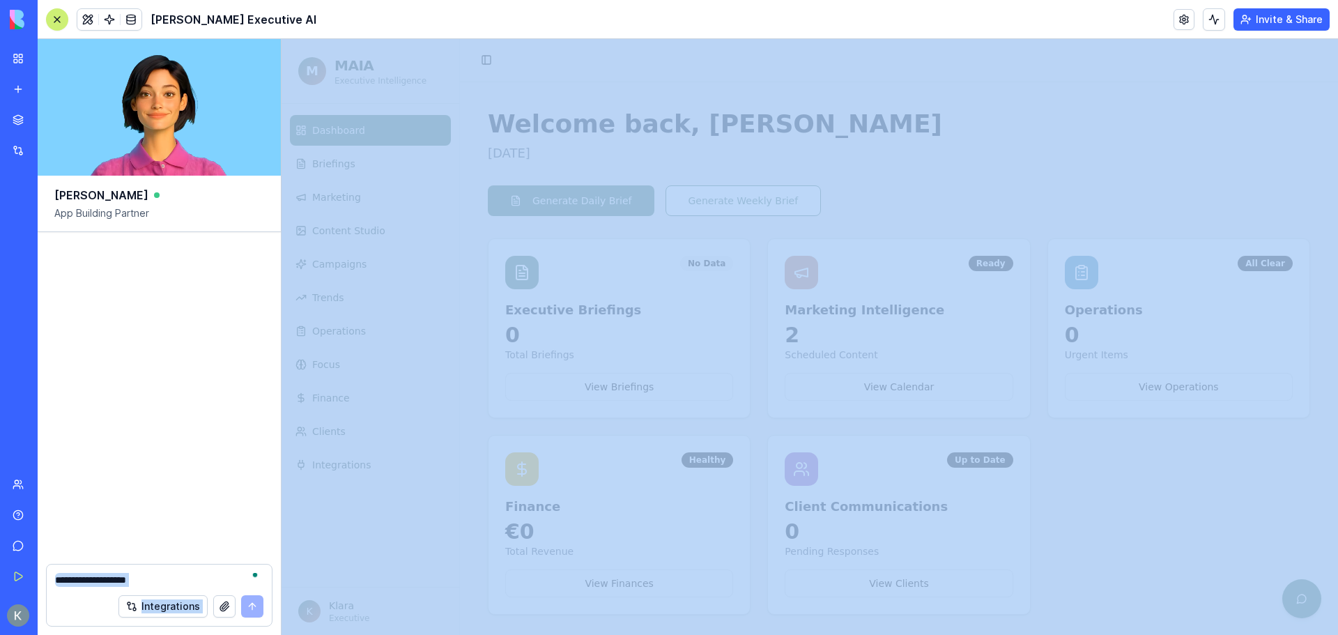
drag, startPoint x: 201, startPoint y: 440, endPoint x: 168, endPoint y: 436, distance: 33.7
click at [252, 437] on div "Undo 10:09 on Oct 7 🌿 MAIA – Your New Leaf Executive AI is Taking Root! Hey! I'…" at bounding box center [159, 398] width 243 height 332
click at [160, 442] on div "Undo 10:09 on Oct 7 🌿 MAIA – Your New Leaf Executive AI is Taking Root! Hey! I'…" at bounding box center [159, 398] width 243 height 332
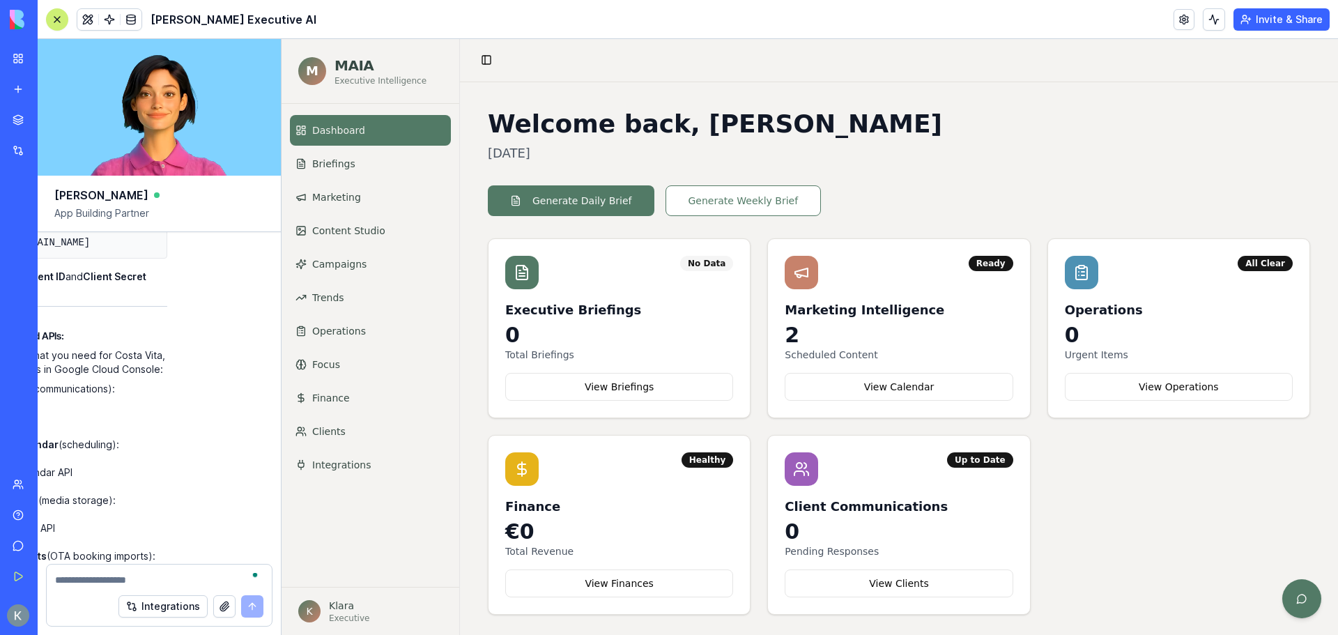
scroll to position [89052, 0]
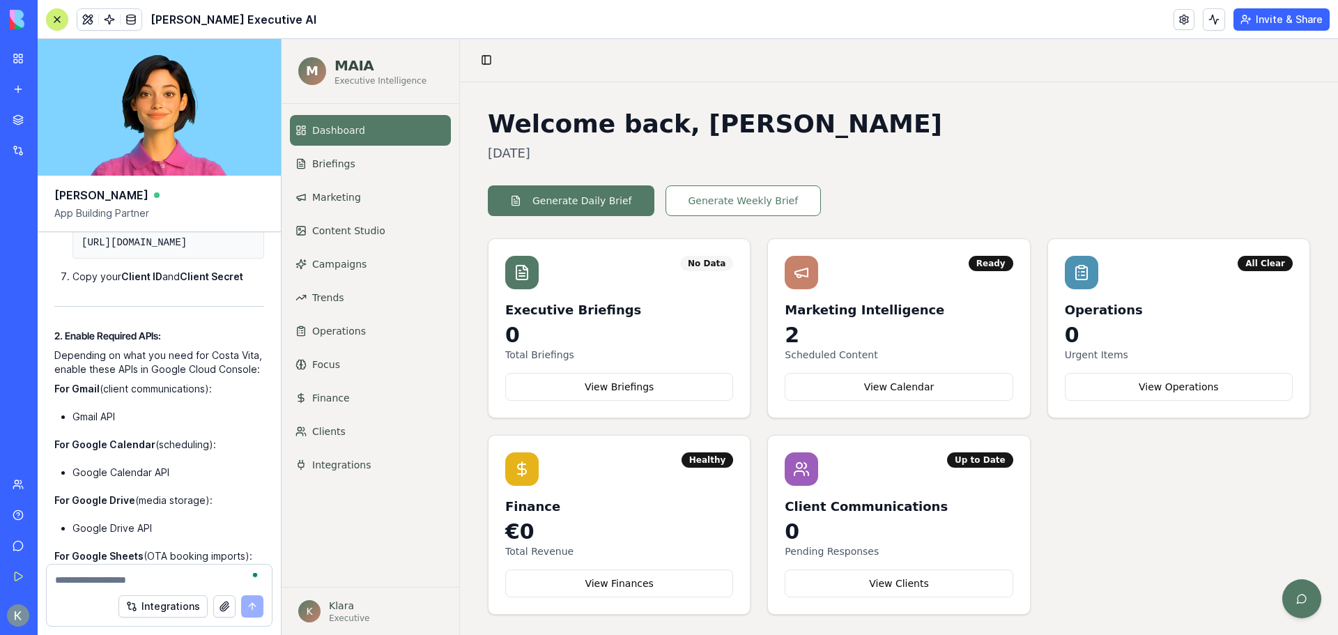
drag, startPoint x: 164, startPoint y: 444, endPoint x: 102, endPoint y: 420, distance: 66.0
click at [102, 420] on div "Undo 10:09 on Oct 7 🌿 MAIA – Your New Leaf Executive AI is Taking Root! Hey! I'…" at bounding box center [159, 398] width 243 height 332
click at [142, 353] on div "Ah, perfect! For Google OAuth , here's exactly what you need: 🔧 Google OAuth Co…" at bounding box center [159, 642] width 210 height 1672
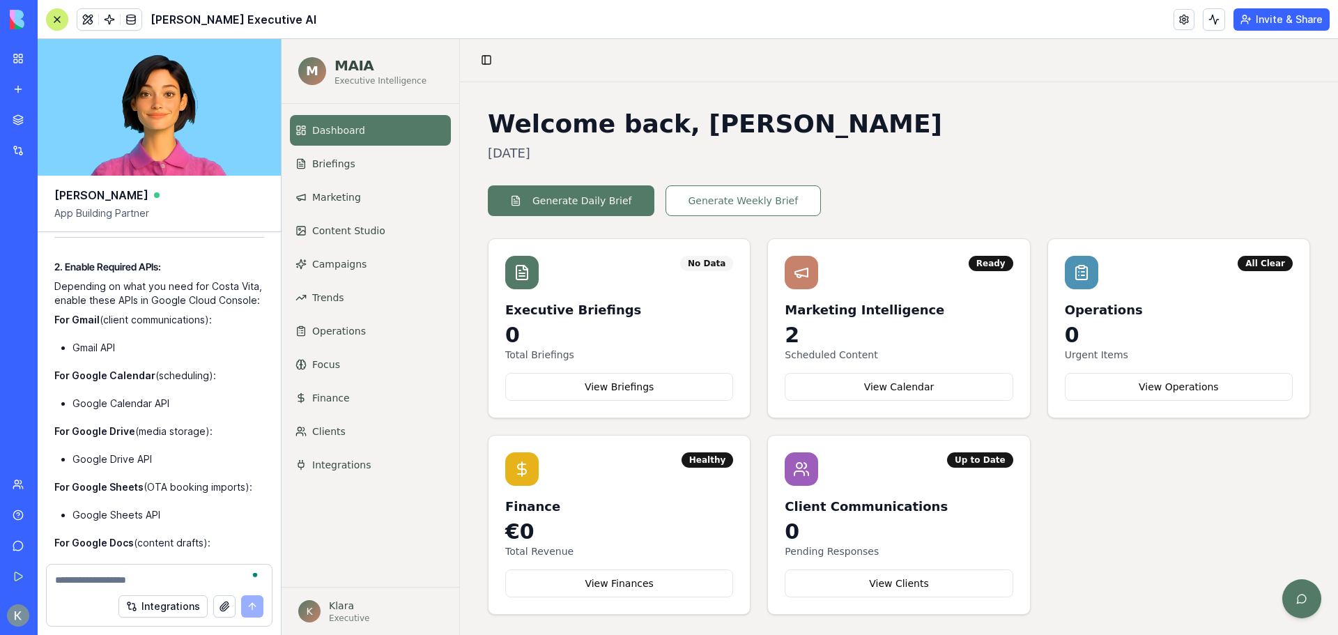
scroll to position [89121, 0]
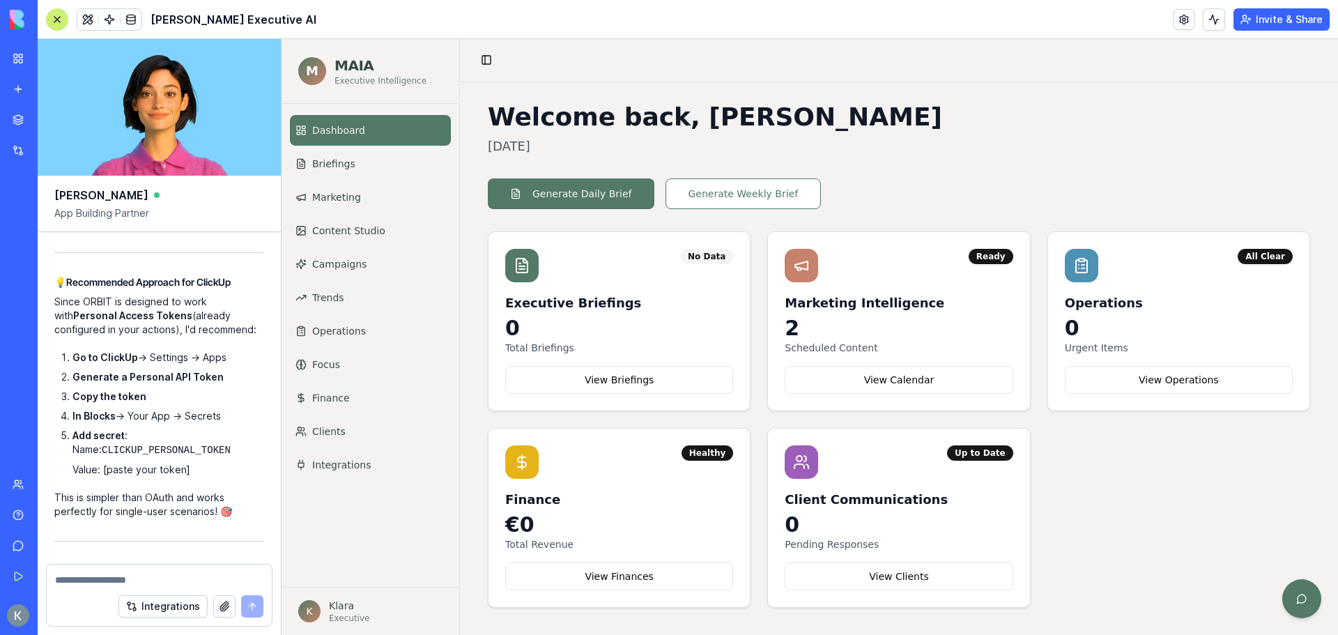
scroll to position [88076, 0]
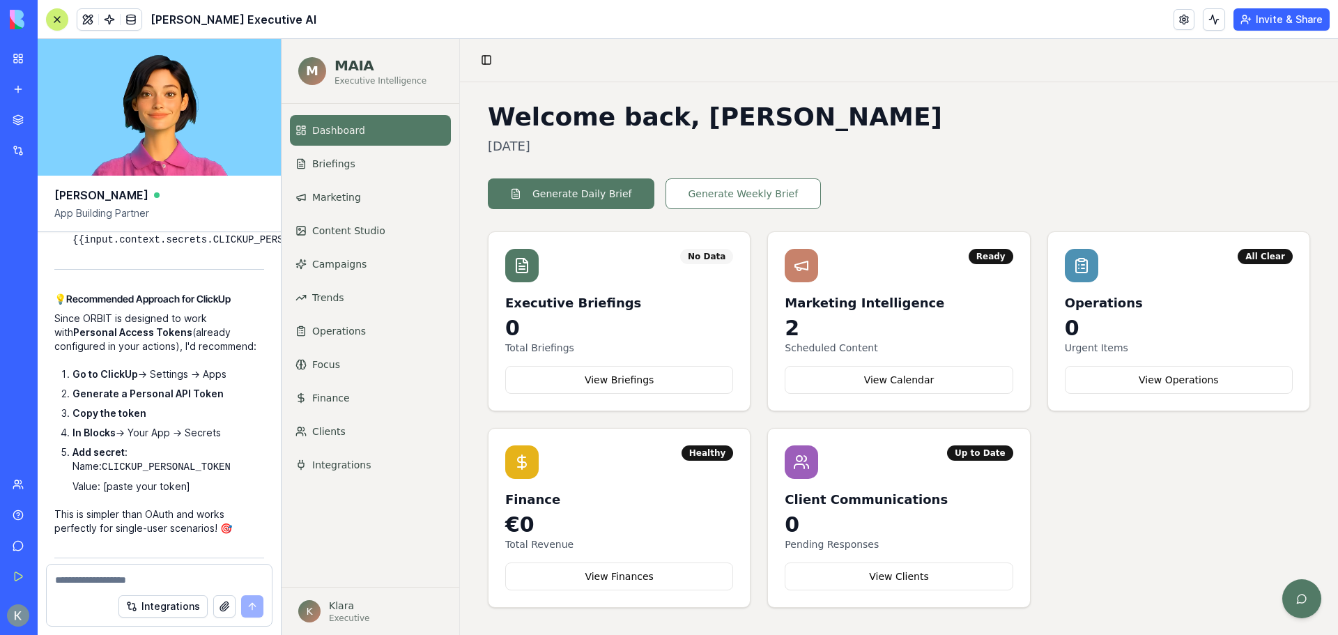
copy ol "https://api.blocks.dev/oauth/callback"
